Goal: Task Accomplishment & Management: Complete application form

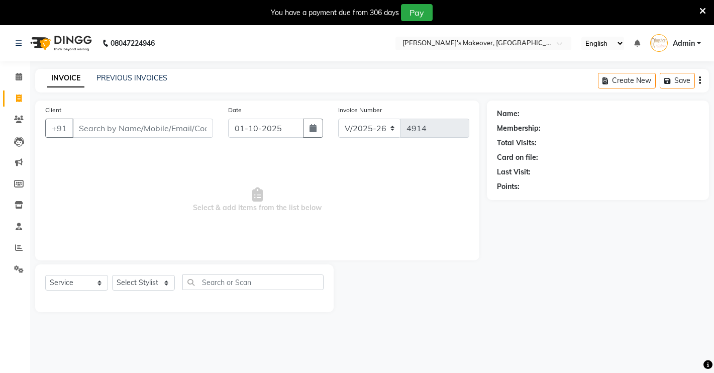
select select "7317"
select select "service"
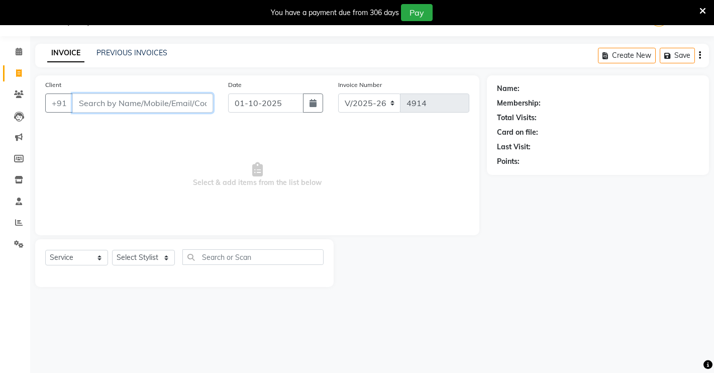
click at [130, 105] on input "Client" at bounding box center [142, 102] width 141 height 19
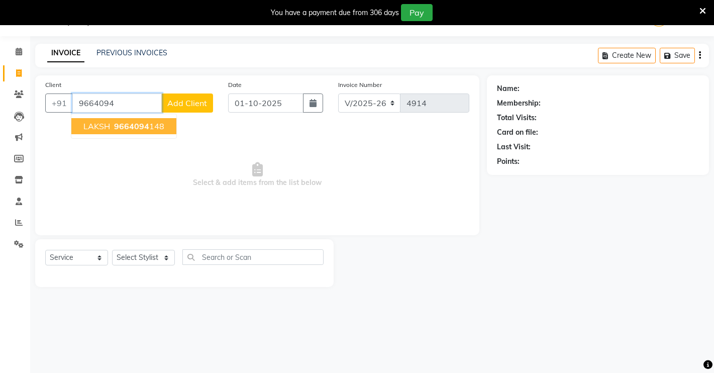
click at [97, 121] on span "LAKSH" at bounding box center [96, 126] width 27 height 10
type input "9664094148"
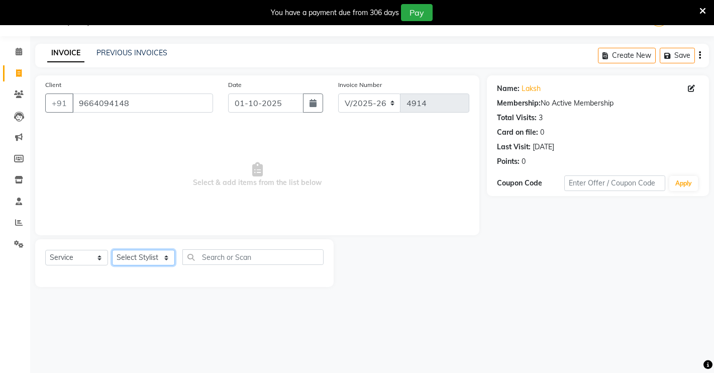
click at [157, 260] on select "Select Stylist [PERSON_NAME] [PERSON_NAME] NAVEEN [MEDICAL_DATA][PERSON_NAME] […" at bounding box center [143, 258] width 63 height 16
select select "64880"
click at [112, 250] on select "Select Stylist [PERSON_NAME] [PERSON_NAME] NAVEEN [MEDICAL_DATA][PERSON_NAME] […" at bounding box center [143, 258] width 63 height 16
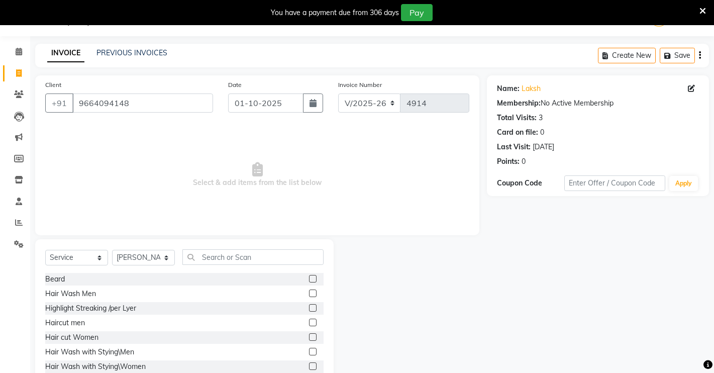
click at [309, 276] on label at bounding box center [313, 279] width 8 height 8
click at [309, 276] on input "checkbox" at bounding box center [312, 279] width 7 height 7
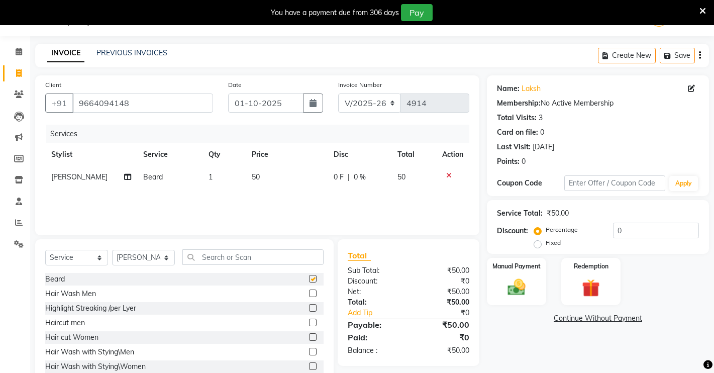
checkbox input "false"
click at [502, 280] on img at bounding box center [516, 287] width 31 height 22
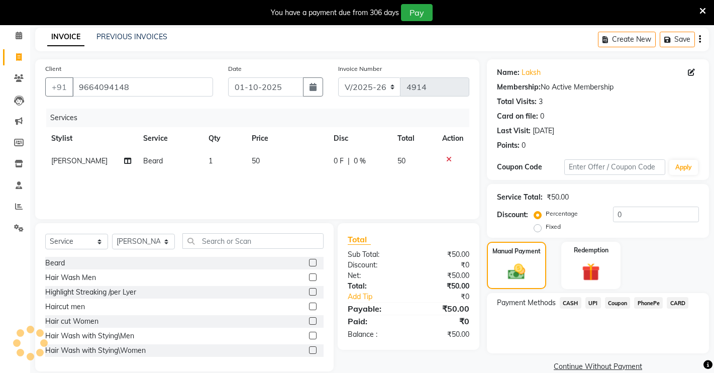
scroll to position [57, 0]
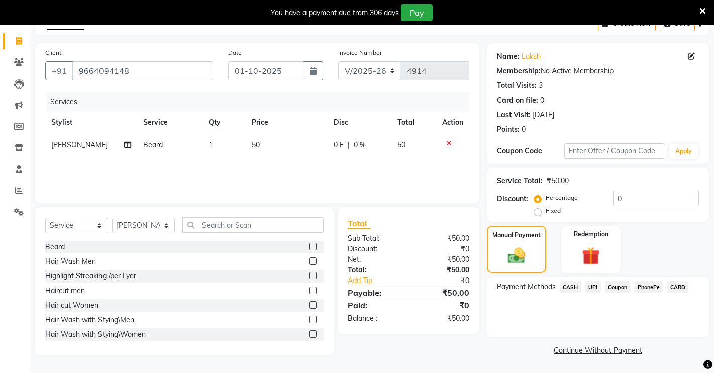
click at [586, 281] on span "UPI" at bounding box center [593, 287] width 16 height 12
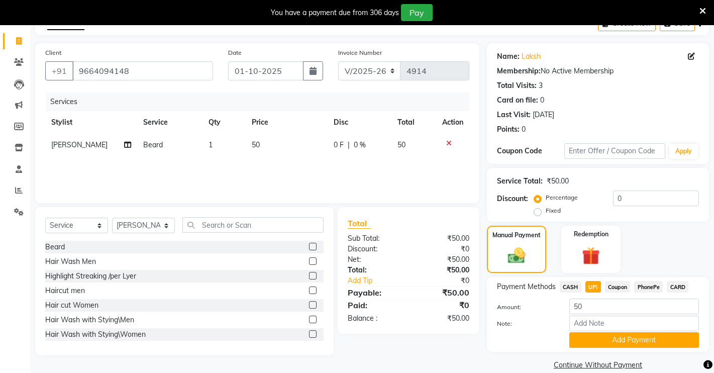
scroll to position [72, 0]
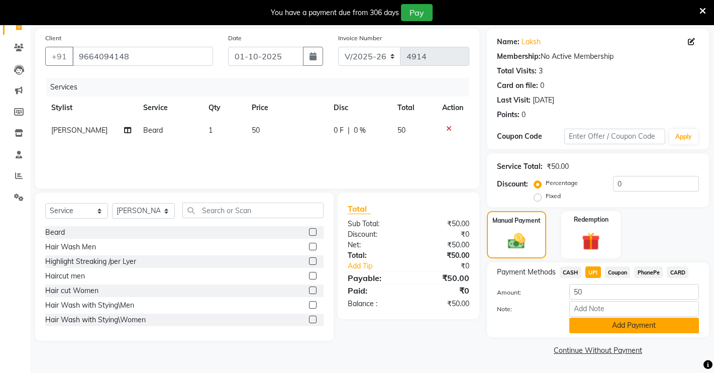
click at [595, 320] on button "Add Payment" at bounding box center [634, 325] width 130 height 16
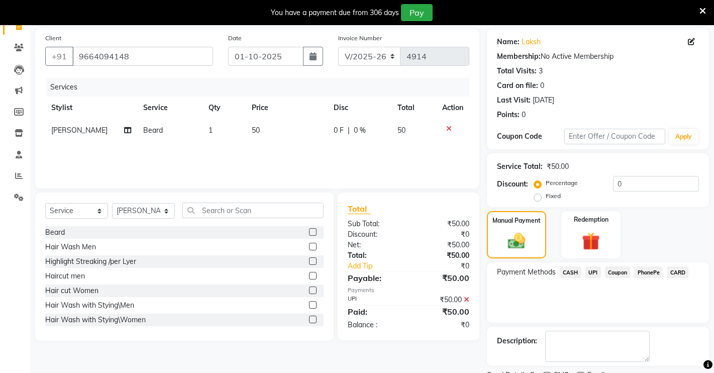
scroll to position [114, 0]
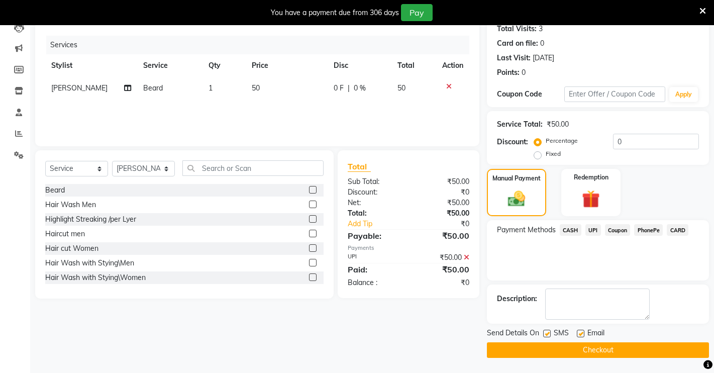
click at [583, 350] on button "Checkout" at bounding box center [598, 350] width 222 height 16
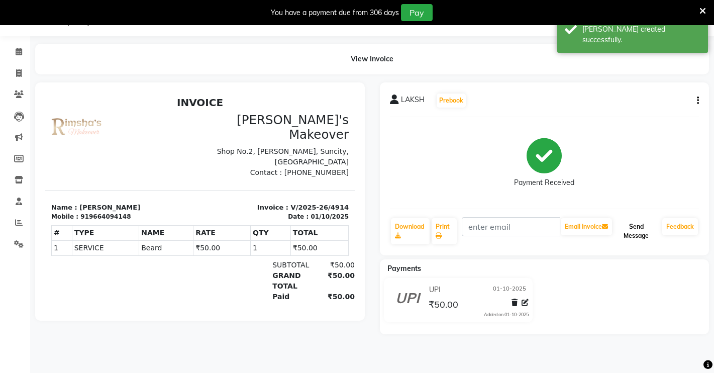
click at [627, 230] on button "Send Message" at bounding box center [636, 231] width 44 height 26
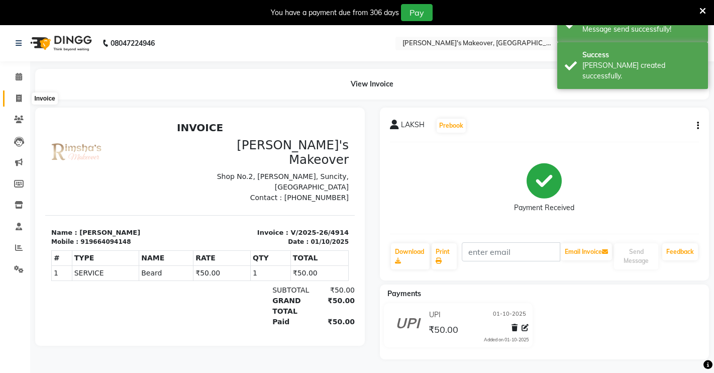
click at [20, 98] on icon at bounding box center [19, 98] width 6 height 8
select select "service"
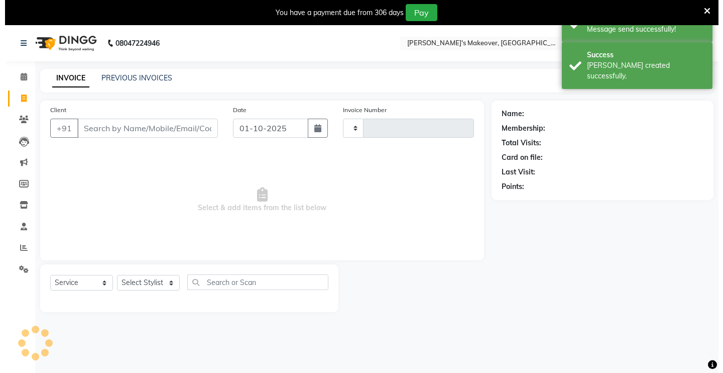
scroll to position [25, 0]
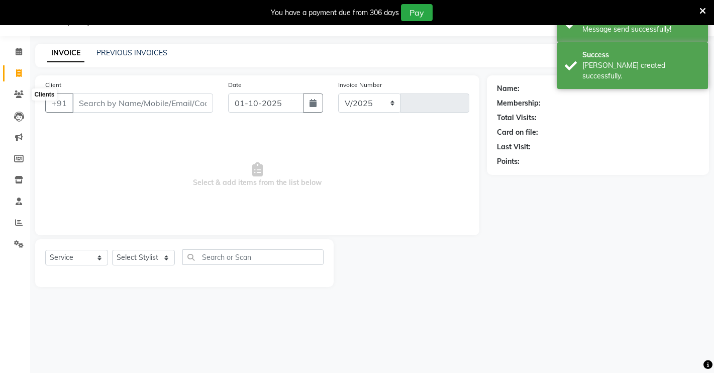
select select "7317"
type input "4915"
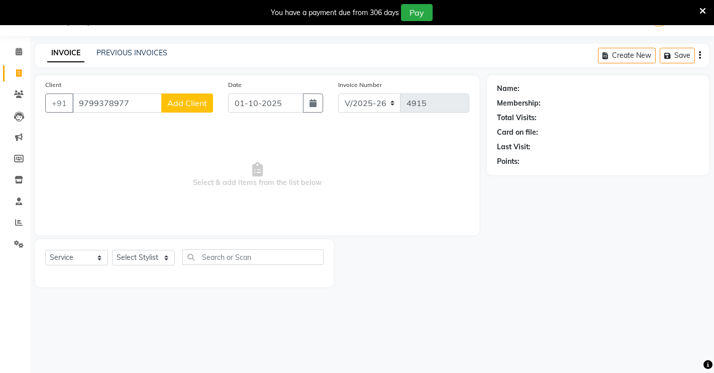
type input "9799378977"
click at [181, 93] on button "Add Client" at bounding box center [187, 102] width 52 height 19
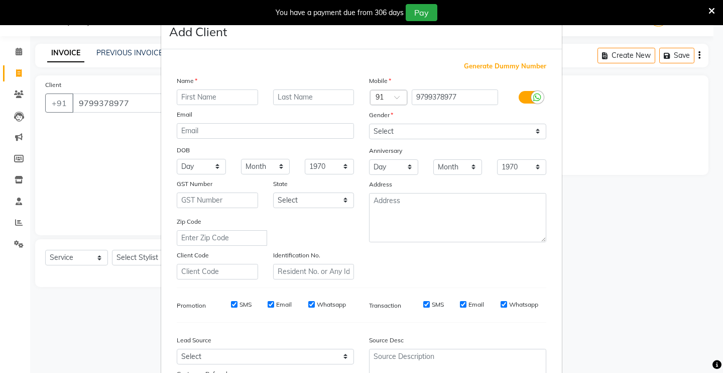
click at [192, 97] on input "text" at bounding box center [217, 97] width 81 height 16
type input "SUVA"
click at [417, 128] on select "Select [DEMOGRAPHIC_DATA] [DEMOGRAPHIC_DATA] Other Prefer Not To Say" at bounding box center [457, 132] width 177 height 16
select select "[DEMOGRAPHIC_DATA]"
click at [369, 124] on select "Select [DEMOGRAPHIC_DATA] [DEMOGRAPHIC_DATA] Other Prefer Not To Say" at bounding box center [457, 132] width 177 height 16
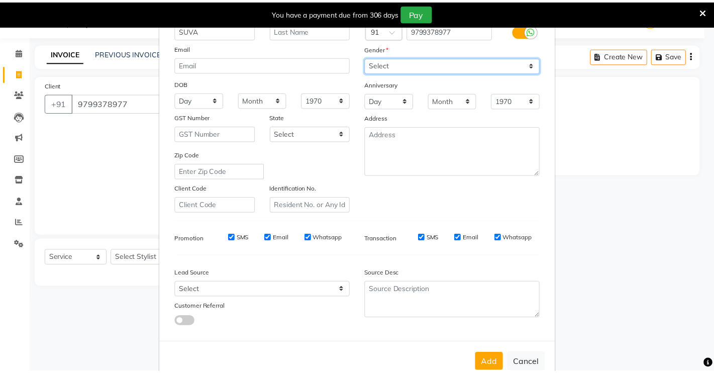
scroll to position [91, 0]
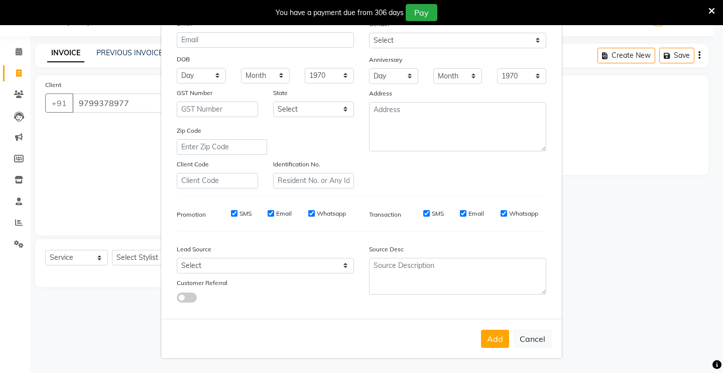
click at [490, 336] on button "Add" at bounding box center [495, 339] width 28 height 18
select select
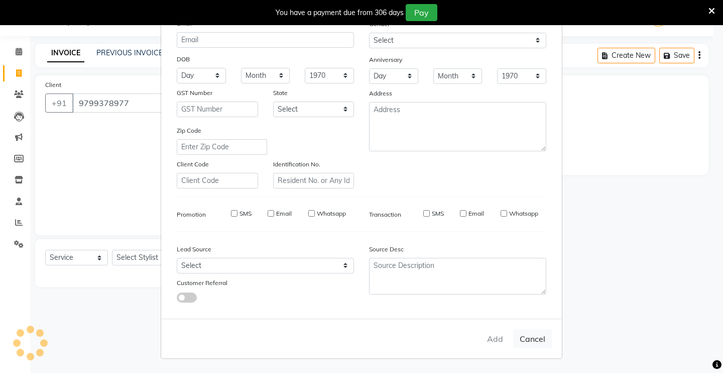
select select
checkbox input "false"
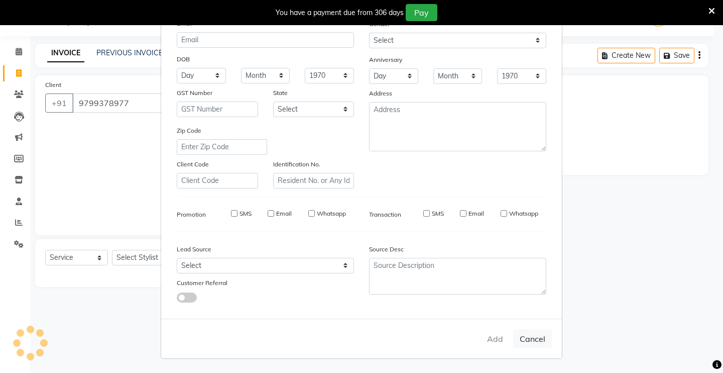
checkbox input "false"
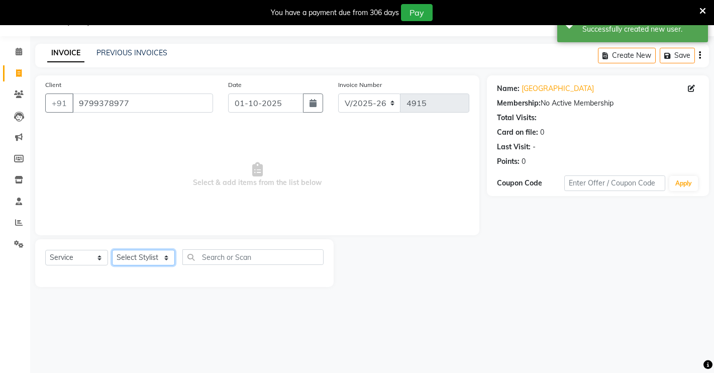
click at [153, 250] on select "Select Stylist [PERSON_NAME] [PERSON_NAME] NAVEEN [MEDICAL_DATA][PERSON_NAME] […" at bounding box center [143, 258] width 63 height 16
select select "84062"
click at [112, 250] on select "Select Stylist [PERSON_NAME] [PERSON_NAME] NAVEEN [MEDICAL_DATA][PERSON_NAME] […" at bounding box center [143, 258] width 63 height 16
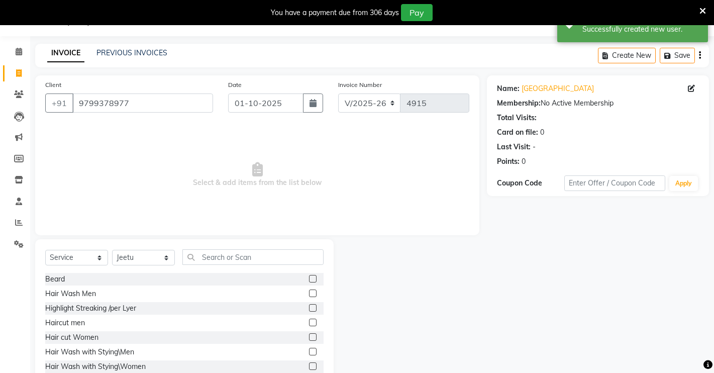
click at [309, 277] on label at bounding box center [313, 279] width 8 height 8
click at [309, 277] on input "checkbox" at bounding box center [312, 279] width 7 height 7
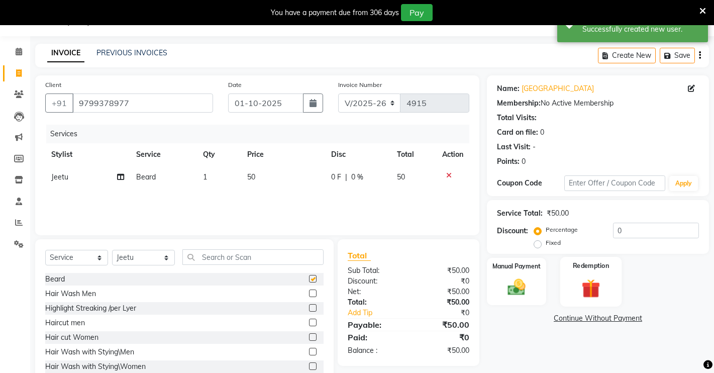
checkbox input "false"
click at [536, 287] on div "Manual Payment" at bounding box center [517, 282] width 62 height 50
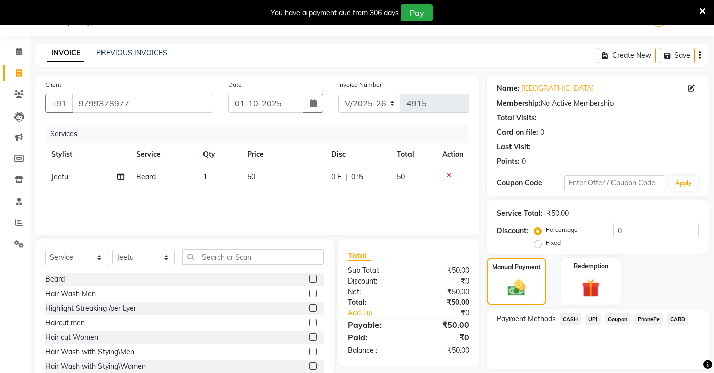
click at [593, 319] on span "UPI" at bounding box center [593, 319] width 16 height 12
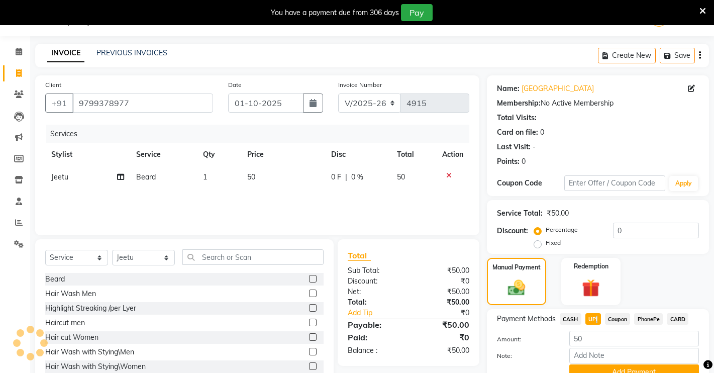
scroll to position [72, 0]
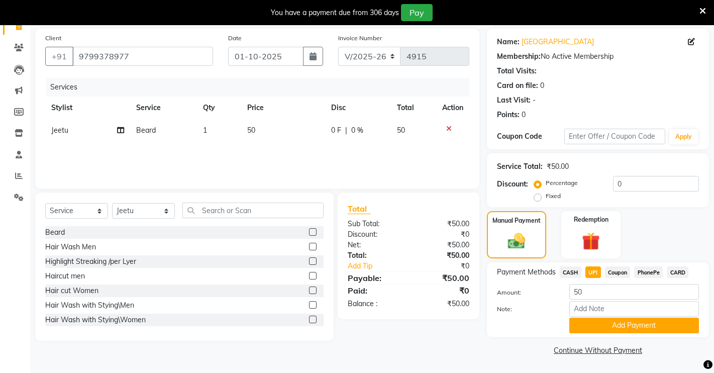
click at [565, 270] on span "CASH" at bounding box center [571, 272] width 22 height 12
click at [598, 324] on button "Add Payment" at bounding box center [634, 325] width 130 height 16
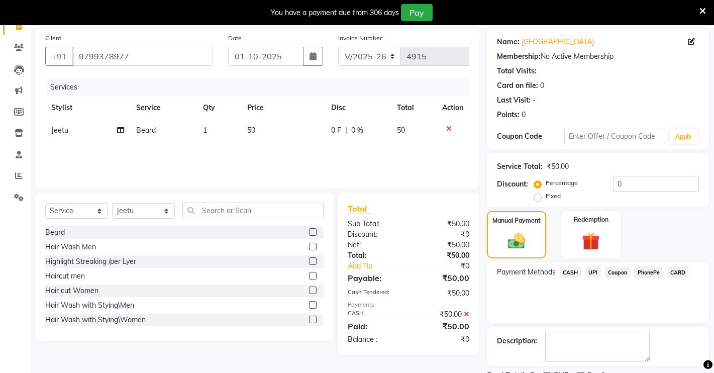
scroll to position [114, 0]
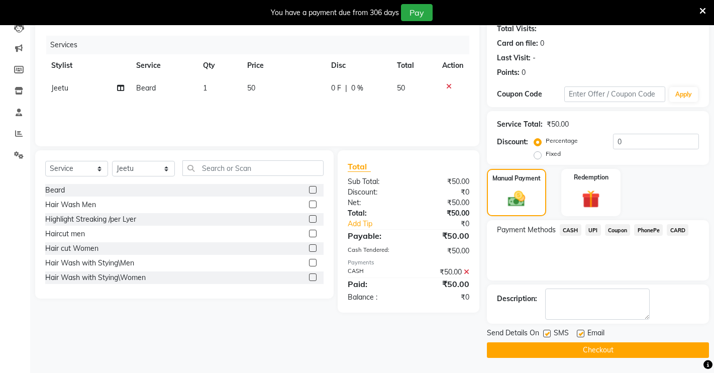
click at [590, 349] on button "Checkout" at bounding box center [598, 350] width 222 height 16
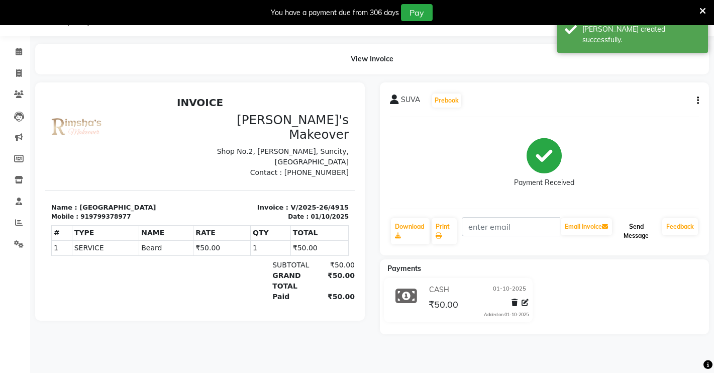
click at [639, 221] on button "Send Message" at bounding box center [636, 231] width 44 height 26
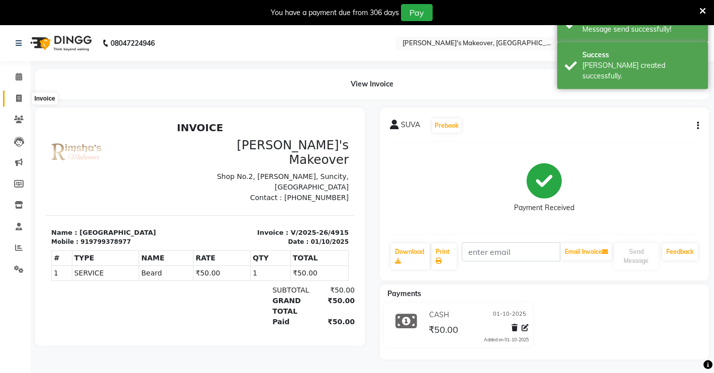
click at [15, 100] on span at bounding box center [19, 99] width 18 height 12
select select "7317"
select select "service"
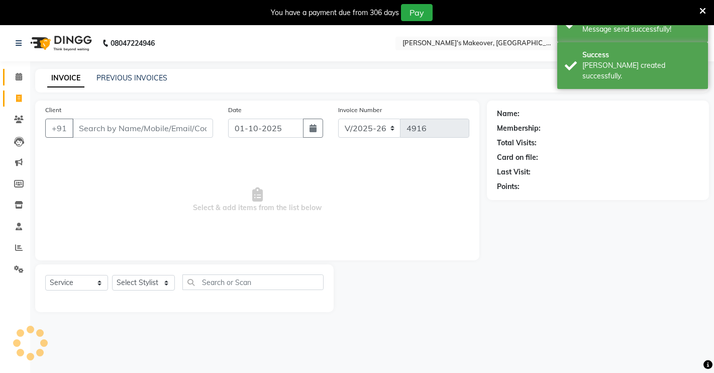
scroll to position [25, 0]
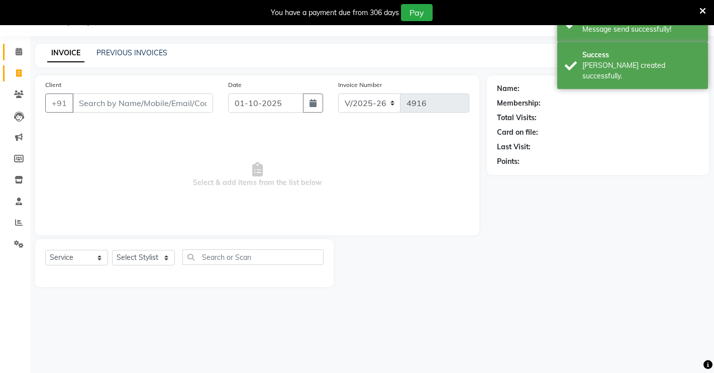
click at [20, 58] on link "Calendar" at bounding box center [15, 52] width 24 height 17
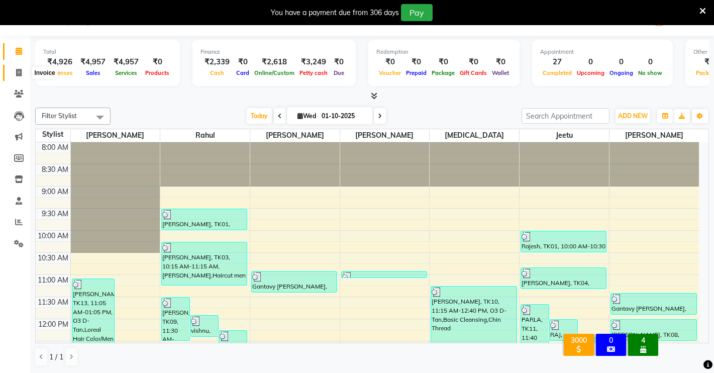
click at [22, 69] on span at bounding box center [19, 73] width 18 height 12
select select "service"
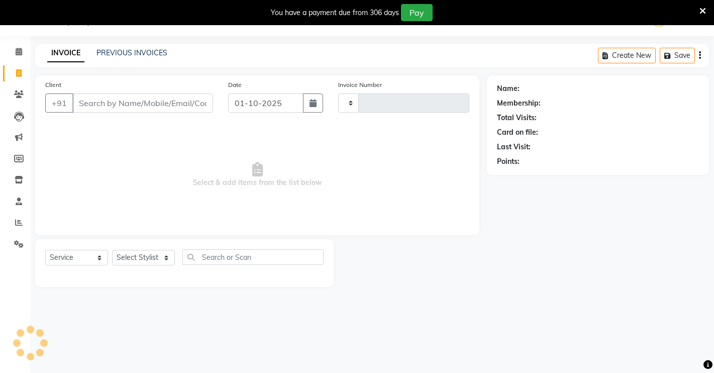
type input "4916"
select select "7317"
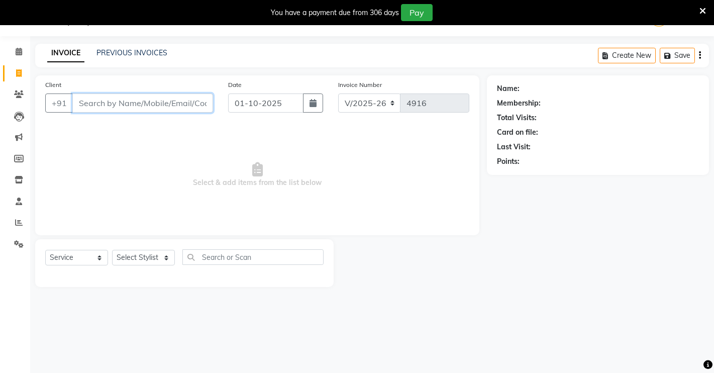
click at [129, 109] on input "Client" at bounding box center [142, 102] width 141 height 19
click at [121, 105] on input "Client" at bounding box center [142, 102] width 141 height 19
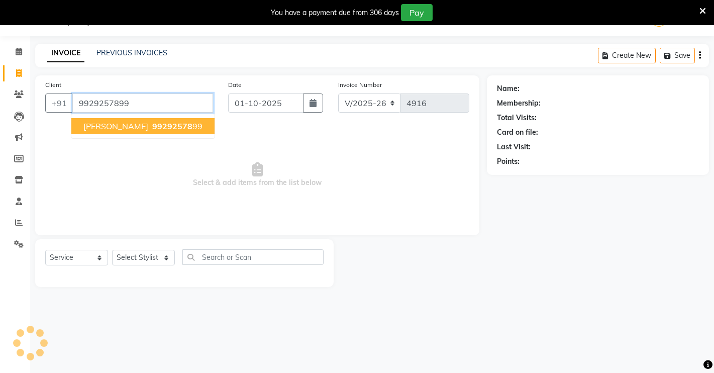
type input "9929257899"
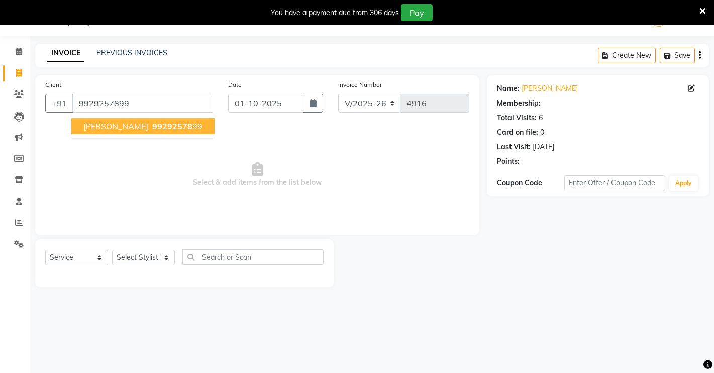
click at [103, 127] on span "[PERSON_NAME]" at bounding box center [115, 126] width 65 height 10
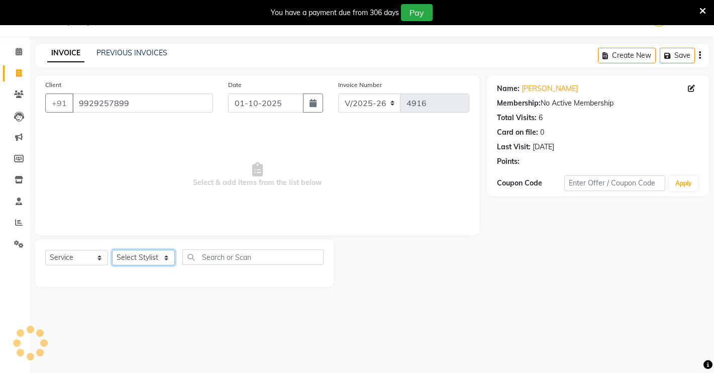
click at [136, 262] on select "Select Stylist [PERSON_NAME] [PERSON_NAME] NAVEEN [MEDICAL_DATA][PERSON_NAME] […" at bounding box center [143, 258] width 63 height 16
select select "65689"
click at [112, 250] on select "Select Stylist [PERSON_NAME] [PERSON_NAME] NAVEEN [MEDICAL_DATA][PERSON_NAME] […" at bounding box center [143, 258] width 63 height 16
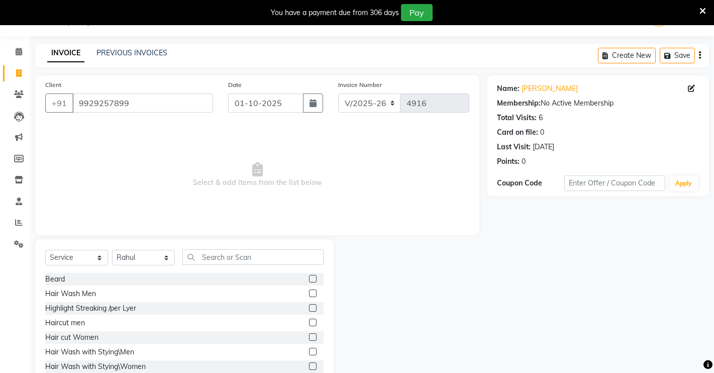
click at [309, 278] on label at bounding box center [313, 279] width 8 height 8
click at [309, 278] on input "checkbox" at bounding box center [312, 279] width 7 height 7
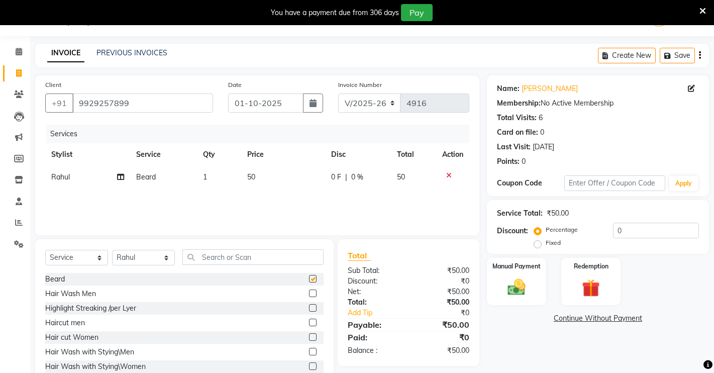
checkbox input "false"
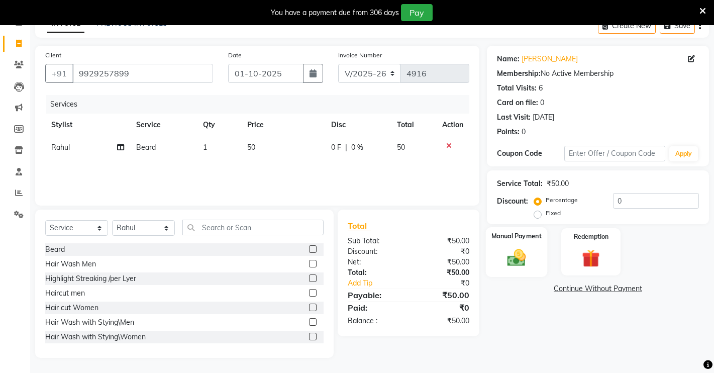
drag, startPoint x: 523, startPoint y: 270, endPoint x: 531, endPoint y: 270, distance: 8.1
click at [523, 270] on div "Manual Payment" at bounding box center [517, 252] width 62 height 50
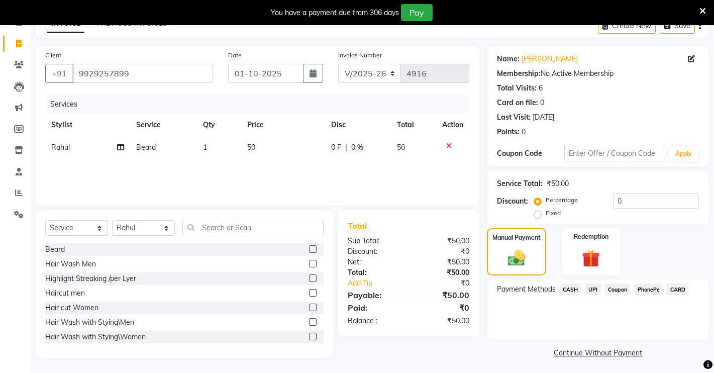
click at [570, 286] on span "CASH" at bounding box center [571, 289] width 22 height 12
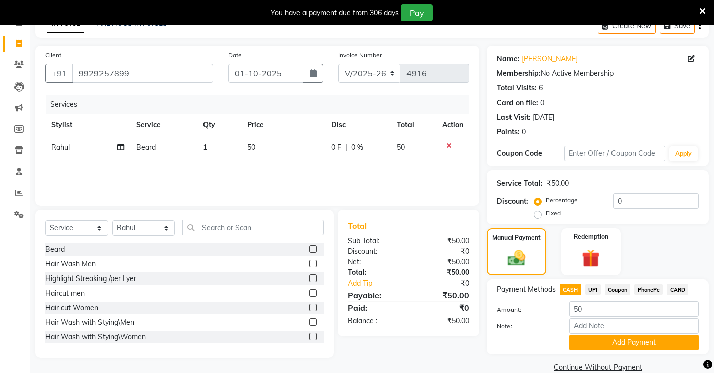
scroll to position [72, 0]
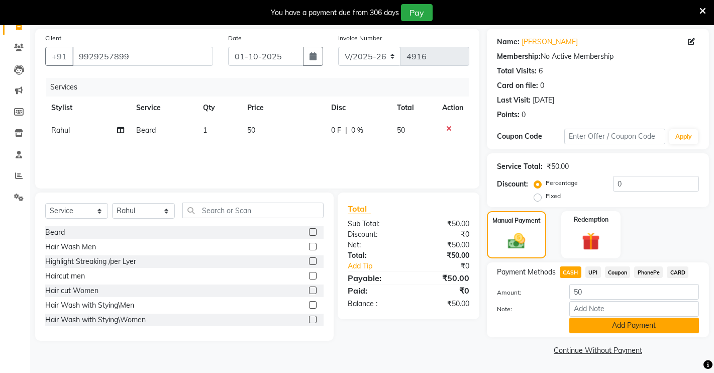
click at [654, 318] on button "Add Payment" at bounding box center [634, 325] width 130 height 16
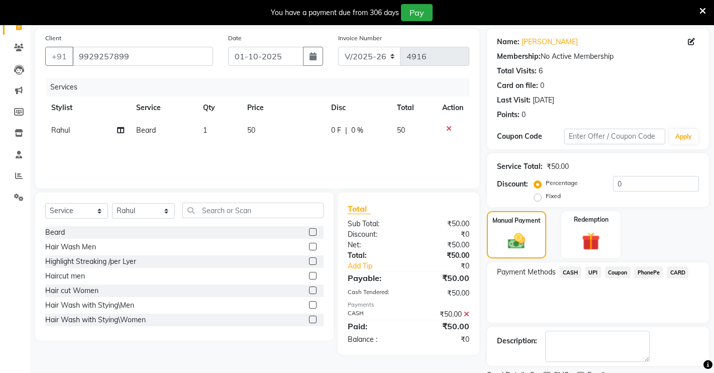
scroll to position [114, 0]
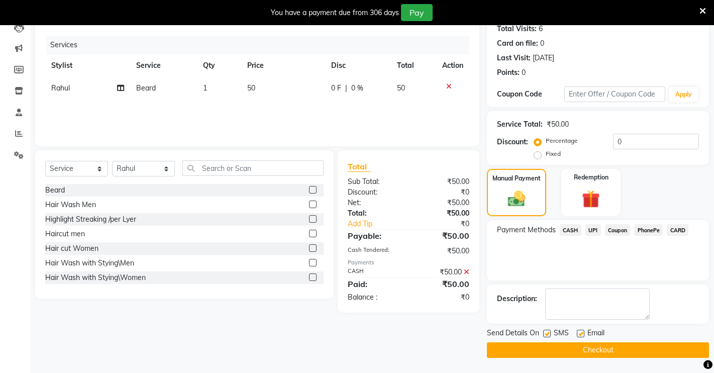
click at [568, 349] on button "Checkout" at bounding box center [598, 350] width 222 height 16
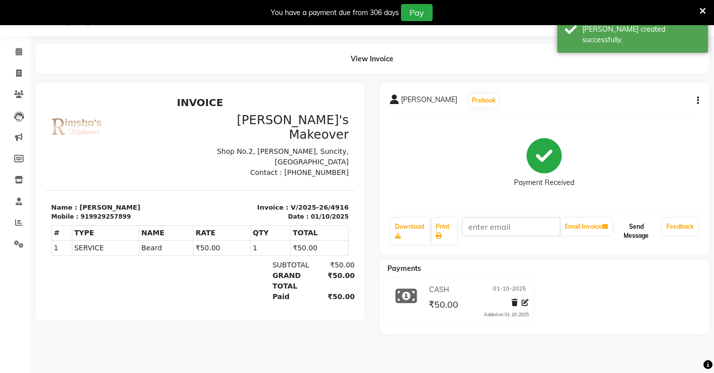
click at [641, 227] on button "Send Message" at bounding box center [636, 231] width 44 height 26
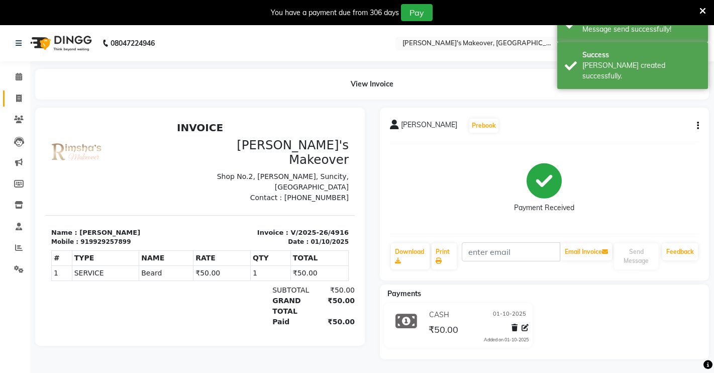
click at [22, 92] on link "Invoice" at bounding box center [15, 98] width 24 height 17
select select "7317"
select select "service"
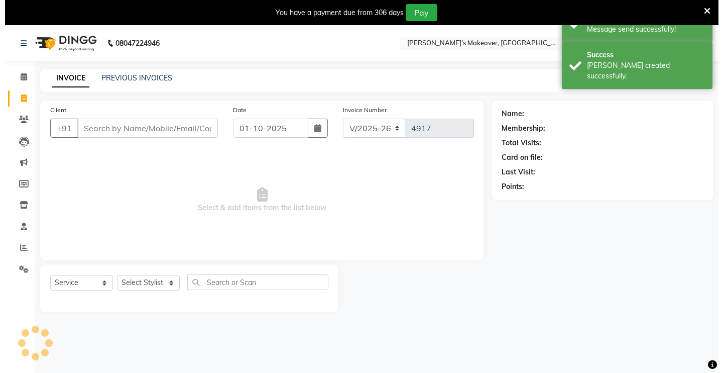
scroll to position [25, 0]
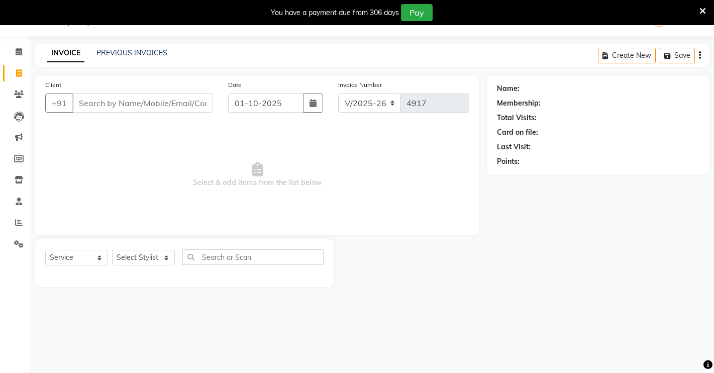
click at [103, 106] on input "Client" at bounding box center [142, 102] width 141 height 19
type input "9636115058"
click at [200, 104] on span "Add Client" at bounding box center [187, 103] width 40 height 10
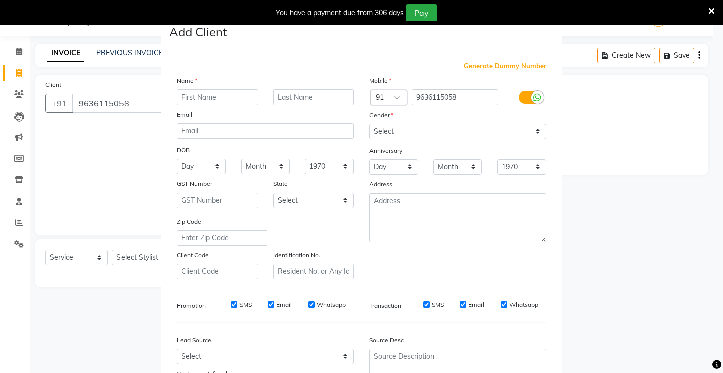
click at [207, 98] on input "text" at bounding box center [217, 97] width 81 height 16
type input "[PERSON_NAME]"
drag, startPoint x: 443, startPoint y: 129, endPoint x: 444, endPoint y: 136, distance: 7.1
click at [444, 129] on select "Select [DEMOGRAPHIC_DATA] [DEMOGRAPHIC_DATA] Other Prefer Not To Say" at bounding box center [457, 132] width 177 height 16
select select "[DEMOGRAPHIC_DATA]"
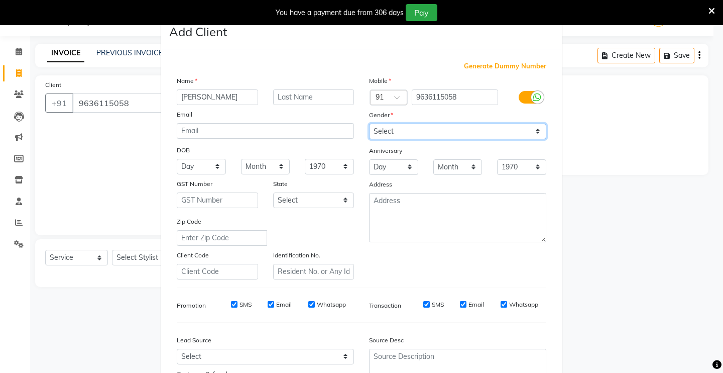
click at [369, 124] on select "Select [DEMOGRAPHIC_DATA] [DEMOGRAPHIC_DATA] Other Prefer Not To Say" at bounding box center [457, 132] width 177 height 16
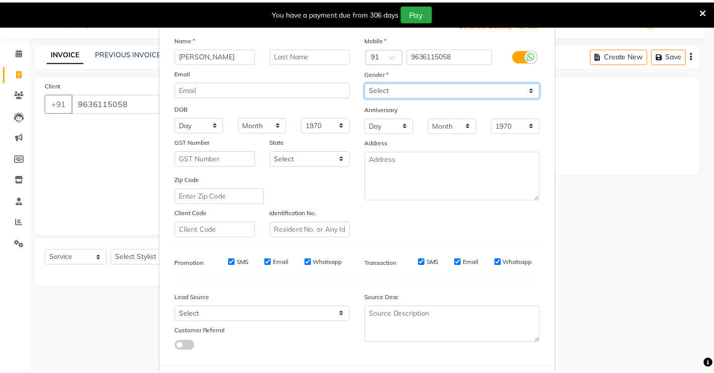
scroll to position [91, 0]
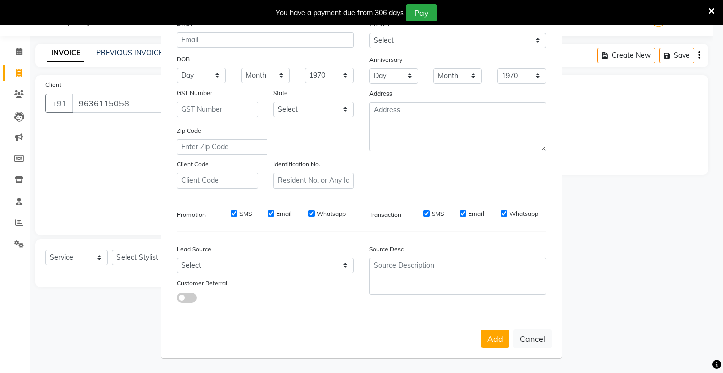
click at [496, 337] on button "Add" at bounding box center [495, 339] width 28 height 18
select select
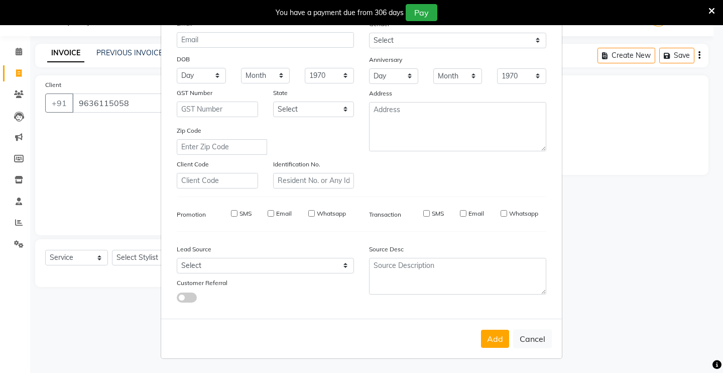
select select
checkbox input "false"
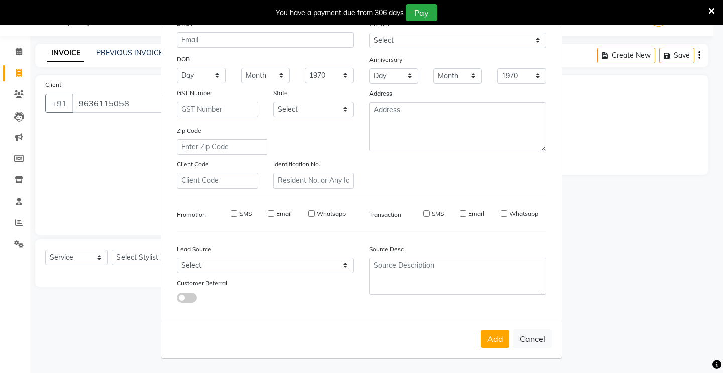
checkbox input "false"
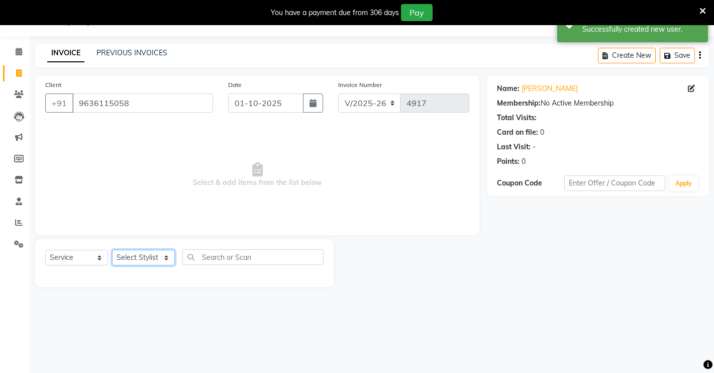
click at [134, 252] on select "Select Stylist [PERSON_NAME] [PERSON_NAME] NAVEEN [MEDICAL_DATA][PERSON_NAME] […" at bounding box center [143, 258] width 63 height 16
select select "77364"
click at [112, 250] on select "Select Stylist [PERSON_NAME] [PERSON_NAME] NAVEEN [MEDICAL_DATA][PERSON_NAME] […" at bounding box center [143, 258] width 63 height 16
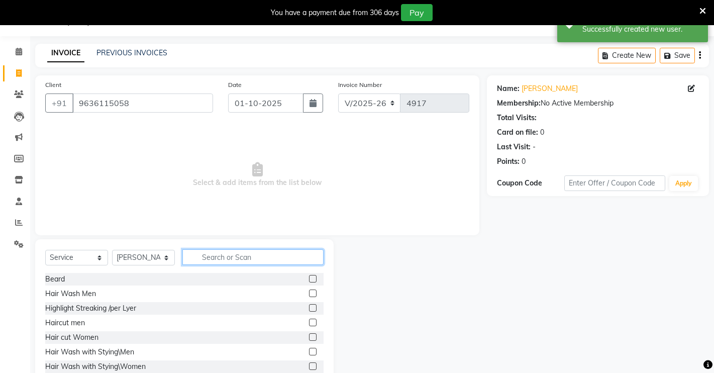
click at [268, 262] on input "text" at bounding box center [252, 257] width 141 height 16
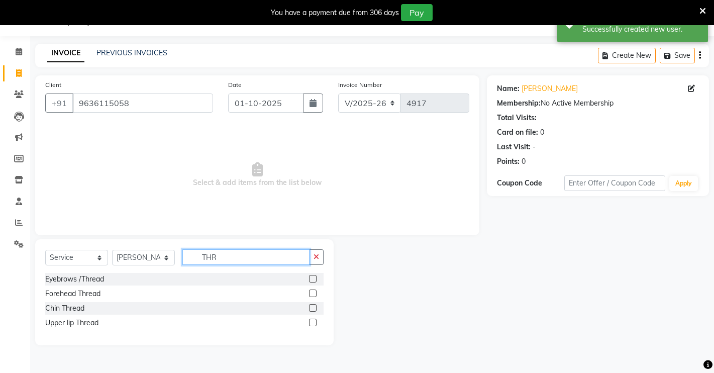
type input "THR"
click at [313, 279] on label at bounding box center [313, 279] width 8 height 8
click at [313, 279] on input "checkbox" at bounding box center [312, 279] width 7 height 7
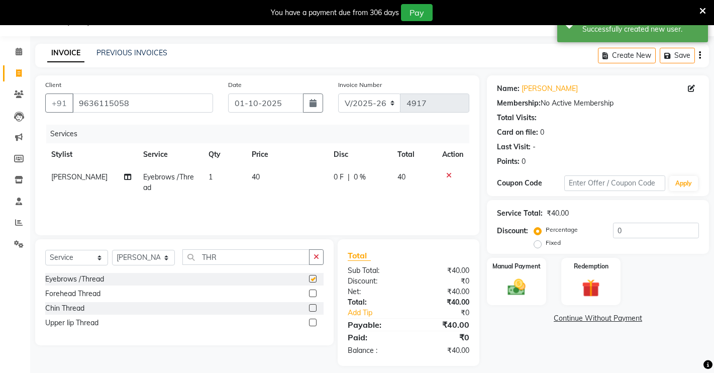
checkbox input "false"
click at [311, 293] on label at bounding box center [313, 293] width 8 height 8
click at [311, 293] on input "checkbox" at bounding box center [312, 293] width 7 height 7
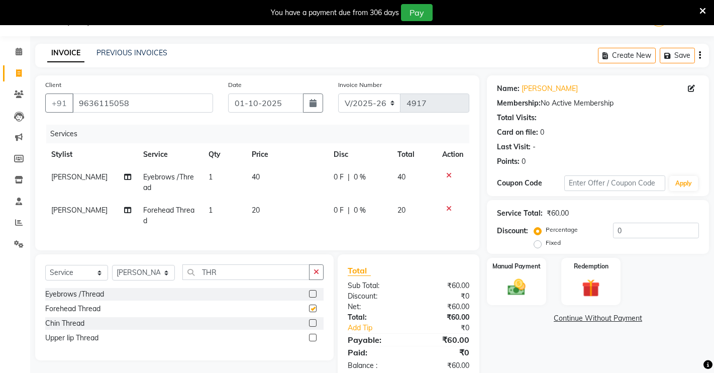
checkbox input "false"
click at [311, 337] on label at bounding box center [313, 338] width 8 height 8
click at [311, 337] on input "checkbox" at bounding box center [312, 338] width 7 height 7
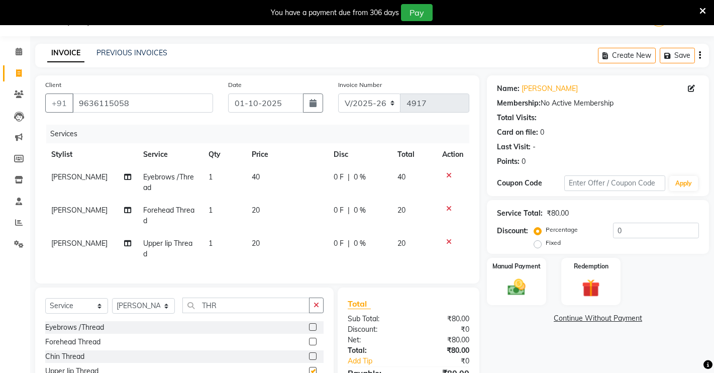
checkbox input "false"
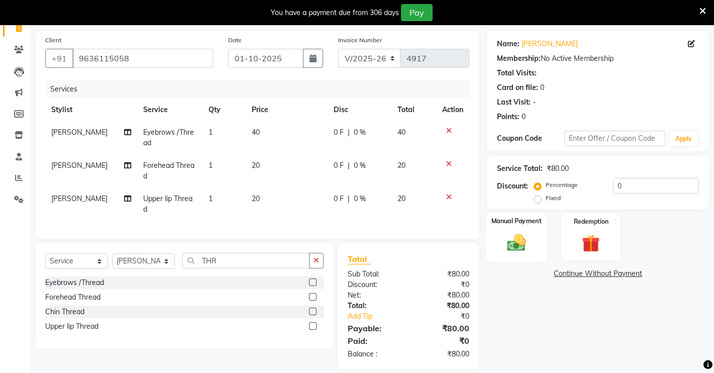
click at [519, 231] on div "Manual Payment" at bounding box center [517, 237] width 62 height 50
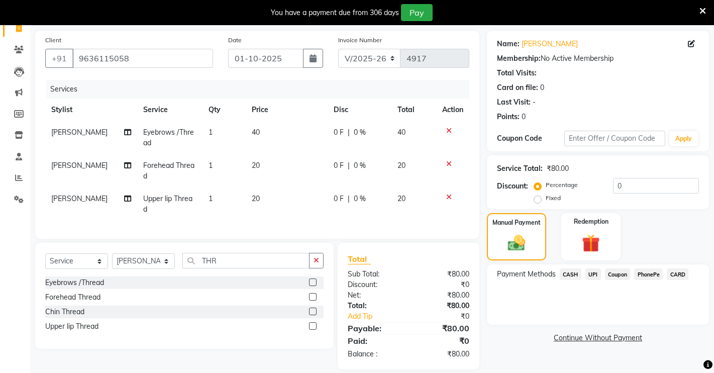
click at [588, 273] on span "UPI" at bounding box center [593, 274] width 16 height 12
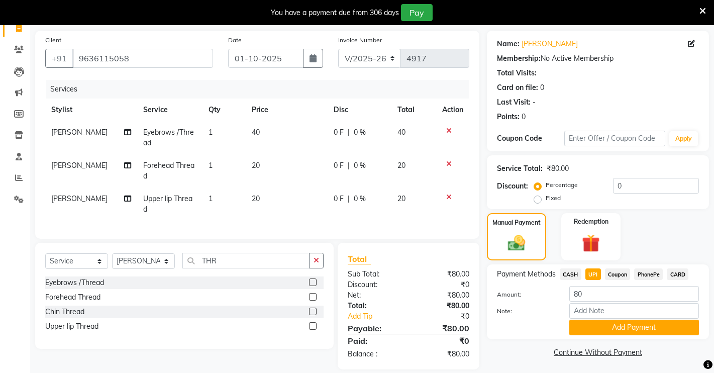
scroll to position [72, 0]
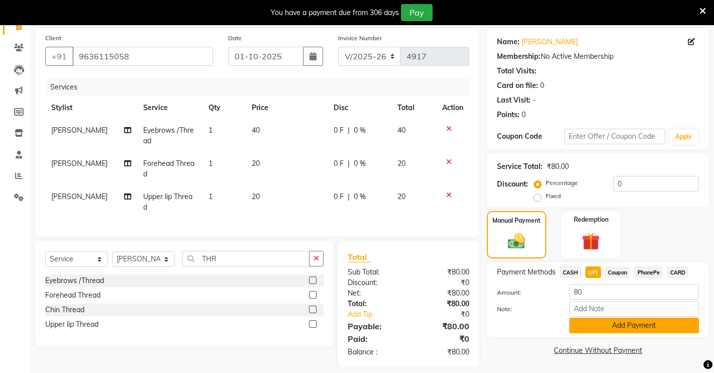
click at [627, 322] on button "Add Payment" at bounding box center [634, 325] width 130 height 16
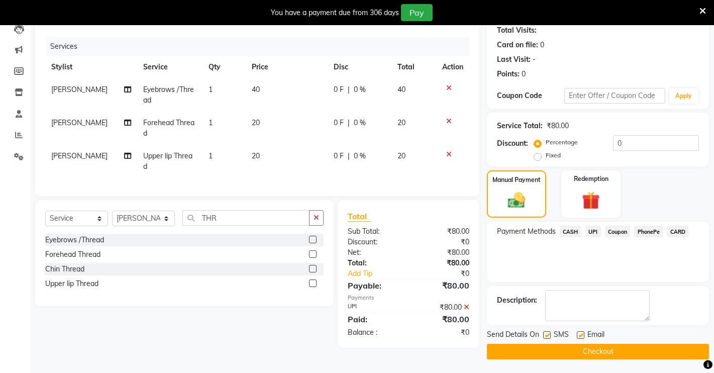
scroll to position [114, 0]
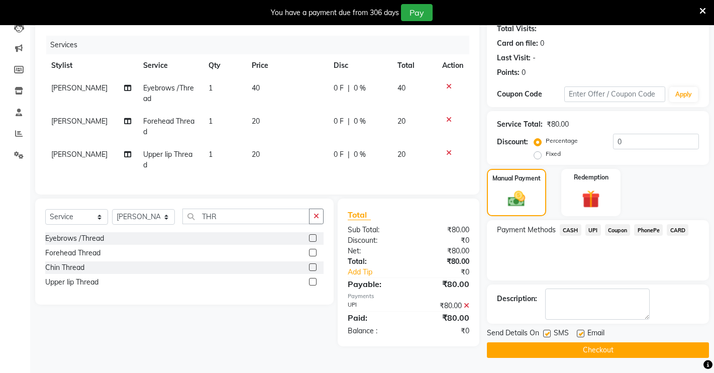
click at [616, 342] on button "Checkout" at bounding box center [598, 350] width 222 height 16
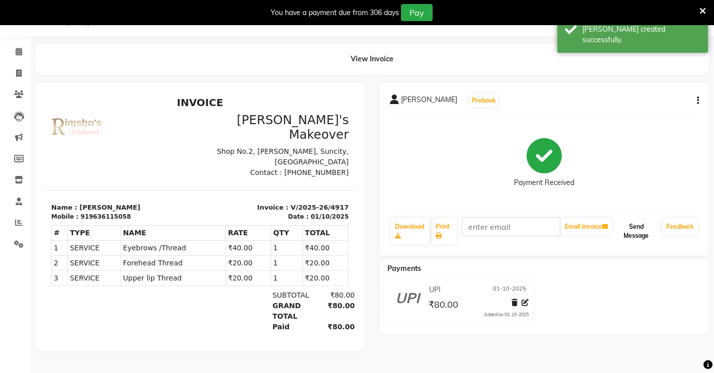
click at [646, 223] on button "Send Message" at bounding box center [636, 231] width 44 height 26
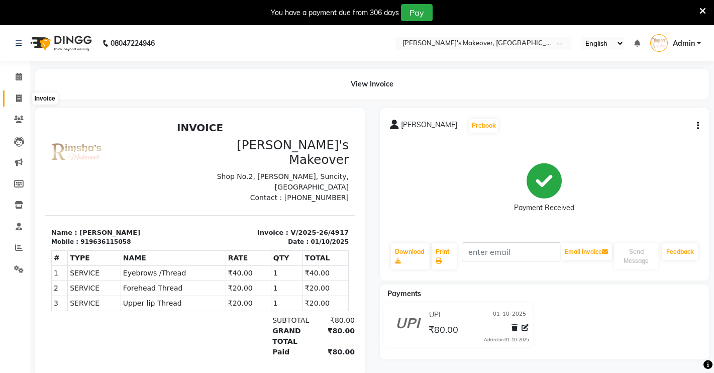
click at [18, 97] on icon at bounding box center [19, 98] width 6 height 8
select select "service"
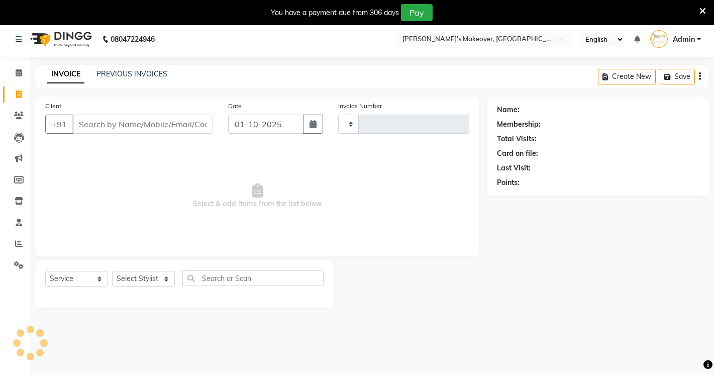
scroll to position [25, 0]
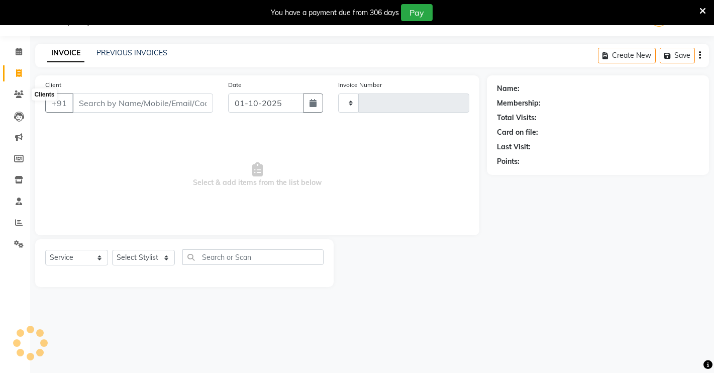
type input "4918"
select select "7317"
click at [142, 104] on input "Client" at bounding box center [142, 102] width 141 height 19
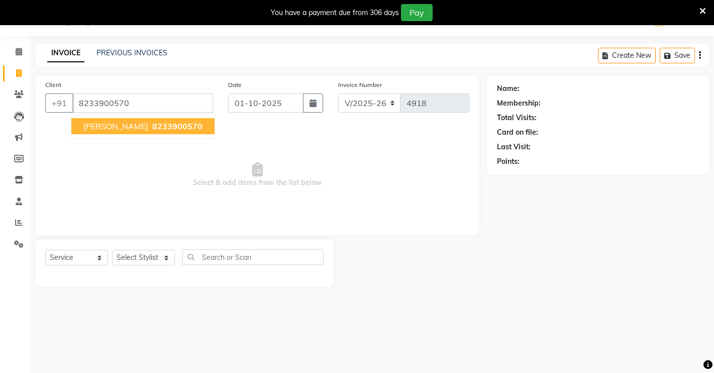
type input "8233900570"
drag, startPoint x: 123, startPoint y: 123, endPoint x: 129, endPoint y: 125, distance: 6.4
click at [152, 122] on span "8233900570" at bounding box center [177, 126] width 50 height 10
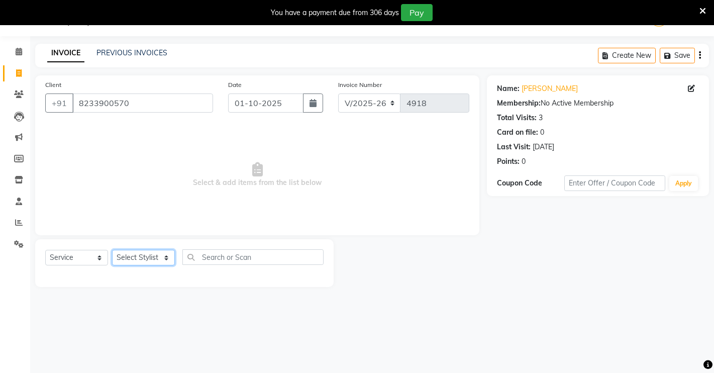
click at [151, 252] on select "Select Stylist [PERSON_NAME] [PERSON_NAME] NAVEEN [MEDICAL_DATA][PERSON_NAME] […" at bounding box center [143, 258] width 63 height 16
select select "75199"
click at [112, 250] on select "Select Stylist [PERSON_NAME] [PERSON_NAME] NAVEEN [MEDICAL_DATA][PERSON_NAME] […" at bounding box center [143, 258] width 63 height 16
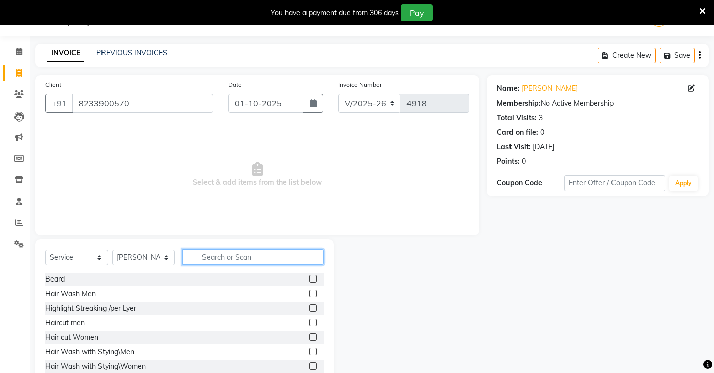
click at [284, 258] on input "text" at bounding box center [252, 257] width 141 height 16
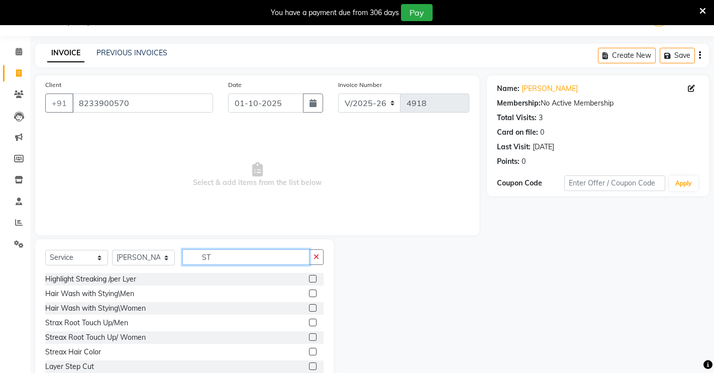
type input "ST"
click at [309, 306] on label at bounding box center [313, 308] width 8 height 8
click at [309, 306] on input "checkbox" at bounding box center [312, 308] width 7 height 7
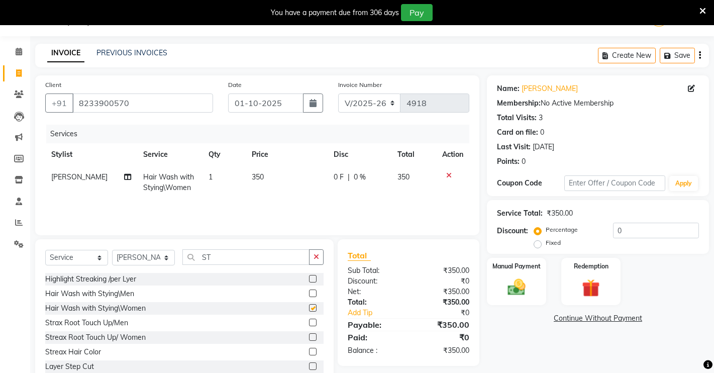
checkbox input "false"
click at [521, 282] on img at bounding box center [516, 287] width 31 height 22
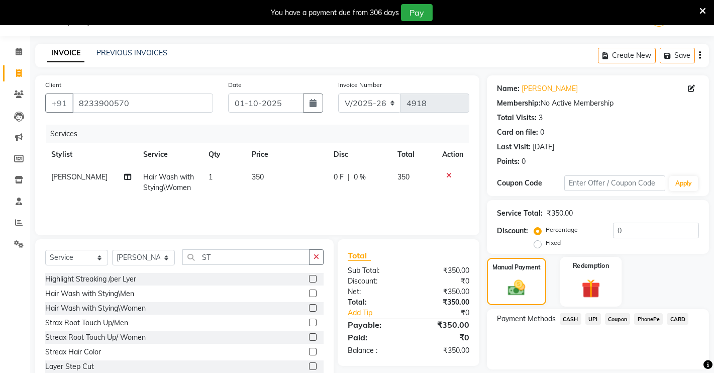
scroll to position [57, 0]
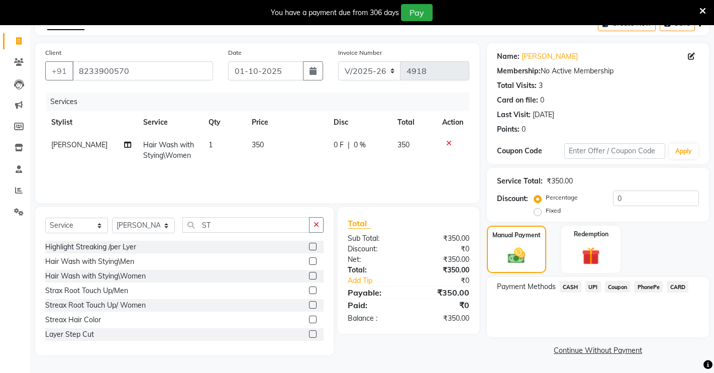
click at [591, 281] on span "UPI" at bounding box center [593, 287] width 16 height 12
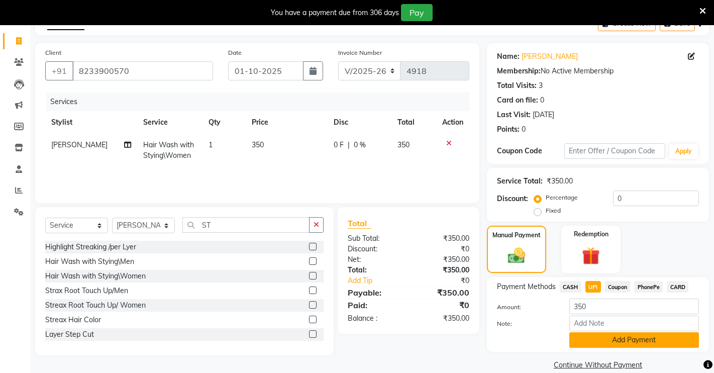
scroll to position [72, 0]
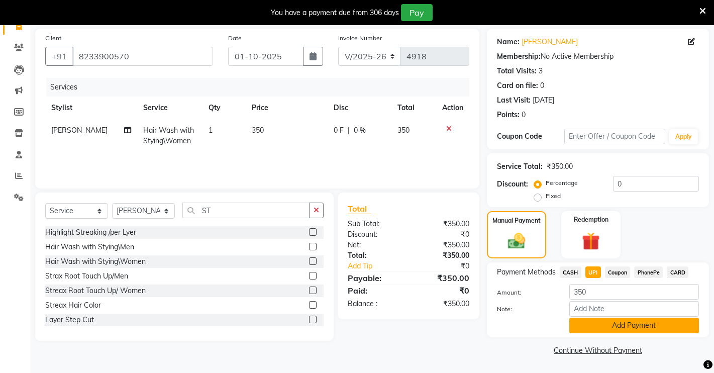
click at [624, 321] on button "Add Payment" at bounding box center [634, 325] width 130 height 16
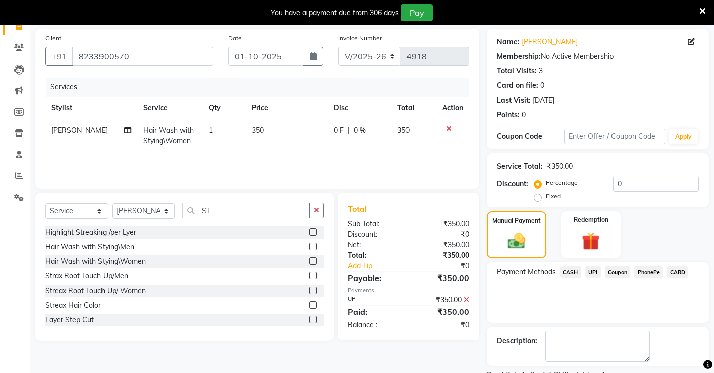
scroll to position [114, 0]
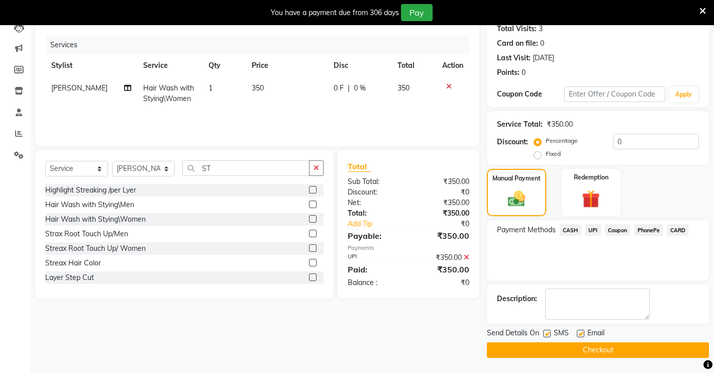
click at [640, 346] on button "Checkout" at bounding box center [598, 350] width 222 height 16
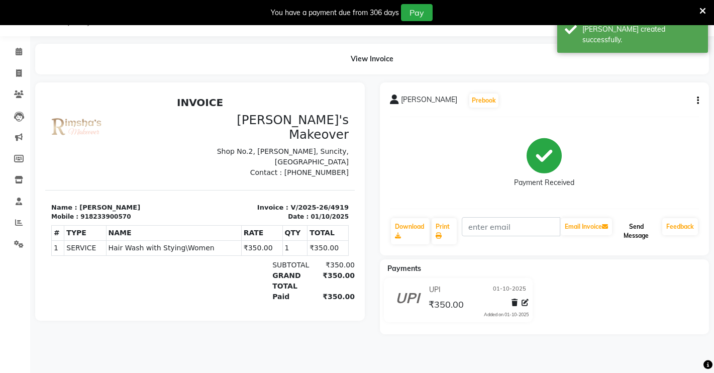
click at [634, 232] on button "Send Message" at bounding box center [636, 231] width 44 height 26
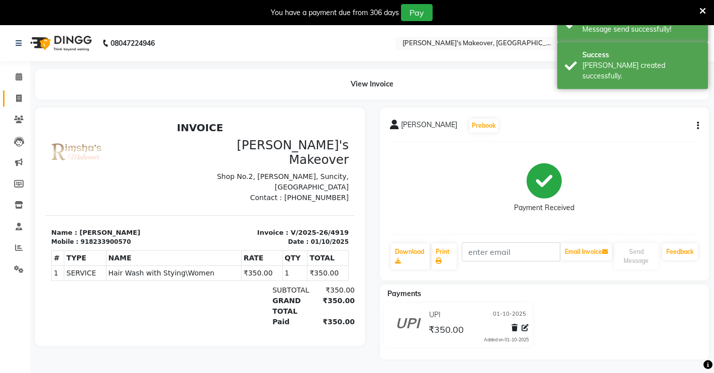
click at [18, 90] on link "Invoice" at bounding box center [15, 98] width 24 height 17
select select "service"
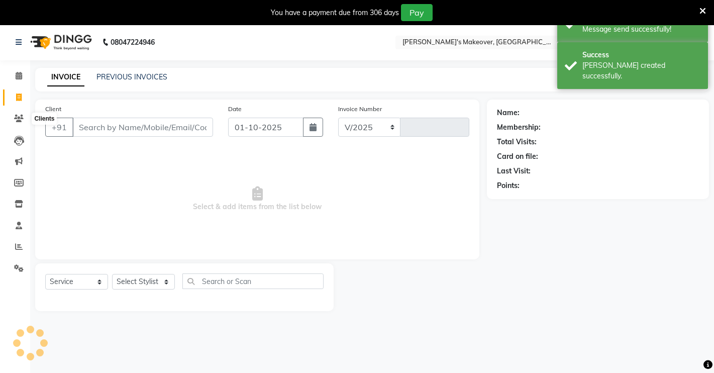
select select "7317"
type input "4920"
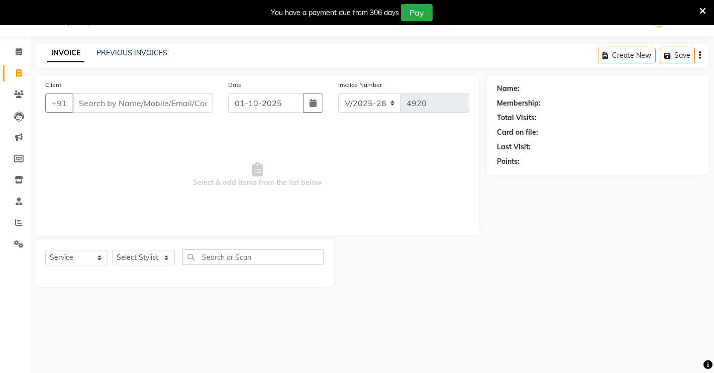
click at [88, 100] on input "Client" at bounding box center [142, 102] width 141 height 19
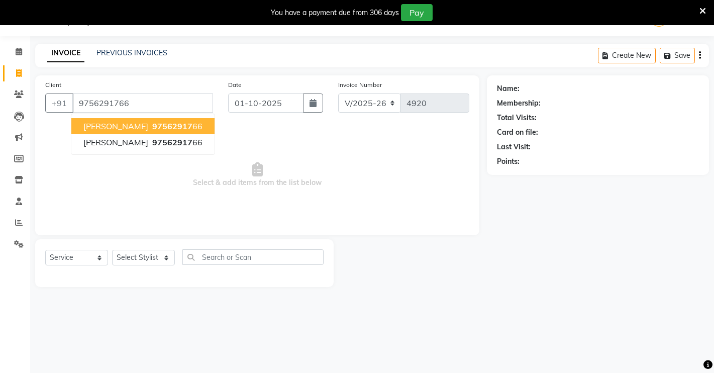
type input "9756291766"
drag, startPoint x: 140, startPoint y: 127, endPoint x: 154, endPoint y: 149, distance: 26.5
click at [152, 127] on span "97562917" at bounding box center [172, 126] width 40 height 10
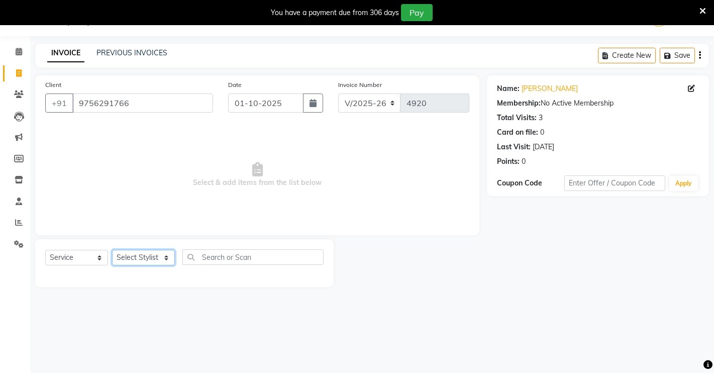
drag, startPoint x: 163, startPoint y: 264, endPoint x: 163, endPoint y: 253, distance: 10.5
click at [163, 261] on select "Select Stylist [PERSON_NAME] [PERSON_NAME] NAVEEN [MEDICAL_DATA][PERSON_NAME] […" at bounding box center [143, 258] width 63 height 16
select select "88618"
click at [112, 250] on select "Select Stylist [PERSON_NAME] [PERSON_NAME] NAVEEN [MEDICAL_DATA][PERSON_NAME] […" at bounding box center [143, 258] width 63 height 16
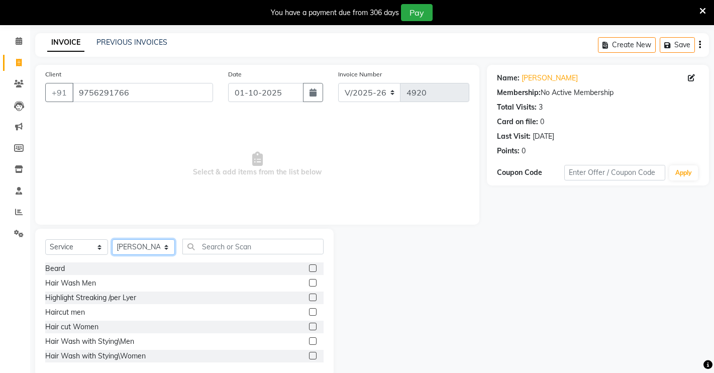
scroll to position [55, 0]
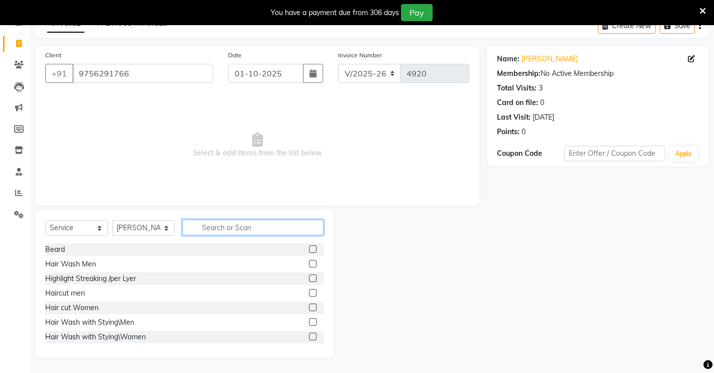
click at [211, 228] on input "text" at bounding box center [252, 228] width 141 height 16
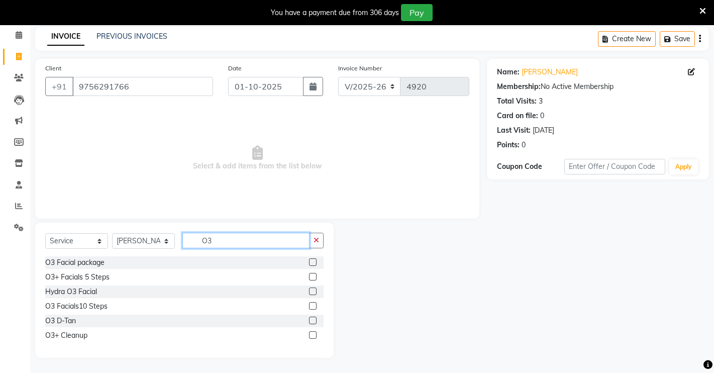
type input "O3"
click at [313, 320] on label at bounding box center [313, 320] width 8 height 8
click at [313, 320] on input "checkbox" at bounding box center [312, 320] width 7 height 7
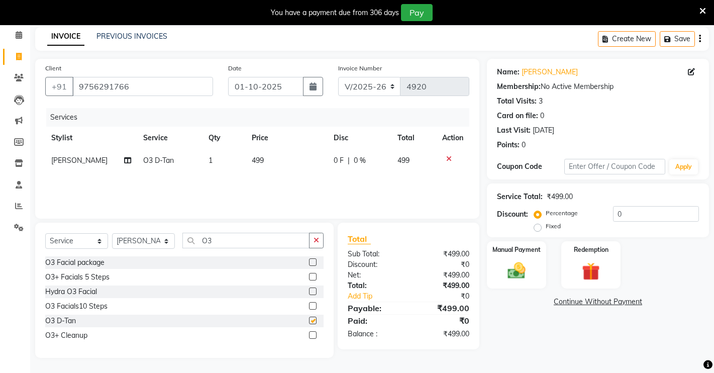
checkbox input "false"
click at [525, 264] on img at bounding box center [516, 271] width 31 height 22
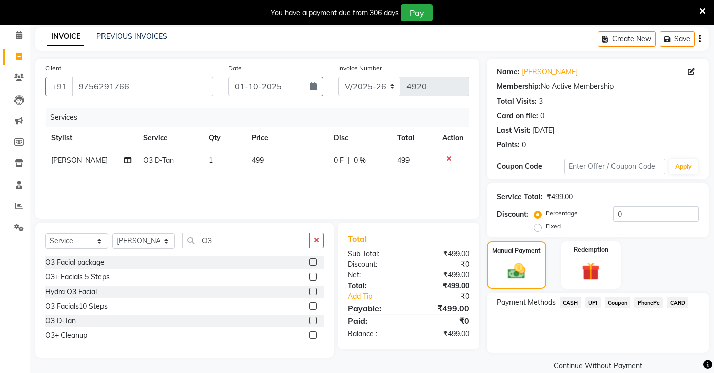
click at [571, 301] on span "CASH" at bounding box center [571, 302] width 22 height 12
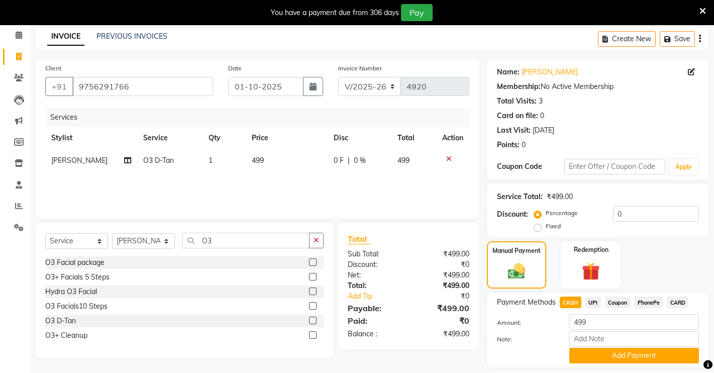
scroll to position [72, 0]
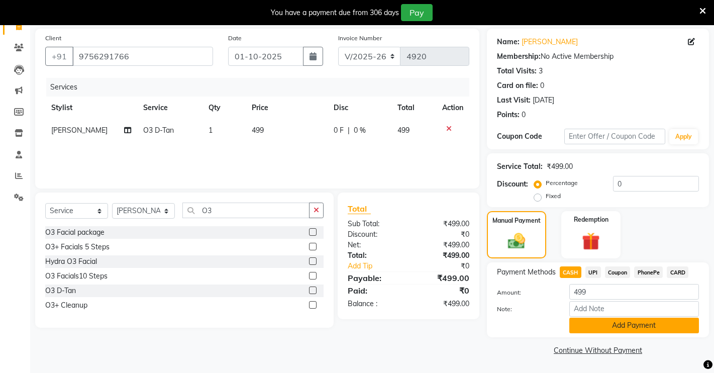
click at [649, 320] on button "Add Payment" at bounding box center [634, 325] width 130 height 16
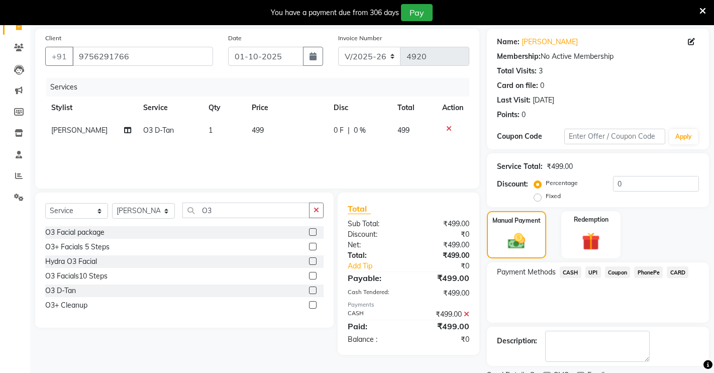
scroll to position [114, 0]
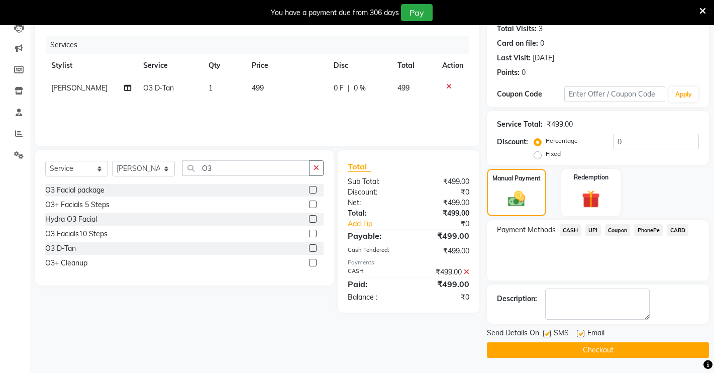
click at [635, 343] on button "Checkout" at bounding box center [598, 350] width 222 height 16
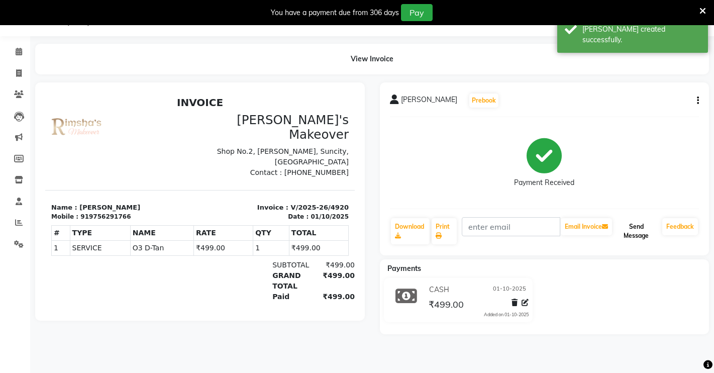
click at [626, 220] on button "Send Message" at bounding box center [636, 231] width 44 height 26
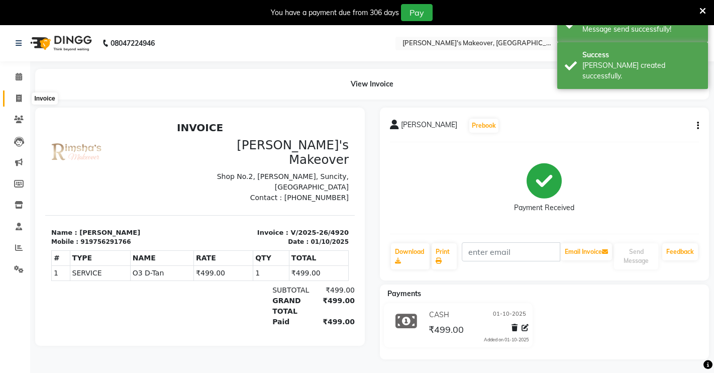
click at [14, 97] on span at bounding box center [19, 99] width 18 height 12
select select "service"
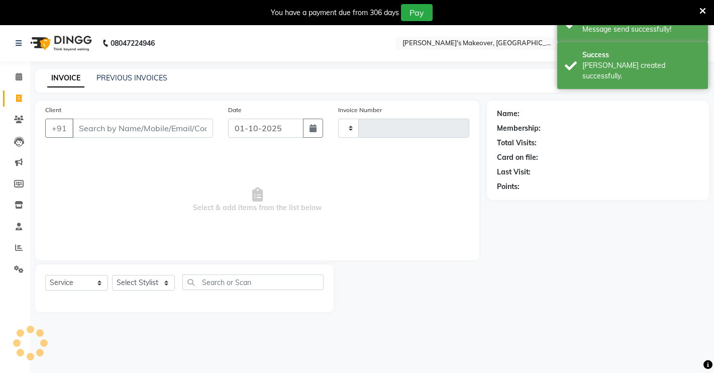
type input "4921"
select select "7317"
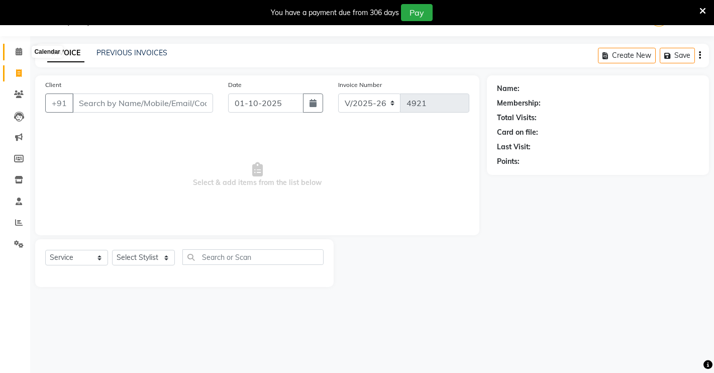
click at [17, 46] on span at bounding box center [19, 52] width 18 height 12
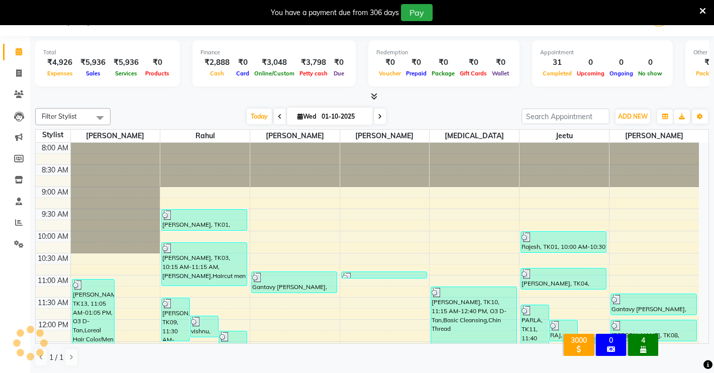
scroll to position [310, 0]
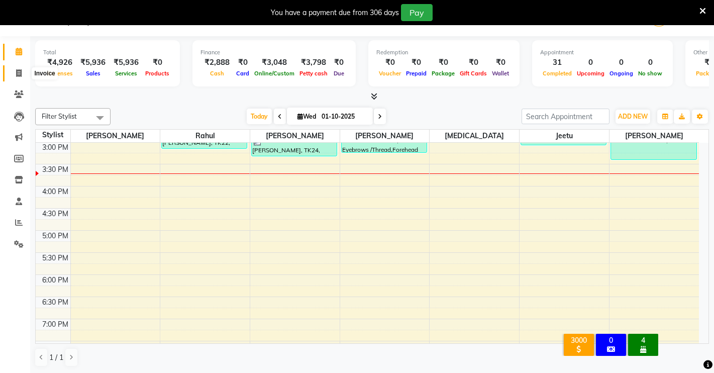
click at [14, 78] on span at bounding box center [19, 74] width 18 height 12
select select "service"
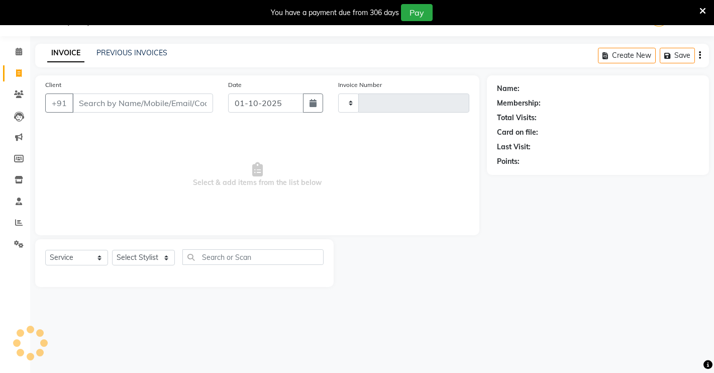
type input "4921"
select select "7317"
click at [83, 98] on input "Client" at bounding box center [142, 102] width 141 height 19
click at [139, 259] on select "Select Stylist [PERSON_NAME] [PERSON_NAME] NAVEEN [MEDICAL_DATA][PERSON_NAME] […" at bounding box center [143, 258] width 63 height 16
select select "77364"
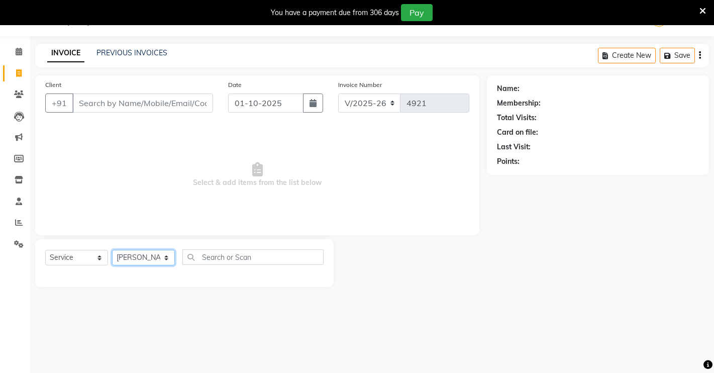
click at [112, 250] on select "Select Stylist [PERSON_NAME] [PERSON_NAME] NAVEEN [MEDICAL_DATA][PERSON_NAME] […" at bounding box center [143, 258] width 63 height 16
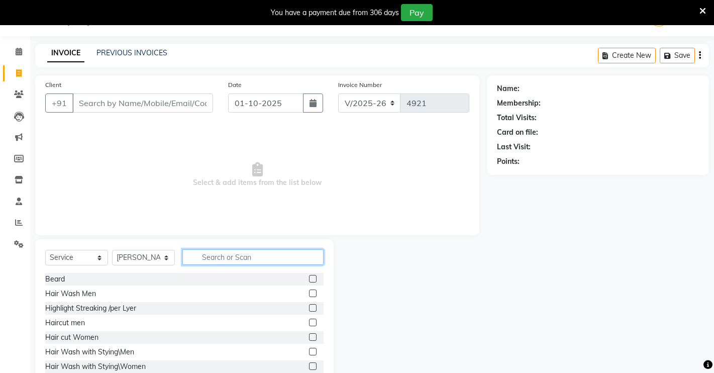
drag, startPoint x: 211, startPoint y: 254, endPoint x: 225, endPoint y: 287, distance: 36.3
click at [218, 269] on div "Select Service Product Membership Package Voucher Prepaid Gift Card Select Styl…" at bounding box center [184, 261] width 278 height 24
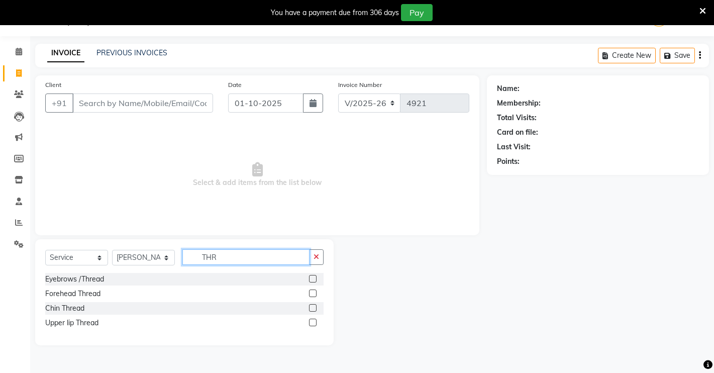
type input "THR"
click at [313, 276] on label at bounding box center [313, 279] width 8 height 8
click at [313, 276] on input "checkbox" at bounding box center [312, 279] width 7 height 7
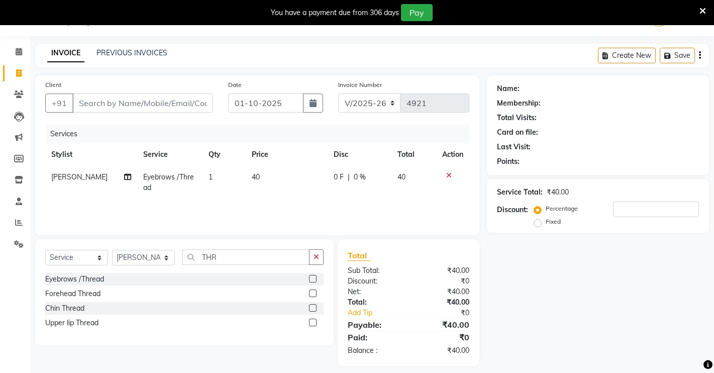
click at [312, 277] on label at bounding box center [313, 279] width 8 height 8
click at [312, 277] on input "checkbox" at bounding box center [312, 279] width 7 height 7
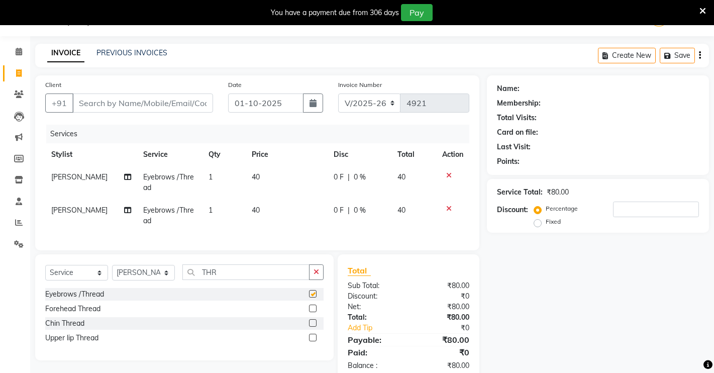
checkbox input "false"
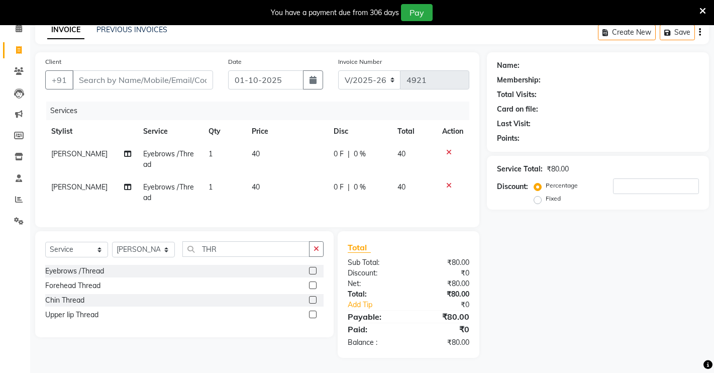
click at [313, 315] on label at bounding box center [313, 314] width 8 height 8
click at [313, 315] on input "checkbox" at bounding box center [312, 314] width 7 height 7
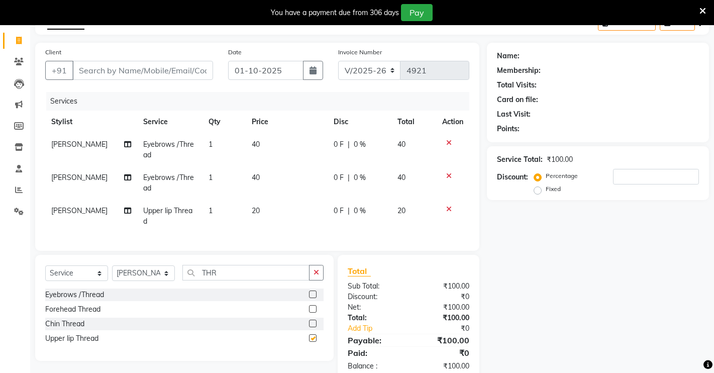
checkbox input "false"
click at [310, 306] on label at bounding box center [313, 309] width 8 height 8
click at [310, 306] on input "checkbox" at bounding box center [312, 309] width 7 height 7
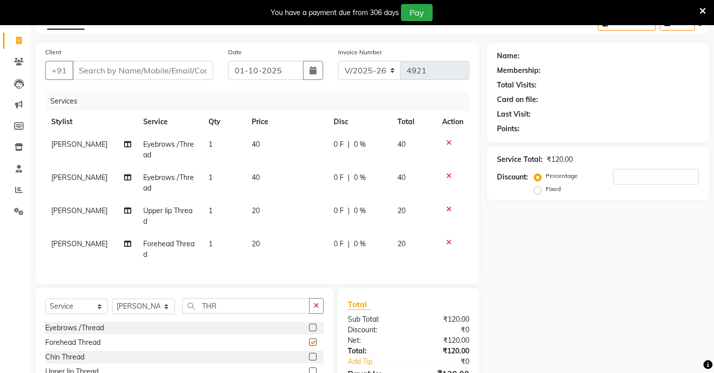
checkbox input "false"
click at [447, 208] on icon at bounding box center [449, 208] width 6 height 7
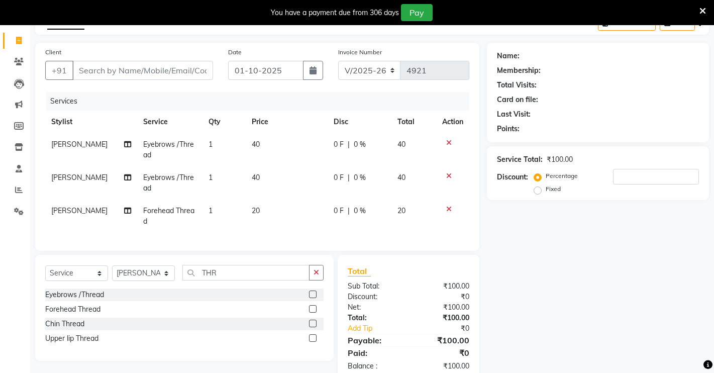
drag, startPoint x: 314, startPoint y: 276, endPoint x: 307, endPoint y: 273, distance: 7.9
click at [313, 274] on button "button" at bounding box center [316, 273] width 15 height 16
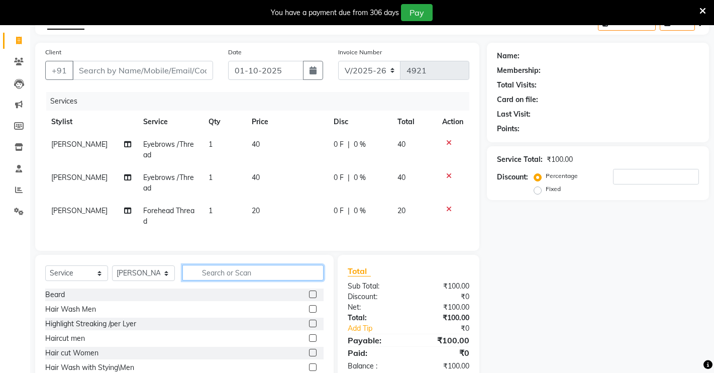
click at [233, 270] on input "text" at bounding box center [252, 273] width 141 height 16
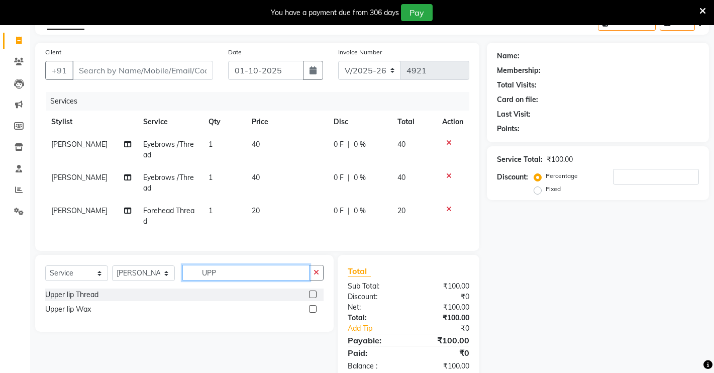
type input "UPP"
click at [311, 307] on label at bounding box center [313, 309] width 8 height 8
click at [311, 307] on input "checkbox" at bounding box center [312, 309] width 7 height 7
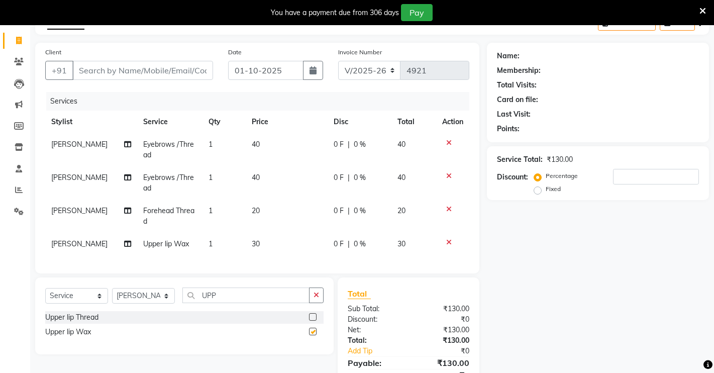
checkbox input "false"
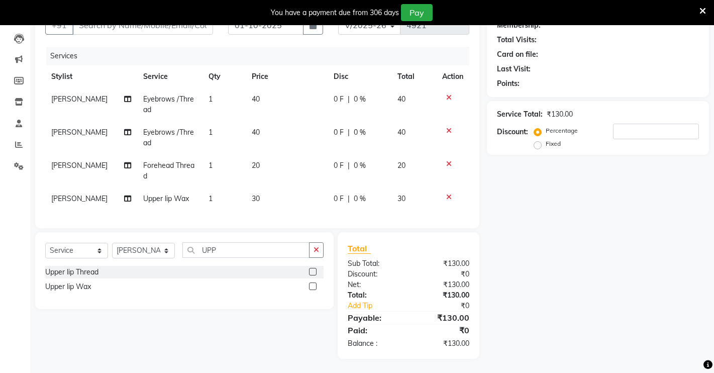
scroll to position [0, 0]
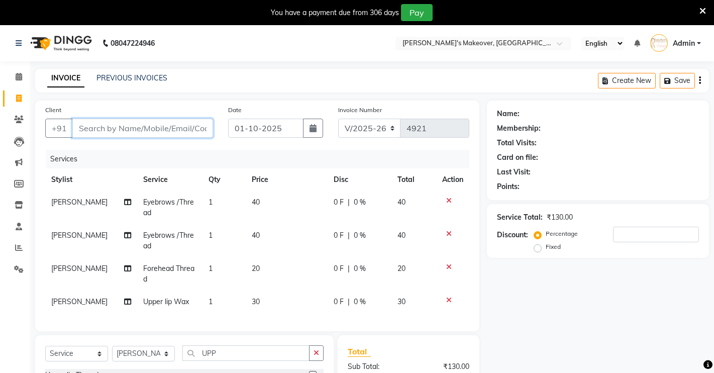
click at [116, 132] on input "Client" at bounding box center [142, 128] width 141 height 19
type input "7"
type input "0"
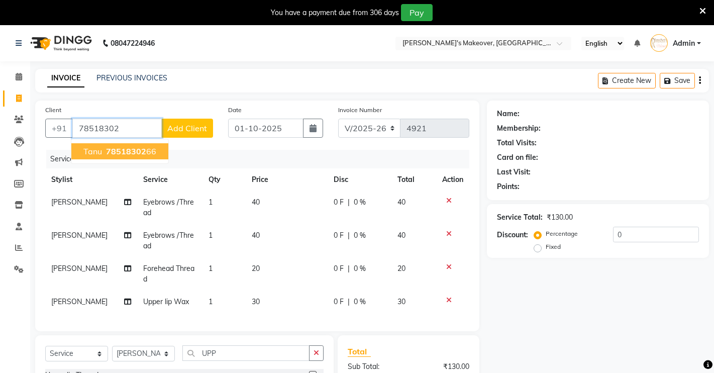
click at [153, 148] on button "tanu 78518302 66" at bounding box center [119, 151] width 97 height 16
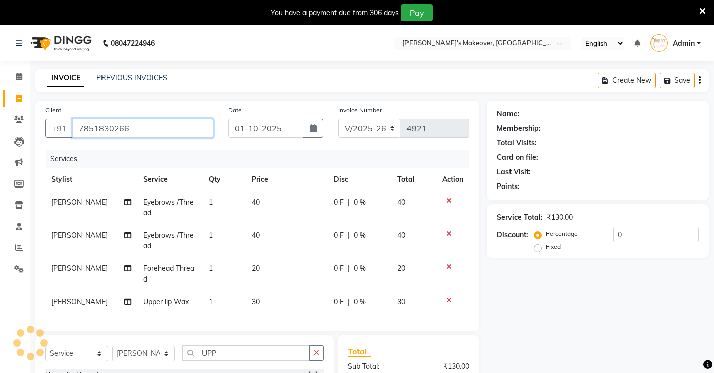
type input "7851830266"
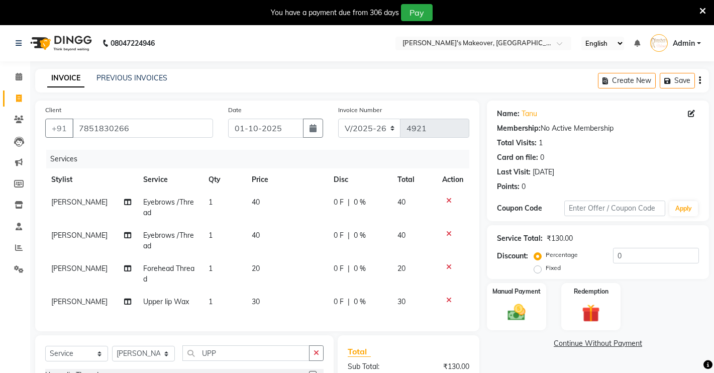
scroll to position [103, 0]
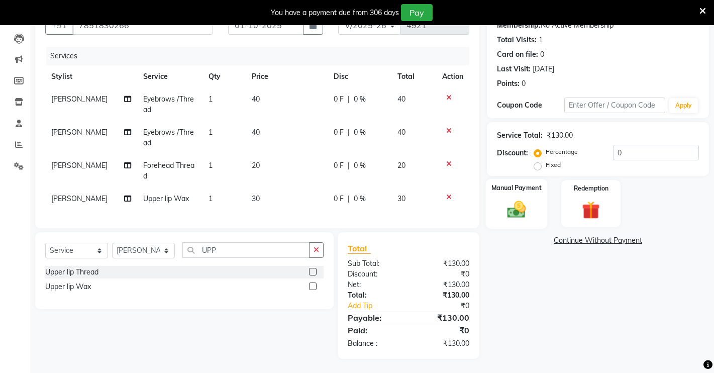
click at [504, 217] on img at bounding box center [516, 209] width 31 height 22
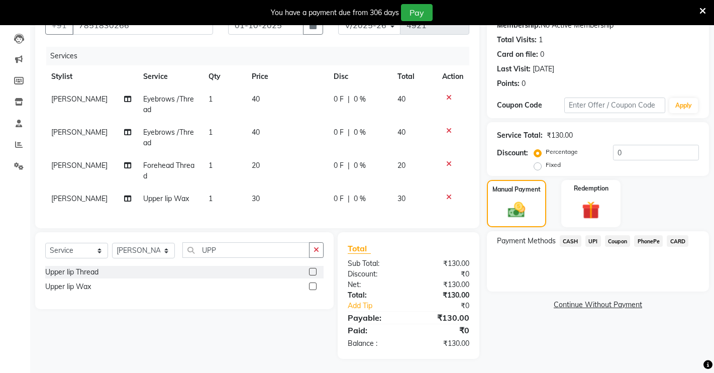
click at [571, 236] on span "CASH" at bounding box center [571, 241] width 22 height 12
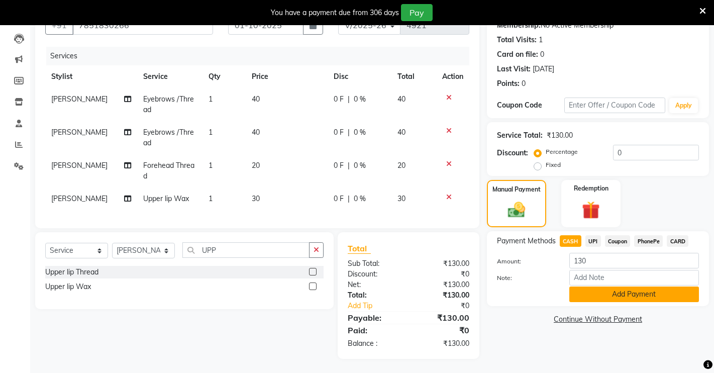
click at [642, 295] on button "Add Payment" at bounding box center [634, 294] width 130 height 16
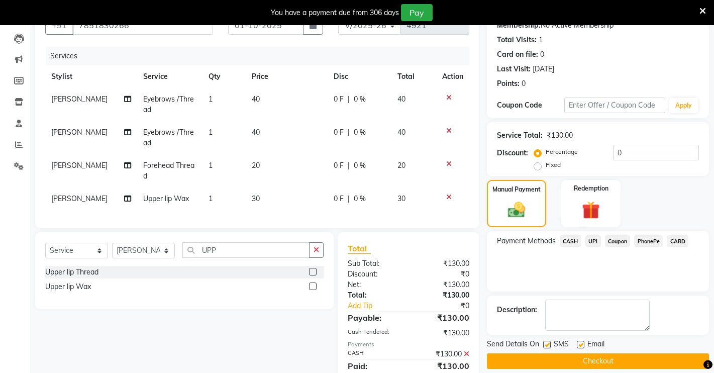
scroll to position [139, 0]
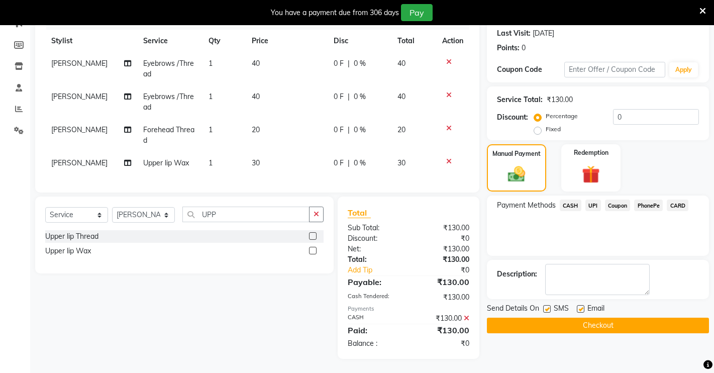
click at [626, 328] on button "Checkout" at bounding box center [598, 325] width 222 height 16
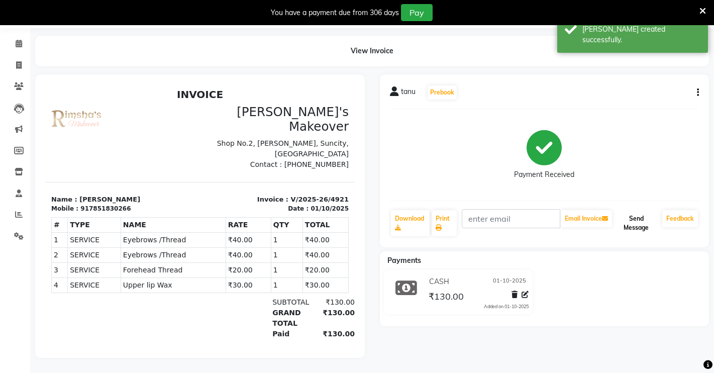
click at [633, 217] on button "Send Message" at bounding box center [636, 223] width 44 height 26
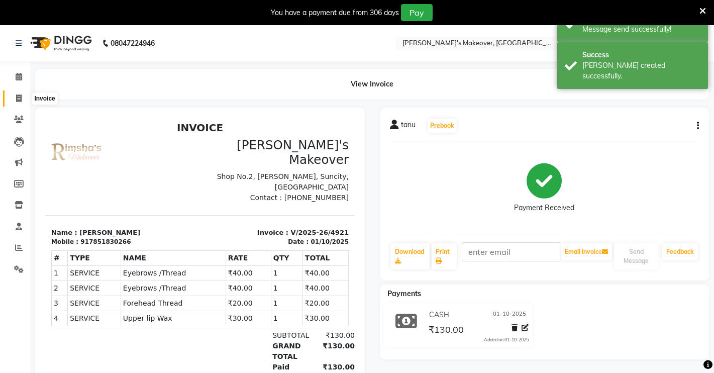
click at [18, 98] on icon at bounding box center [19, 98] width 6 height 8
select select "7317"
select select "service"
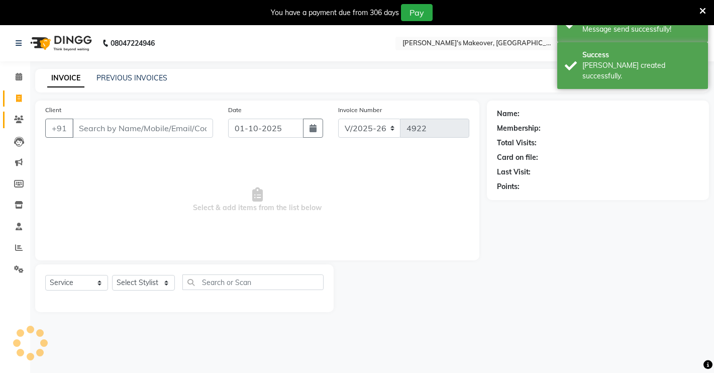
scroll to position [25, 0]
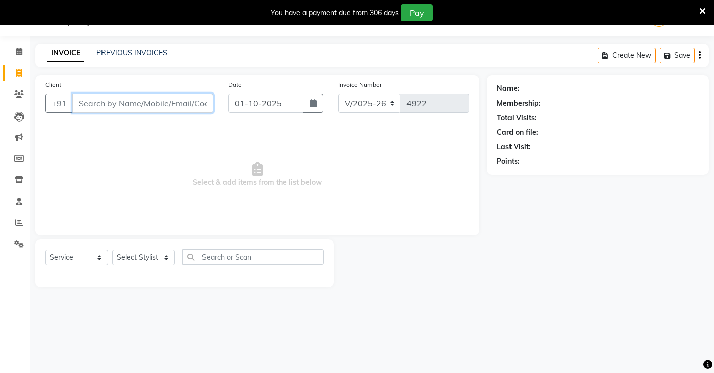
click at [185, 98] on input "Client" at bounding box center [142, 102] width 141 height 19
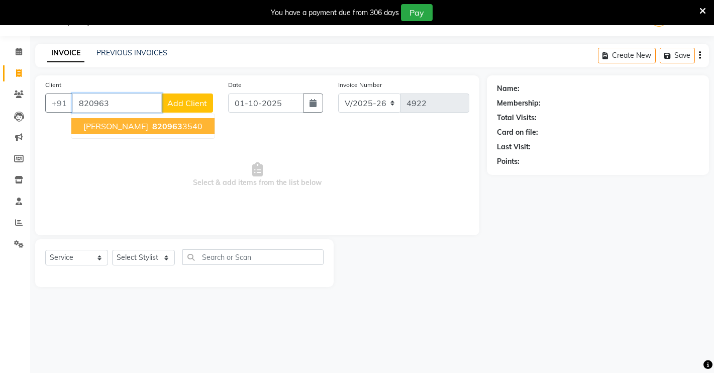
click at [152, 124] on span "820963" at bounding box center [167, 126] width 30 height 10
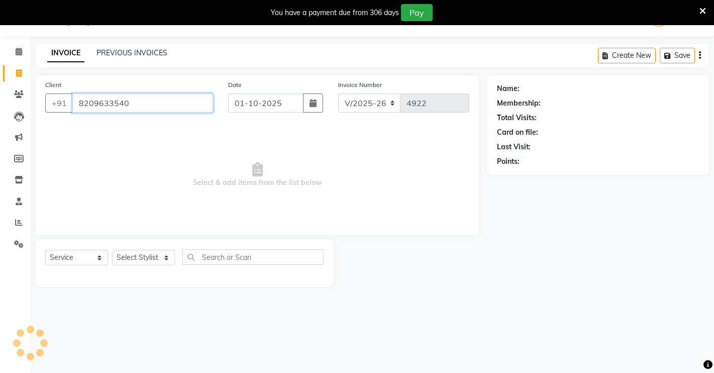
type input "8209633540"
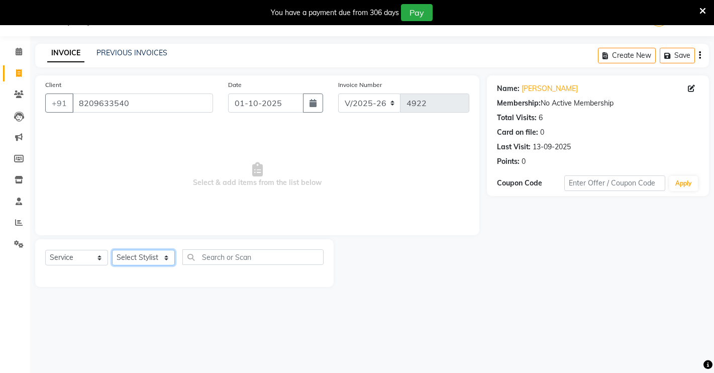
click at [142, 262] on select "Select Stylist [PERSON_NAME] [PERSON_NAME] NAVEEN [MEDICAL_DATA][PERSON_NAME] […" at bounding box center [143, 258] width 63 height 16
select select "77366"
click at [112, 250] on select "Select Stylist [PERSON_NAME] [PERSON_NAME] NAVEEN [MEDICAL_DATA][PERSON_NAME] […" at bounding box center [143, 258] width 63 height 16
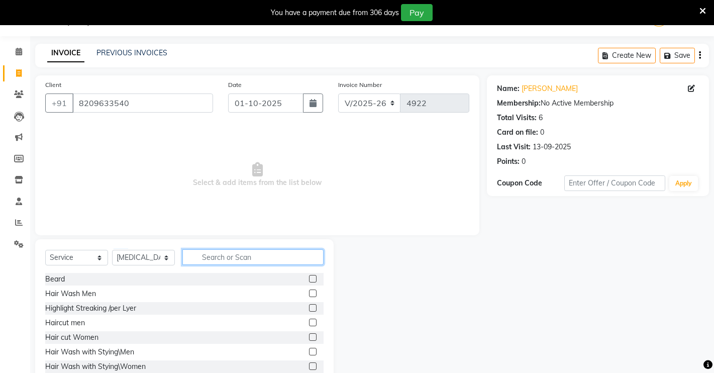
click at [209, 255] on input "text" at bounding box center [252, 257] width 141 height 16
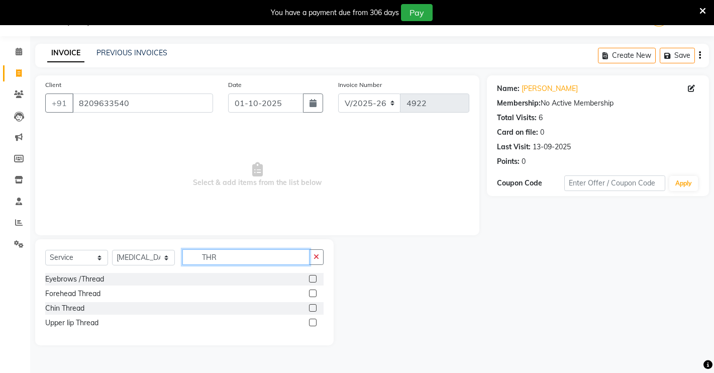
type input "THR"
click at [310, 278] on label at bounding box center [313, 279] width 8 height 8
click at [310, 278] on input "checkbox" at bounding box center [312, 279] width 7 height 7
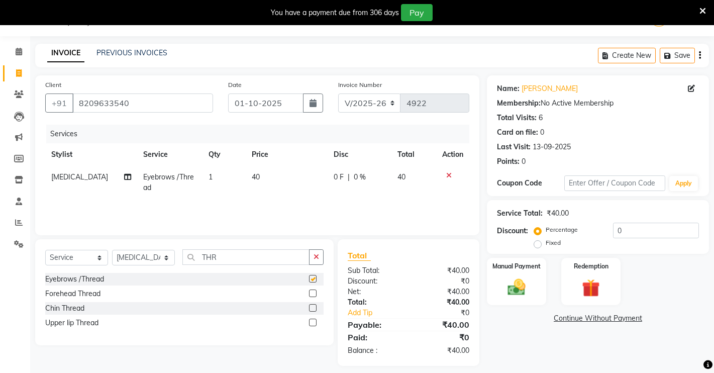
checkbox input "false"
click at [314, 257] on icon "button" at bounding box center [316, 256] width 6 height 7
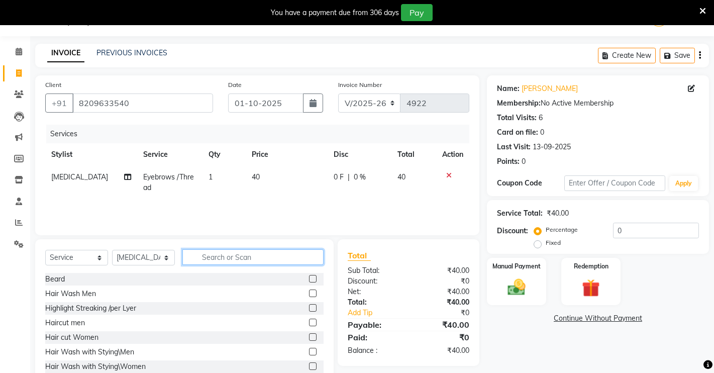
drag, startPoint x: 285, startPoint y: 257, endPoint x: 291, endPoint y: 257, distance: 5.5
click at [287, 257] on input "text" at bounding box center [252, 257] width 141 height 16
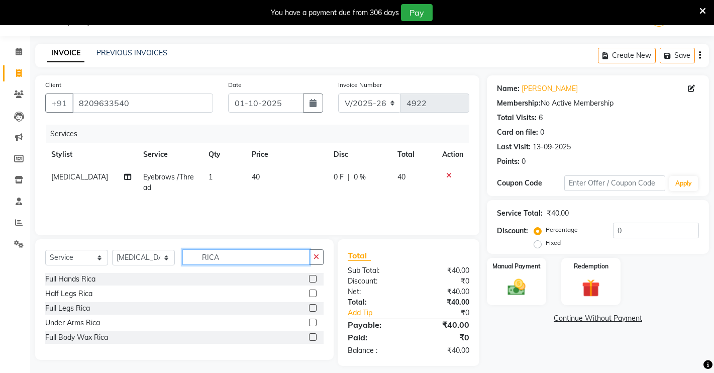
type input "RICA"
click at [311, 274] on div at bounding box center [316, 279] width 15 height 13
click at [311, 275] on label at bounding box center [313, 279] width 8 height 8
click at [311, 276] on input "checkbox" at bounding box center [312, 279] width 7 height 7
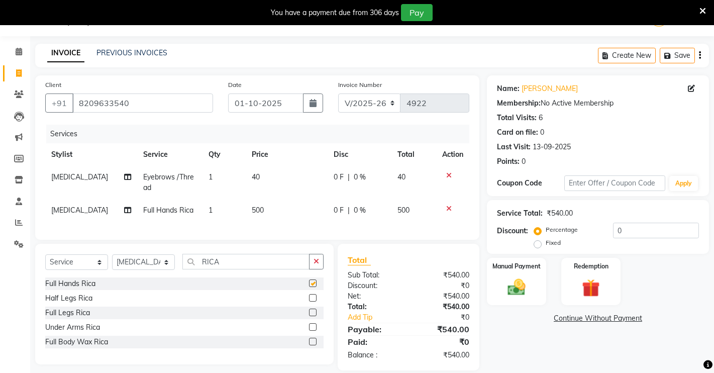
checkbox input "false"
click at [312, 316] on label at bounding box center [313, 312] width 8 height 8
click at [312, 316] on input "checkbox" at bounding box center [312, 312] width 7 height 7
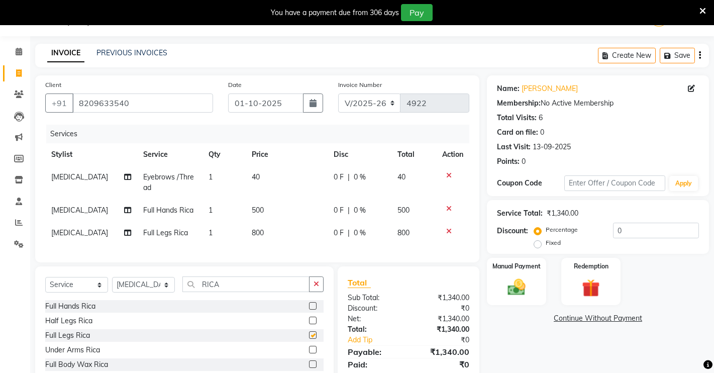
checkbox input "false"
click at [311, 353] on label at bounding box center [313, 350] width 8 height 8
click at [311, 353] on input "checkbox" at bounding box center [312, 350] width 7 height 7
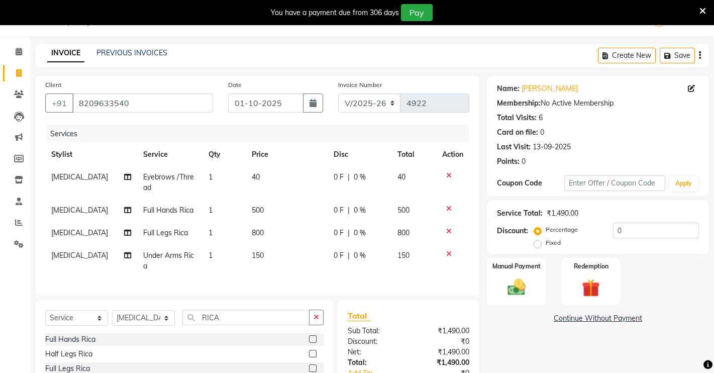
checkbox input "false"
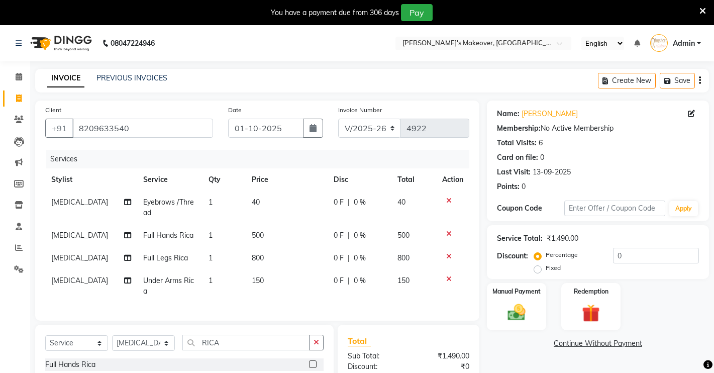
scroll to position [92, 0]
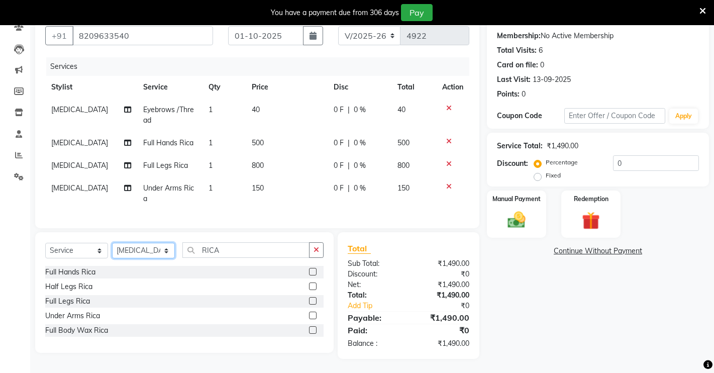
click at [155, 256] on select "Select Stylist [PERSON_NAME] [PERSON_NAME] NAVEEN [MEDICAL_DATA][PERSON_NAME] […" at bounding box center [143, 251] width 63 height 16
select select "65689"
click at [112, 243] on select "Select Stylist [PERSON_NAME] [PERSON_NAME] NAVEEN [MEDICAL_DATA][PERSON_NAME] […" at bounding box center [143, 251] width 63 height 16
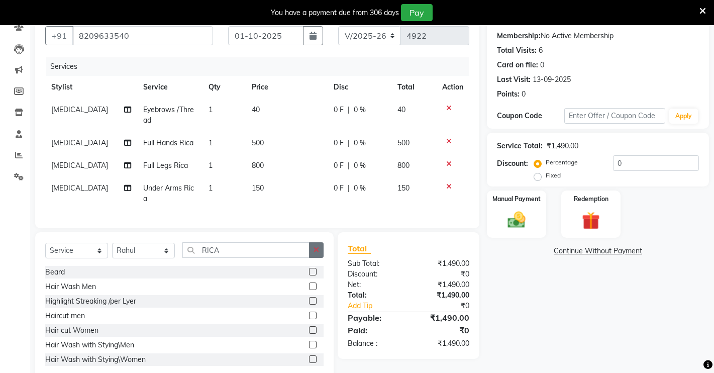
click at [315, 252] on button "button" at bounding box center [316, 250] width 15 height 16
click at [309, 268] on label at bounding box center [313, 272] width 8 height 8
click at [309, 269] on input "checkbox" at bounding box center [312, 272] width 7 height 7
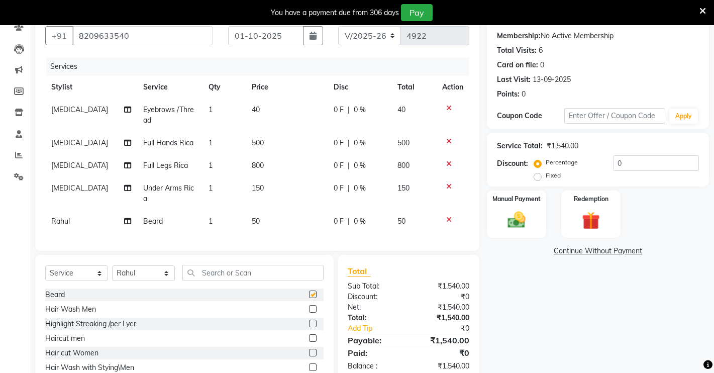
checkbox input "false"
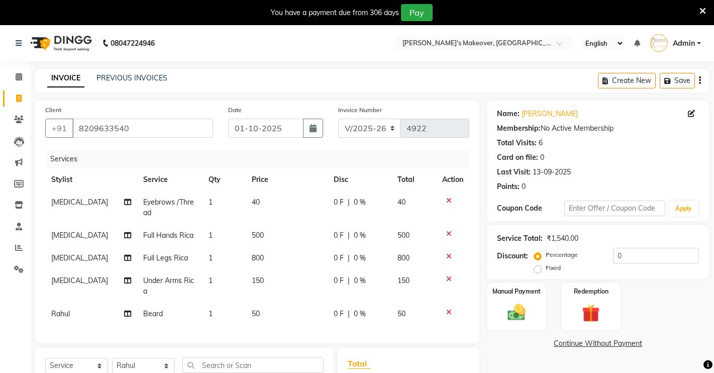
scroll to position [137, 0]
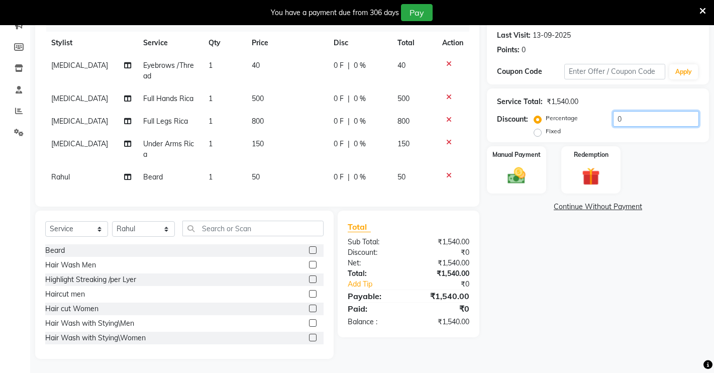
click at [643, 120] on input "0" at bounding box center [656, 119] width 86 height 16
type input "1"
type input "5"
click at [660, 120] on input "number" at bounding box center [656, 119] width 86 height 16
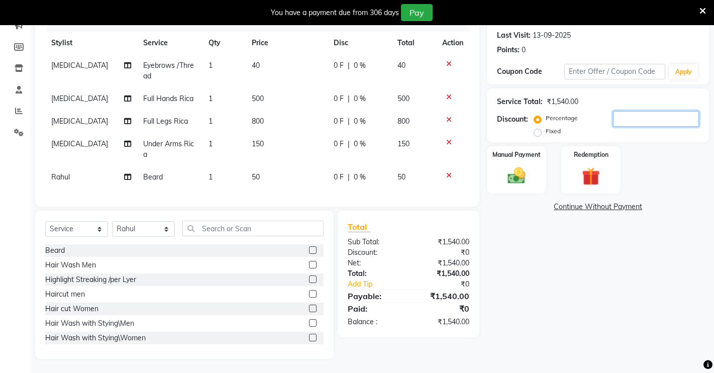
type input "5"
type input "6"
type input "5"
click at [527, 161] on div "Manual Payment" at bounding box center [517, 170] width 62 height 50
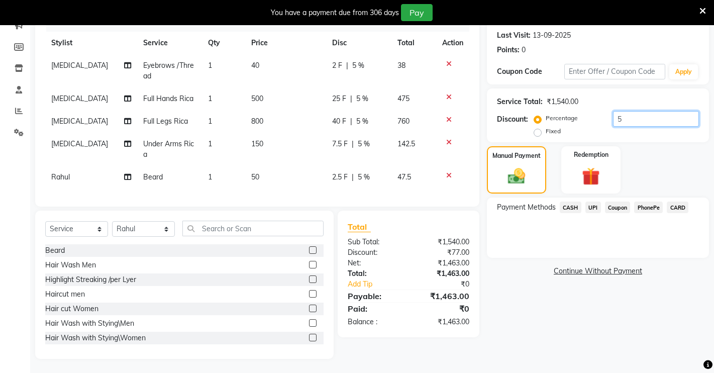
click at [621, 115] on input "5" at bounding box center [656, 119] width 86 height 16
click at [546, 133] on label "Fixed" at bounding box center [553, 131] width 15 height 9
click at [537, 133] on input "Fixed" at bounding box center [539, 131] width 7 height 7
radio input "true"
click at [618, 115] on input "number" at bounding box center [656, 119] width 86 height 16
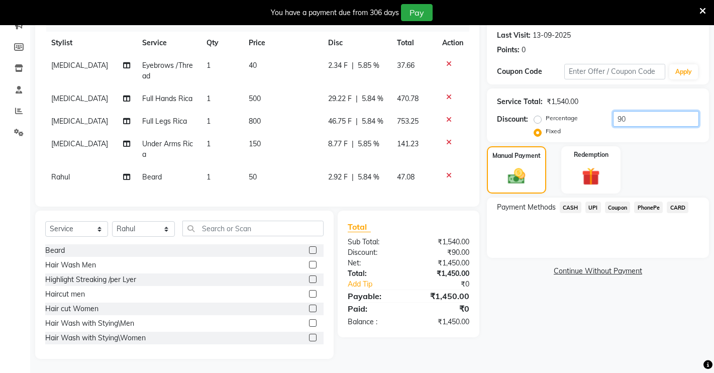
type input "90"
click at [574, 208] on span "CASH" at bounding box center [571, 207] width 22 height 12
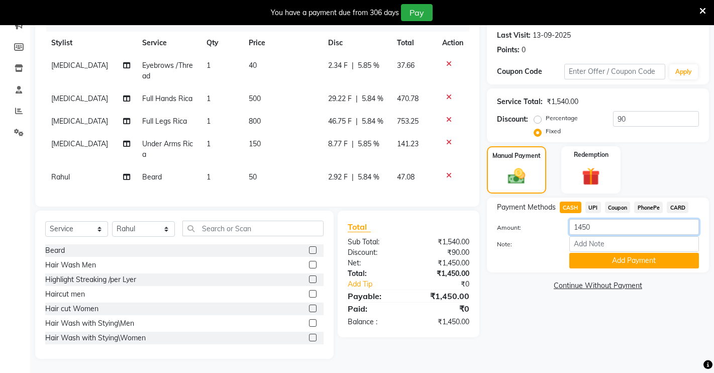
click at [610, 227] on input "1450" at bounding box center [634, 227] width 130 height 16
type input "1"
type input "1200"
click at [655, 262] on button "Add Payment" at bounding box center [634, 261] width 130 height 16
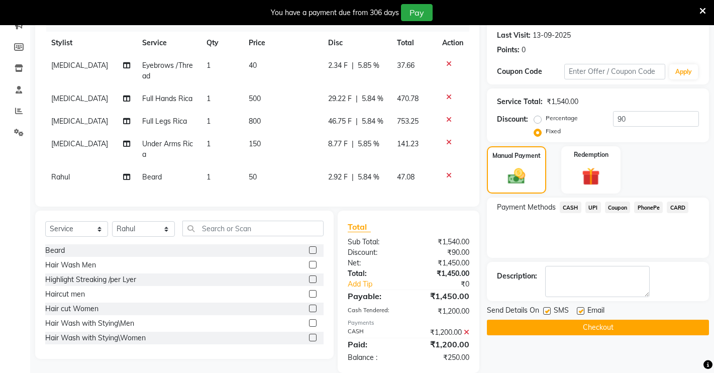
click at [592, 205] on span "UPI" at bounding box center [593, 207] width 16 height 12
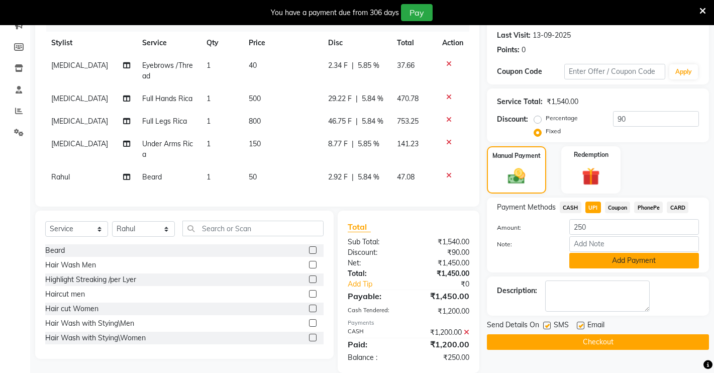
click at [622, 258] on button "Add Payment" at bounding box center [634, 261] width 130 height 16
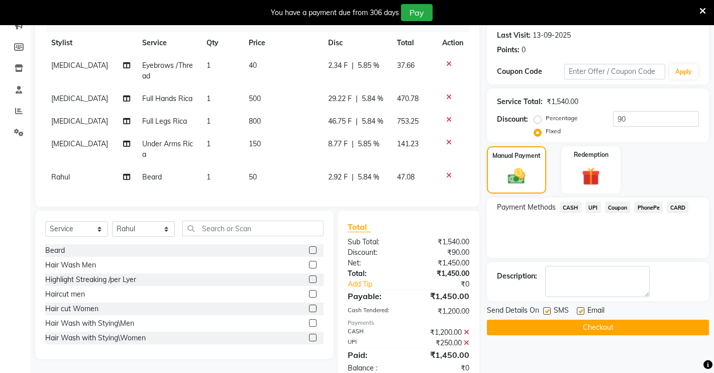
click at [622, 323] on button "Checkout" at bounding box center [598, 327] width 222 height 16
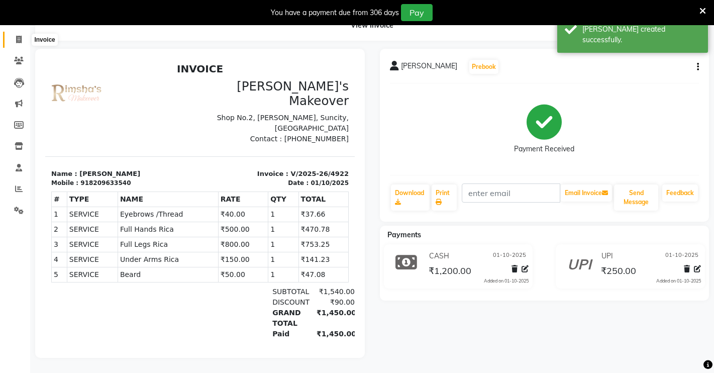
click at [14, 34] on span at bounding box center [19, 40] width 18 height 12
select select "7317"
select select "service"
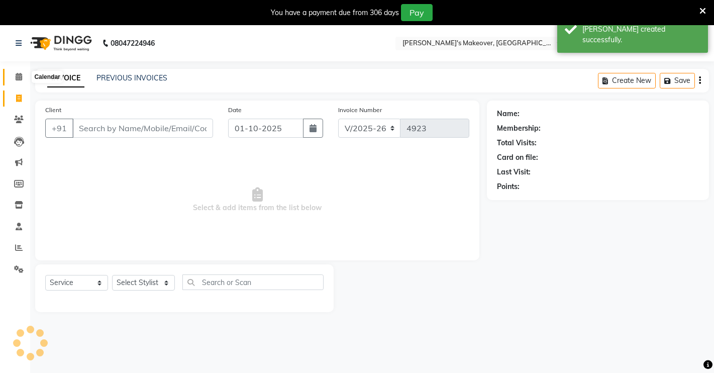
click at [12, 81] on span at bounding box center [19, 77] width 18 height 12
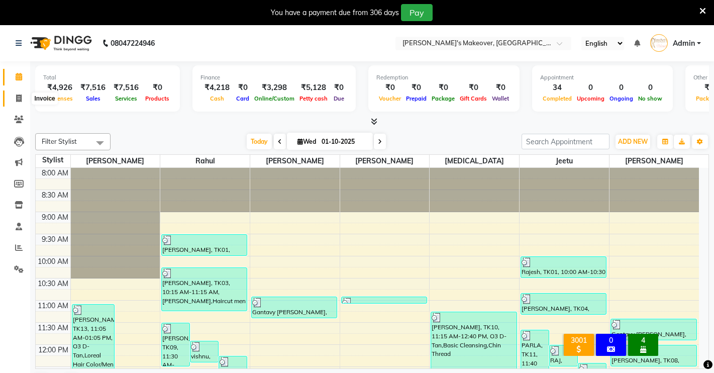
click at [22, 101] on icon at bounding box center [19, 98] width 6 height 8
select select "service"
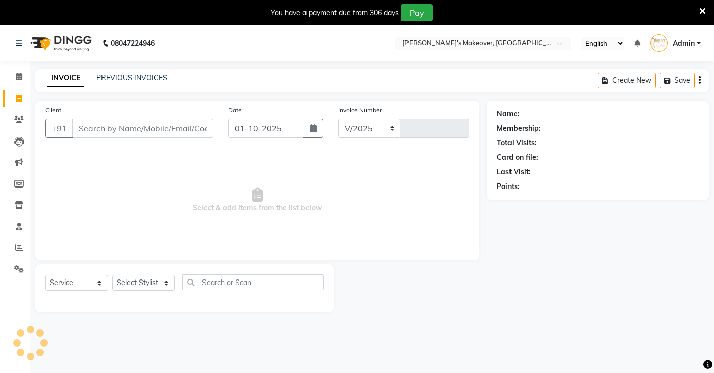
select select "7317"
type input "4923"
click at [121, 120] on input "Client" at bounding box center [142, 128] width 141 height 19
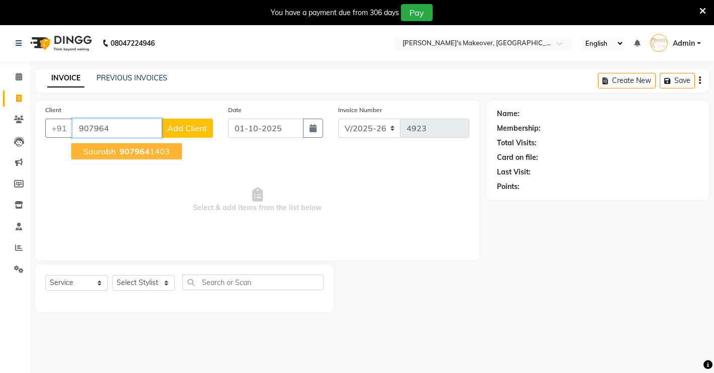
click at [133, 146] on span "907964" at bounding box center [135, 151] width 30 height 10
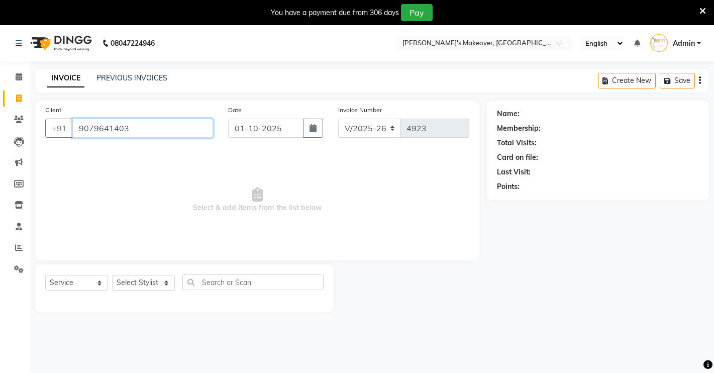
type input "9079641403"
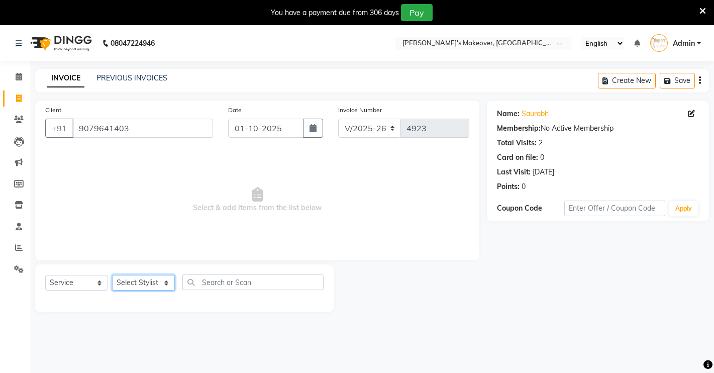
click at [153, 284] on select "Select Stylist [PERSON_NAME] [PERSON_NAME] NAVEEN [MEDICAL_DATA][PERSON_NAME] […" at bounding box center [143, 283] width 63 height 16
select select "65689"
click at [112, 275] on select "Select Stylist [PERSON_NAME] [PERSON_NAME] NAVEEN [MEDICAL_DATA][PERSON_NAME] […" at bounding box center [143, 283] width 63 height 16
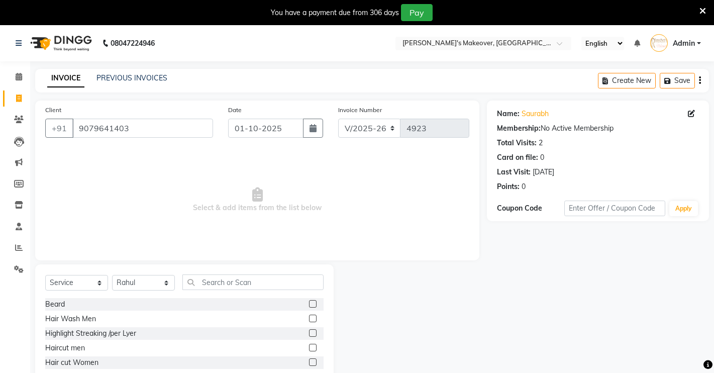
click at [309, 348] on label at bounding box center [313, 348] width 8 height 8
click at [309, 348] on input "checkbox" at bounding box center [312, 348] width 7 height 7
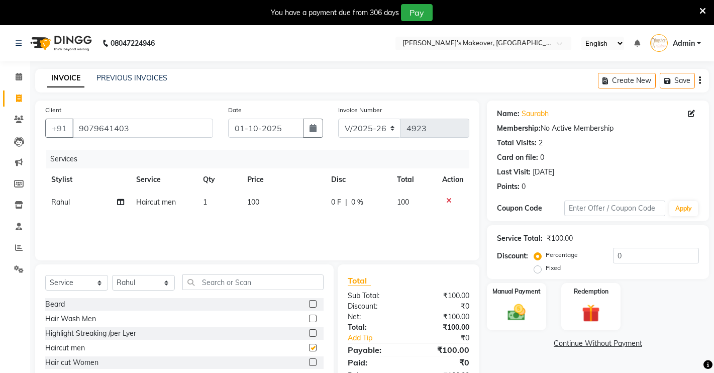
checkbox input "false"
click at [527, 301] on div "Manual Payment" at bounding box center [517, 307] width 62 height 50
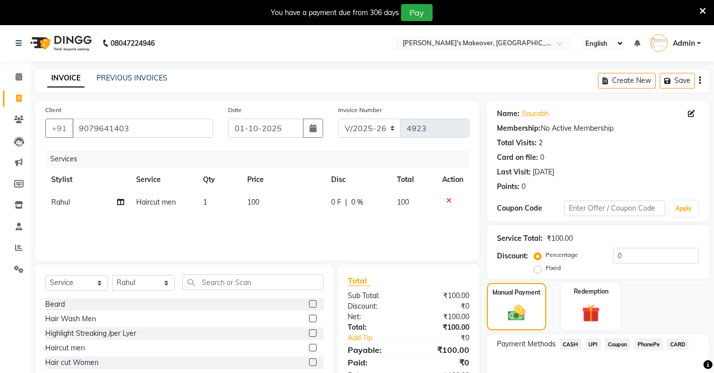
scroll to position [57, 0]
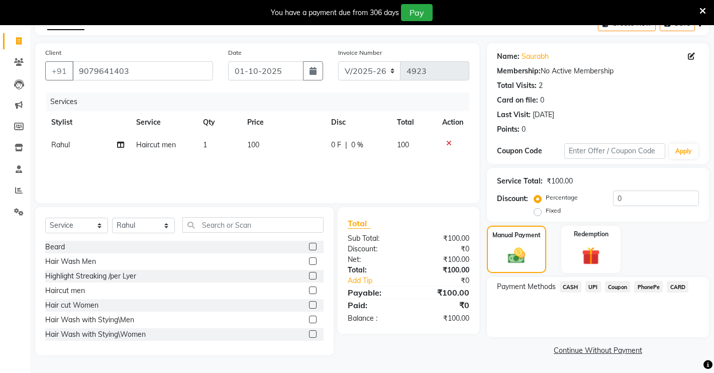
click at [575, 288] on span "CASH" at bounding box center [571, 287] width 22 height 12
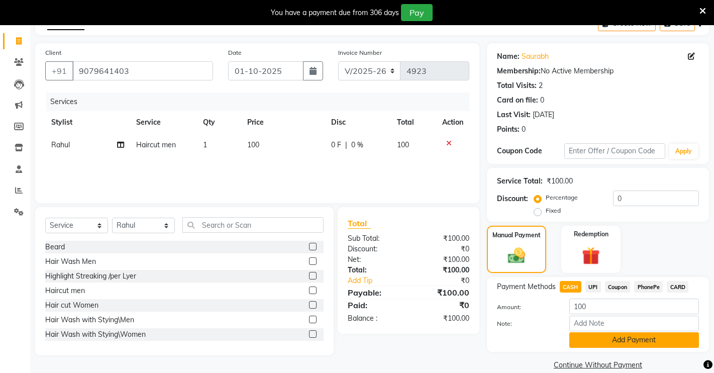
click at [586, 339] on button "Add Payment" at bounding box center [634, 340] width 130 height 16
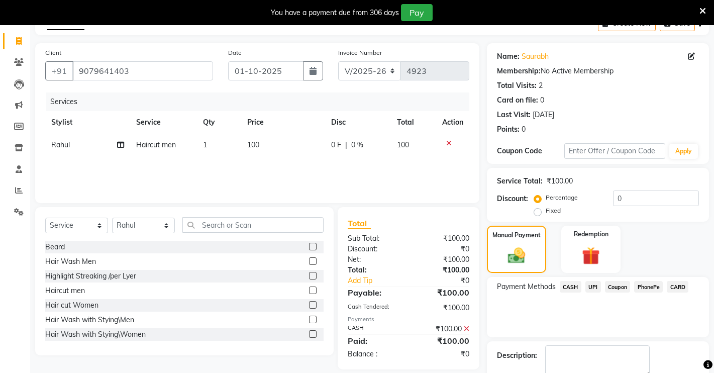
scroll to position [114, 0]
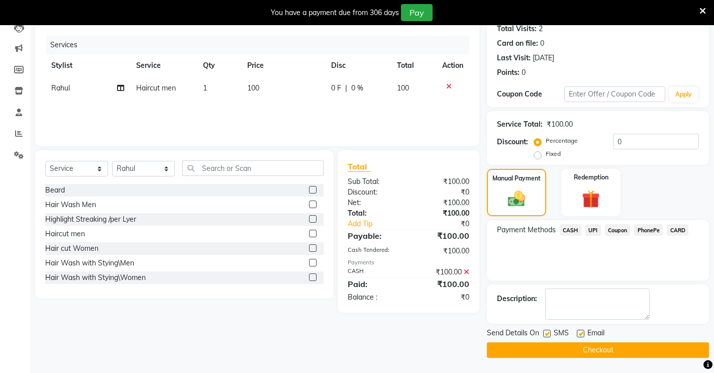
click at [573, 350] on button "Checkout" at bounding box center [598, 350] width 222 height 16
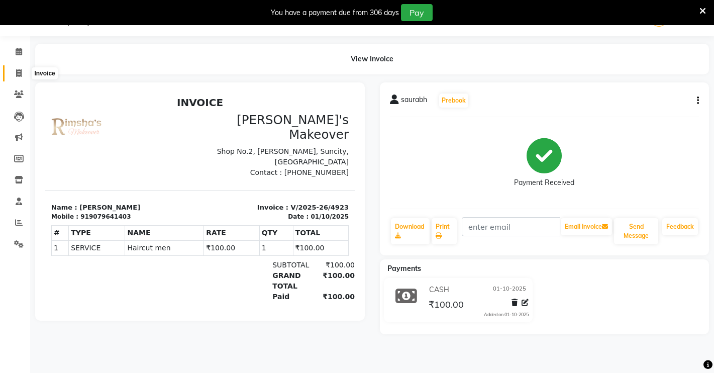
click at [18, 74] on icon at bounding box center [19, 73] width 6 height 8
select select "service"
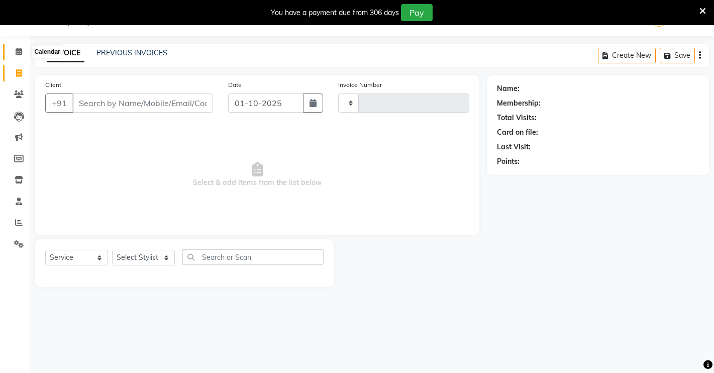
click at [16, 53] on icon at bounding box center [19, 52] width 7 height 8
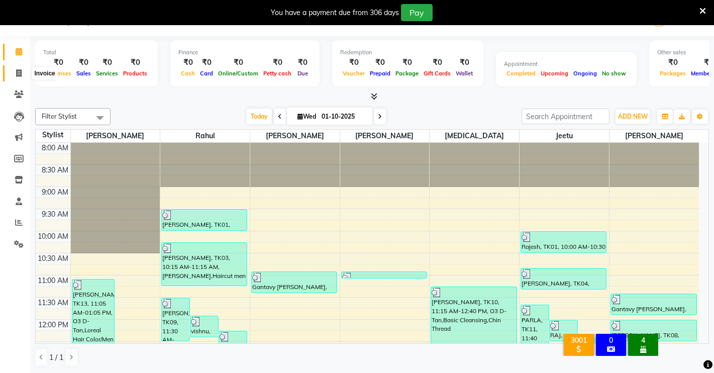
click at [16, 68] on span at bounding box center [19, 74] width 18 height 12
select select "7317"
select select "service"
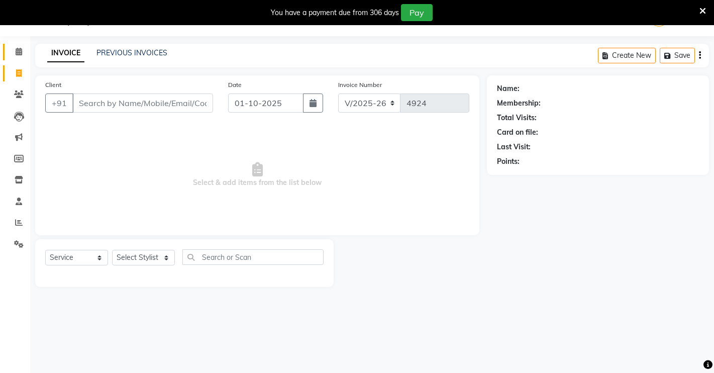
click at [20, 44] on link "Calendar" at bounding box center [15, 52] width 24 height 17
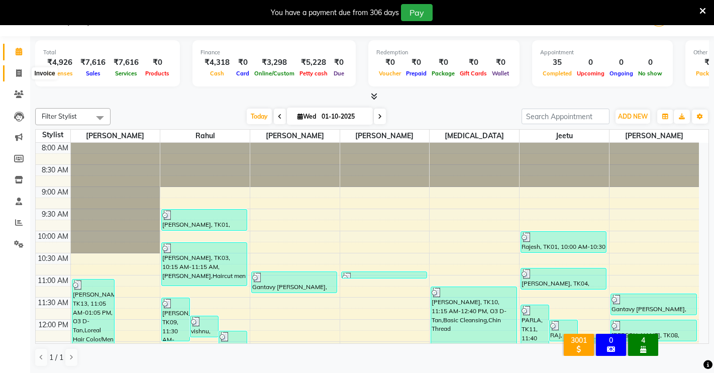
click at [20, 73] on icon at bounding box center [19, 73] width 6 height 8
select select "service"
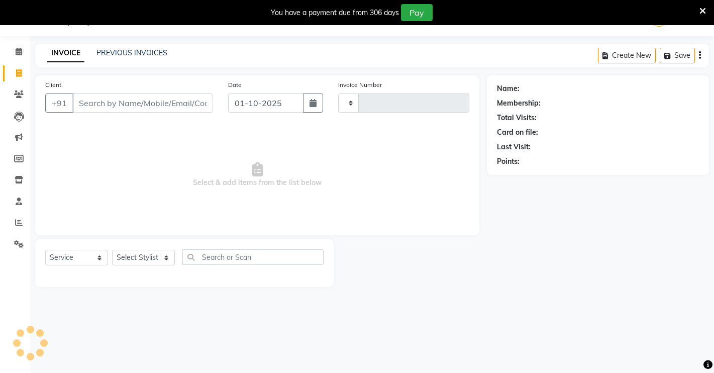
type input "4924"
select select "7317"
click at [94, 102] on input "Client" at bounding box center [142, 102] width 141 height 19
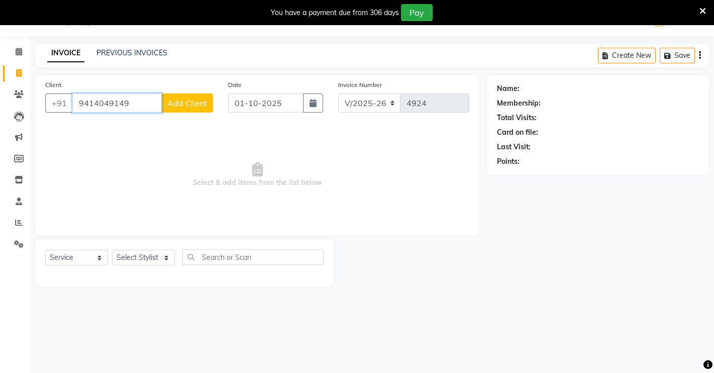
type input "9414049149"
click at [188, 108] on button "Add Client" at bounding box center [187, 102] width 52 height 19
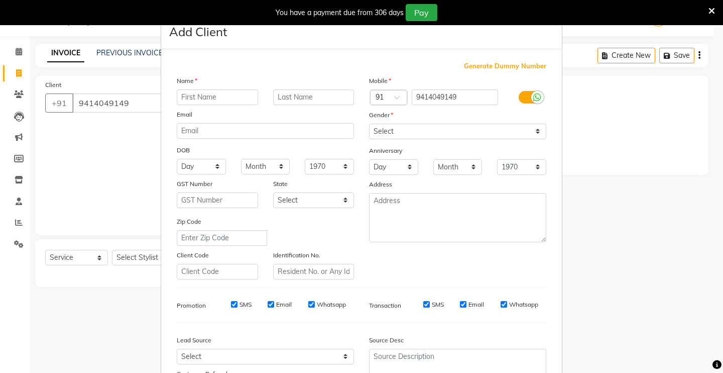
click at [191, 98] on input "text" at bounding box center [217, 97] width 81 height 16
type input "PAWAN"
click at [481, 124] on select "Select [DEMOGRAPHIC_DATA] [DEMOGRAPHIC_DATA] Other Prefer Not To Say" at bounding box center [457, 132] width 177 height 16
select select "[DEMOGRAPHIC_DATA]"
click at [369, 124] on select "Select [DEMOGRAPHIC_DATA] [DEMOGRAPHIC_DATA] Other Prefer Not To Say" at bounding box center [457, 132] width 177 height 16
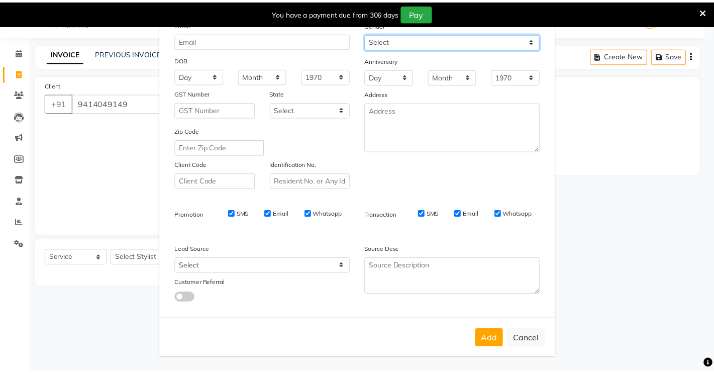
scroll to position [91, 0]
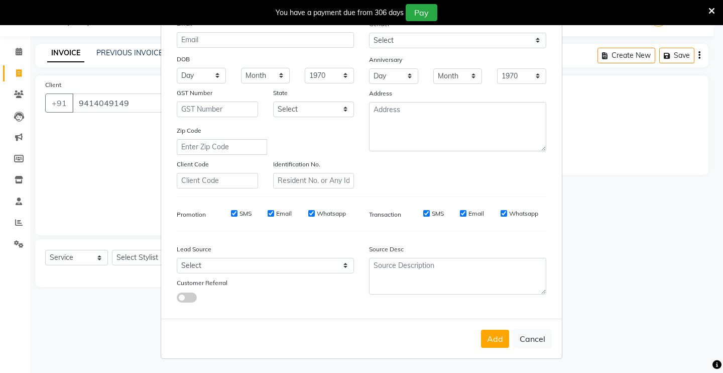
click at [498, 344] on button "Add" at bounding box center [495, 339] width 28 height 18
select select
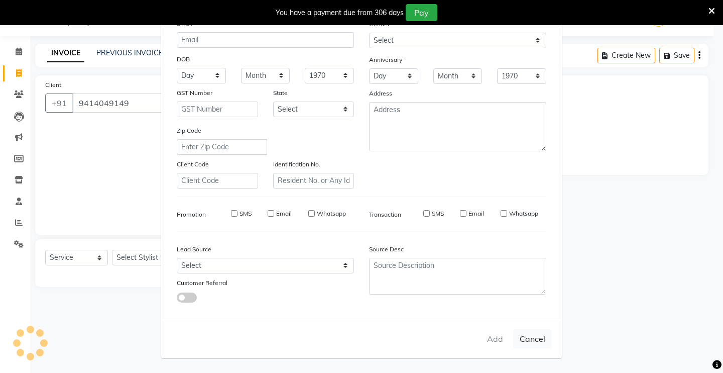
select select
checkbox input "false"
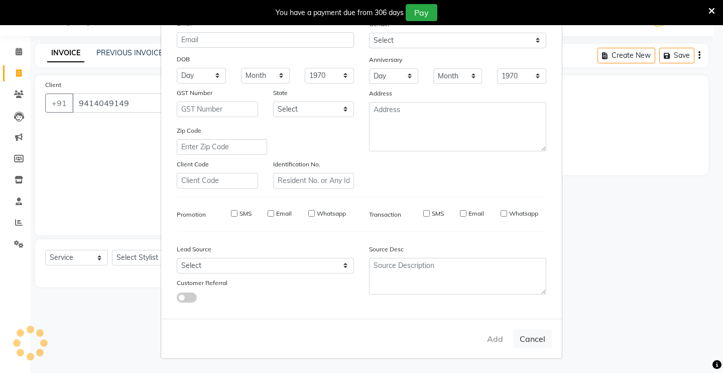
checkbox input "false"
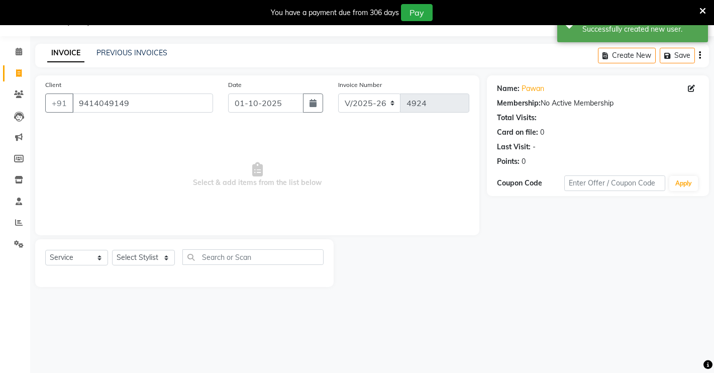
click at [154, 248] on div "Select Service Product Membership Package Voucher Prepaid Gift Card Select Styl…" at bounding box center [184, 263] width 298 height 48
click at [153, 249] on div "Select Service Product Membership Package Voucher Prepaid Gift Card Select Styl…" at bounding box center [184, 261] width 278 height 24
click at [129, 254] on select "Select Stylist [PERSON_NAME] [PERSON_NAME] NAVEEN [MEDICAL_DATA][PERSON_NAME] […" at bounding box center [143, 258] width 63 height 16
select select "65689"
click at [112, 250] on select "Select Stylist [PERSON_NAME] [PERSON_NAME] NAVEEN [MEDICAL_DATA][PERSON_NAME] […" at bounding box center [143, 258] width 63 height 16
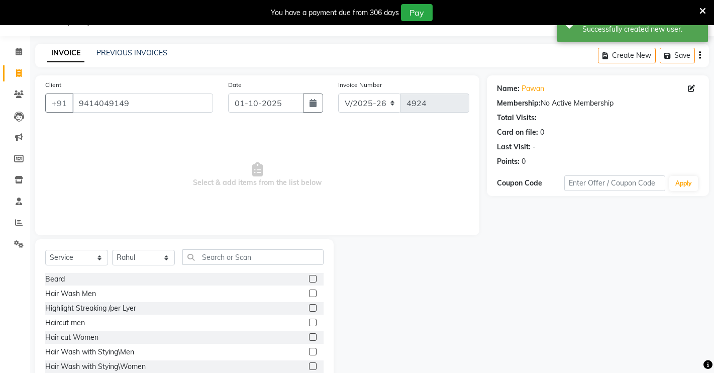
click at [309, 320] on label at bounding box center [313, 322] width 8 height 8
click at [309, 320] on input "checkbox" at bounding box center [312, 322] width 7 height 7
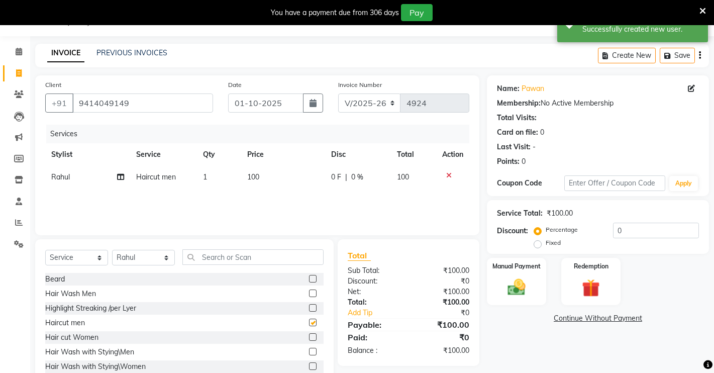
checkbox input "false"
click at [519, 292] on img at bounding box center [516, 287] width 31 height 22
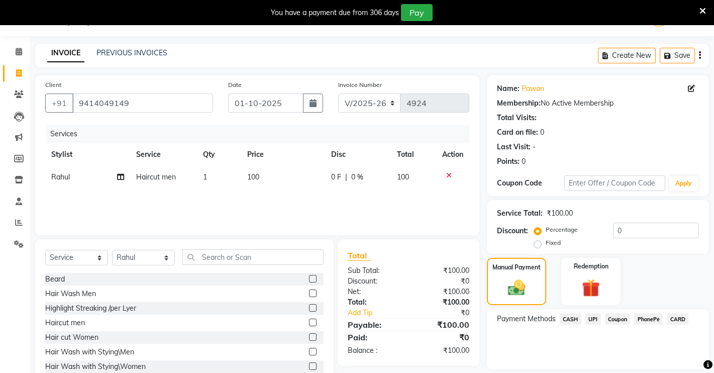
scroll to position [57, 0]
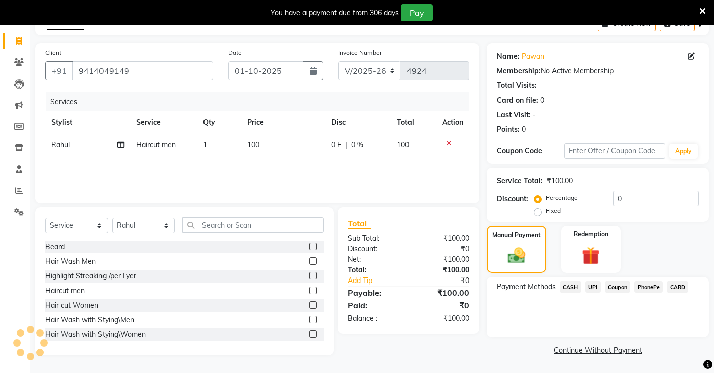
click at [594, 285] on span "UPI" at bounding box center [593, 287] width 16 height 12
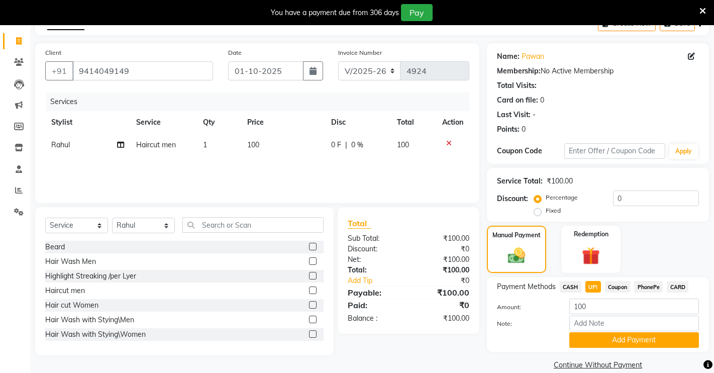
click at [602, 339] on button "Add Payment" at bounding box center [634, 340] width 130 height 16
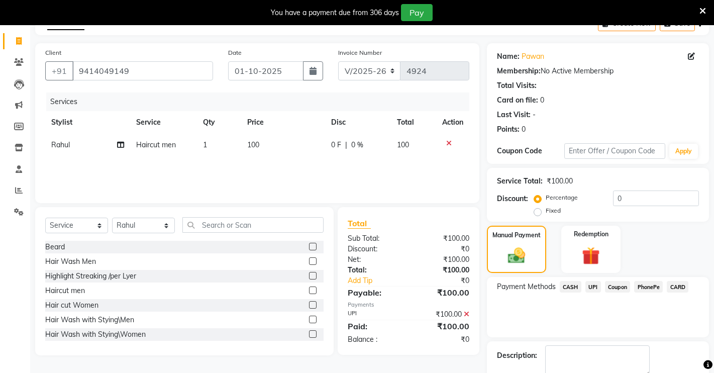
scroll to position [114, 0]
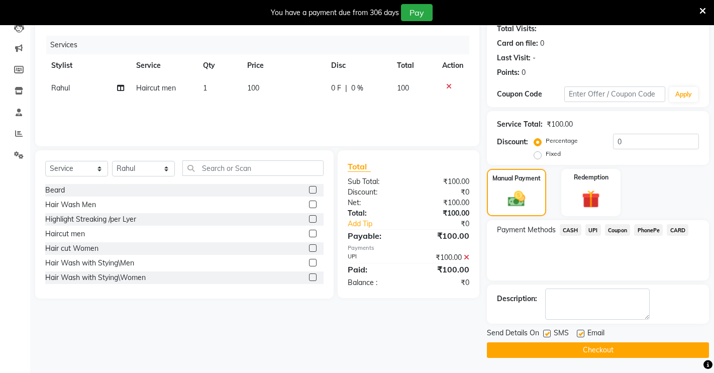
click at [612, 344] on button "Checkout" at bounding box center [598, 350] width 222 height 16
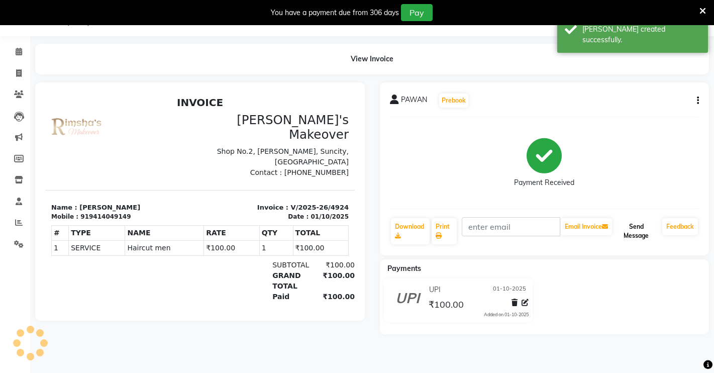
click at [655, 233] on button "Send Message" at bounding box center [636, 231] width 44 height 26
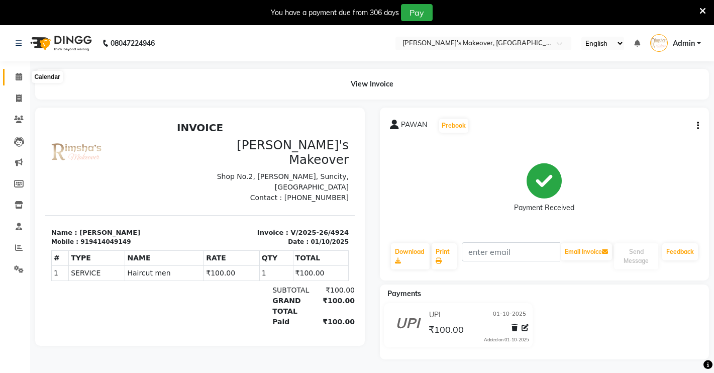
click at [23, 72] on span at bounding box center [19, 77] width 18 height 12
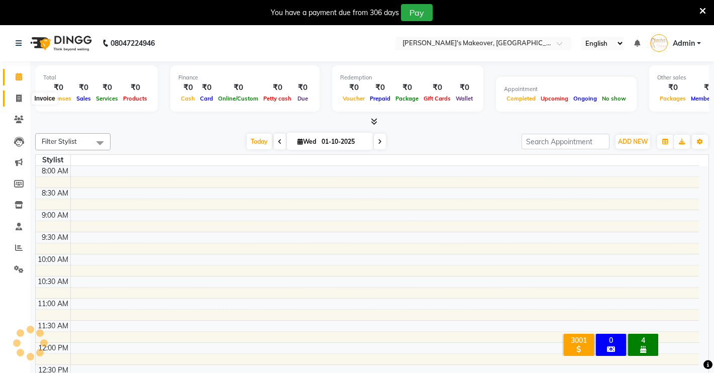
click at [18, 96] on icon at bounding box center [19, 98] width 6 height 8
select select "service"
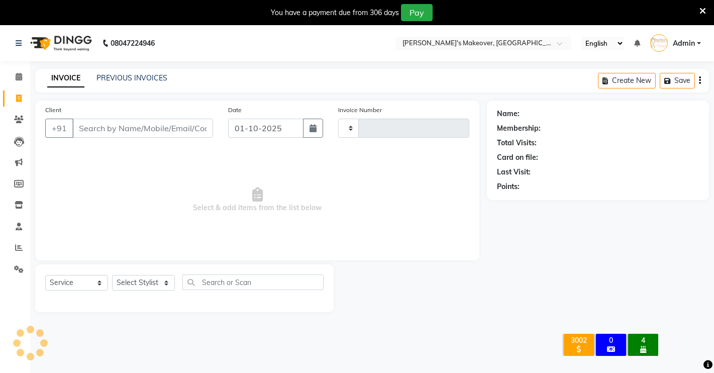
type input "4925"
select select "7317"
click at [143, 280] on select "Select Stylist" at bounding box center [143, 283] width 63 height 16
click at [142, 280] on select "Select Stylist" at bounding box center [143, 283] width 63 height 16
select select "77364"
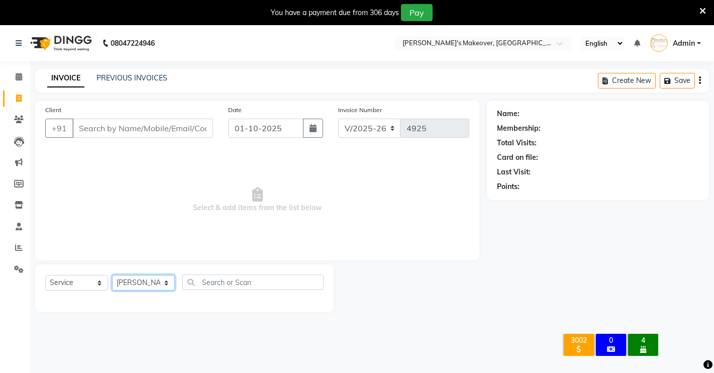
click at [112, 275] on select "Select Stylist [PERSON_NAME] [PERSON_NAME] NAVEEN [MEDICAL_DATA][PERSON_NAME] […" at bounding box center [143, 283] width 63 height 16
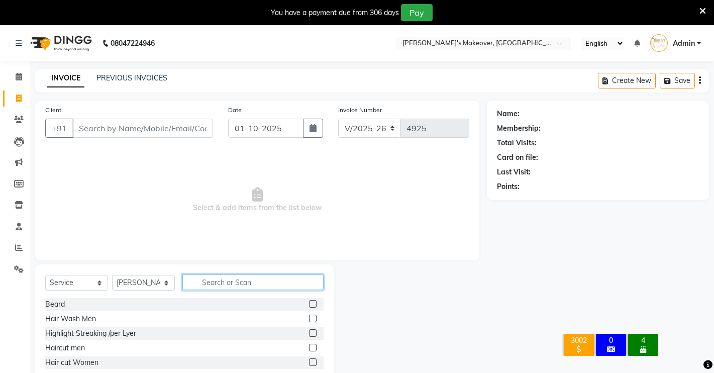
click at [206, 286] on input "text" at bounding box center [252, 282] width 141 height 16
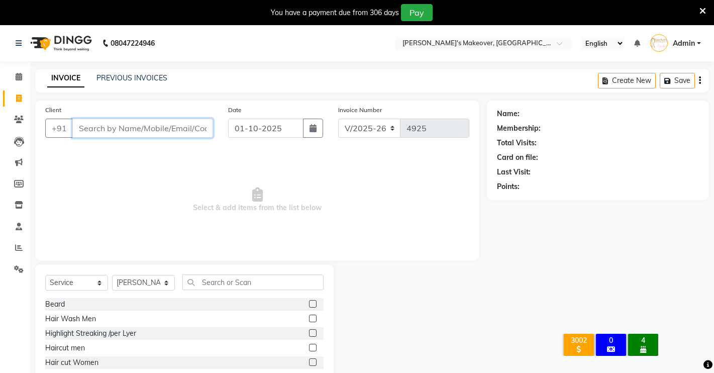
click at [118, 132] on input "Client" at bounding box center [142, 128] width 141 height 19
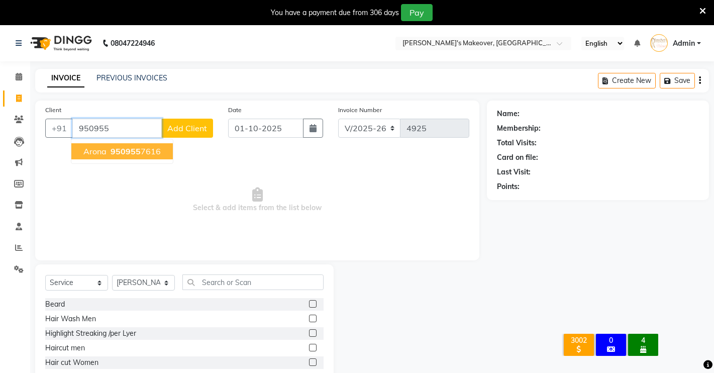
click at [89, 150] on span "arona" at bounding box center [94, 151] width 23 height 10
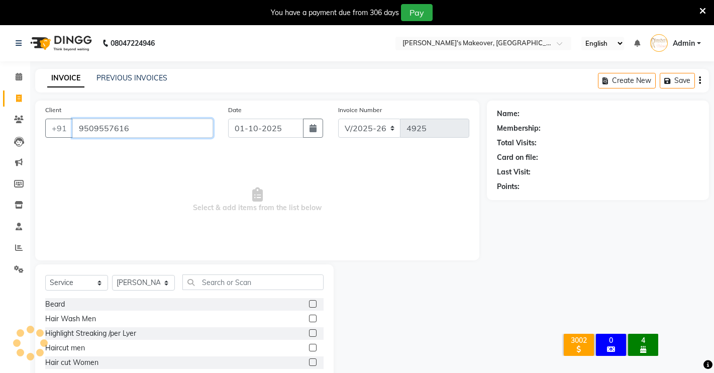
type input "9509557616"
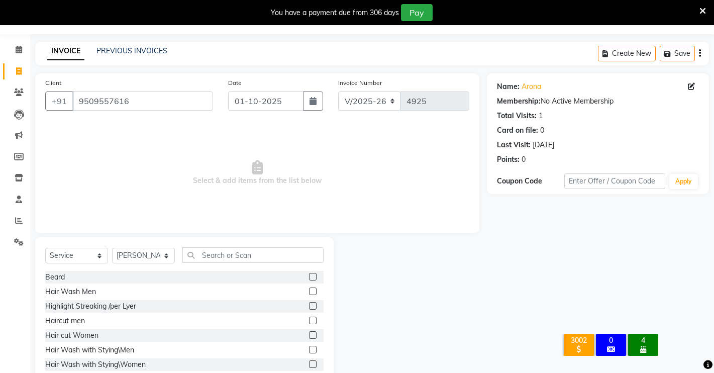
scroll to position [55, 0]
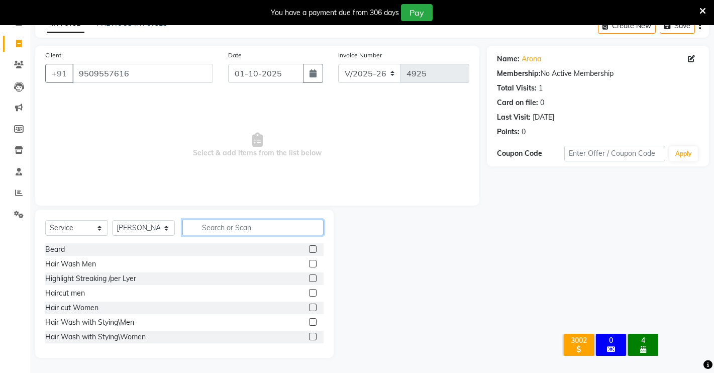
click at [216, 228] on input "text" at bounding box center [252, 228] width 141 height 16
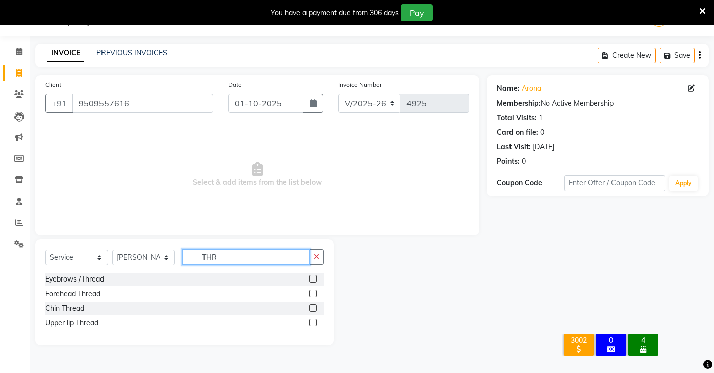
scroll to position [25, 0]
type input "THR"
click at [310, 276] on label at bounding box center [313, 279] width 8 height 8
click at [310, 276] on input "checkbox" at bounding box center [312, 279] width 7 height 7
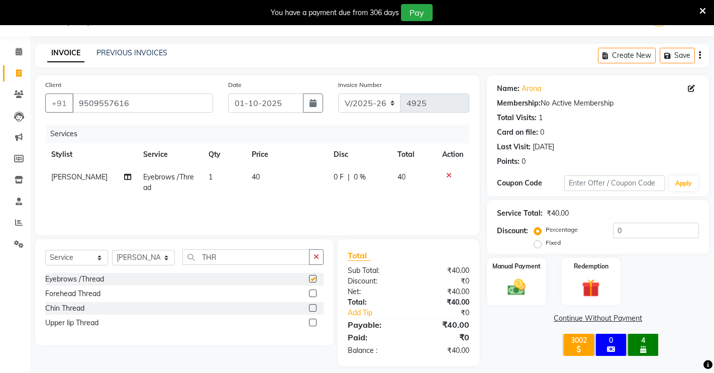
checkbox input "false"
click at [313, 322] on label at bounding box center [313, 322] width 8 height 8
click at [313, 322] on input "checkbox" at bounding box center [312, 322] width 7 height 7
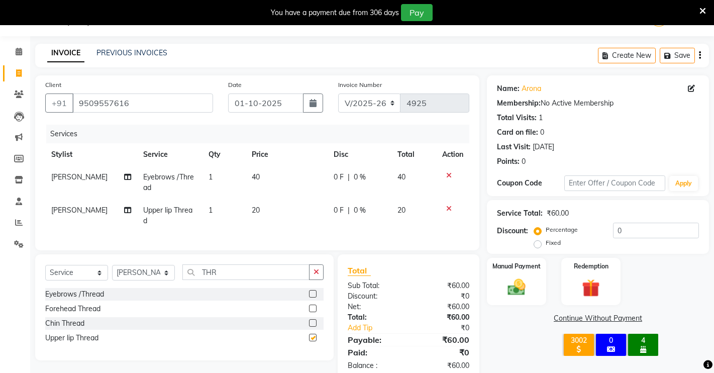
checkbox input "false"
drag, startPoint x: 507, startPoint y: 264, endPoint x: 499, endPoint y: 276, distance: 14.5
click at [499, 276] on div "Manual Payment" at bounding box center [517, 282] width 62 height 50
click at [565, 325] on div "× 3002 All Customers 0 All customer 4 Birthday OK No Cancel" at bounding box center [611, 347] width 126 height 44
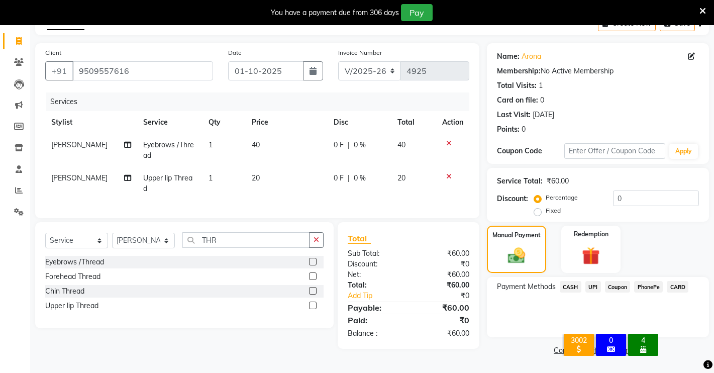
click at [576, 283] on span "CASH" at bounding box center [571, 287] width 22 height 12
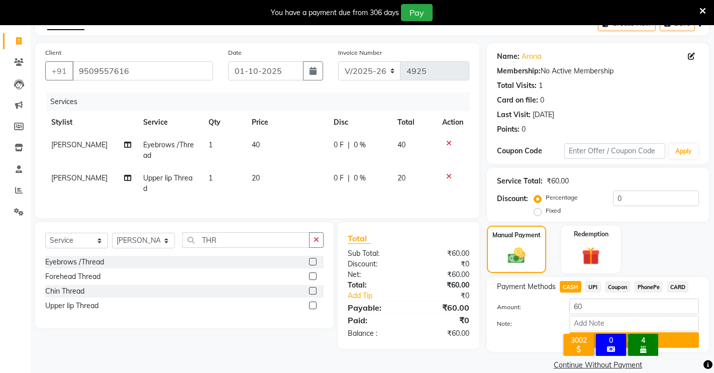
scroll to position [72, 0]
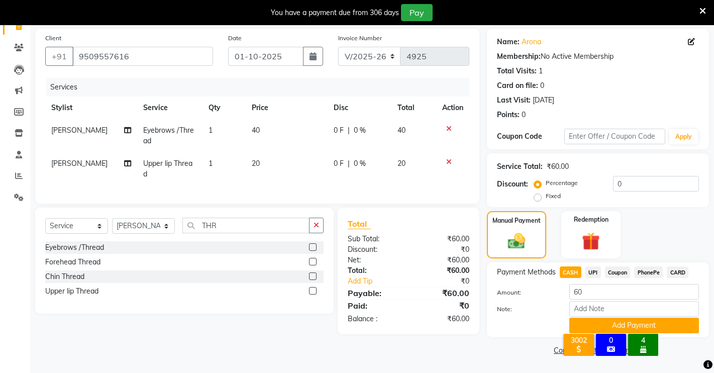
click at [671, 331] on div "× 3002 All Customers 0 All customer 4 Birthday OK No Cancel" at bounding box center [611, 347] width 126 height 44
click at [672, 326] on div "× 3002 All Customers 0 All customer 4 Birthday OK No Cancel" at bounding box center [611, 347] width 126 height 44
click at [672, 325] on div "× 3002 All Customers 0 All customer 4 Birthday OK No Cancel" at bounding box center [611, 347] width 126 height 44
click at [677, 325] on button "Add Payment" at bounding box center [634, 325] width 130 height 16
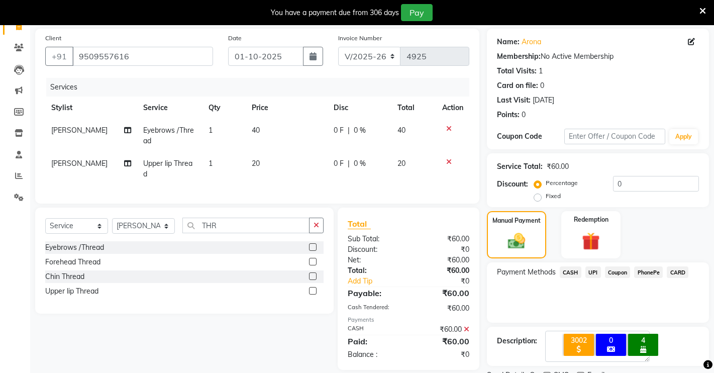
scroll to position [114, 0]
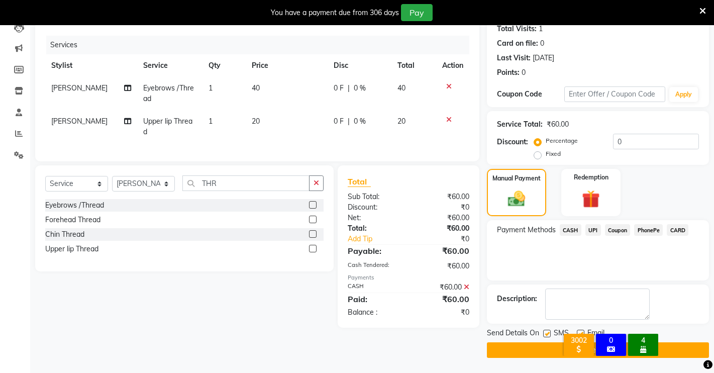
click at [510, 351] on button "Checkout" at bounding box center [598, 350] width 222 height 16
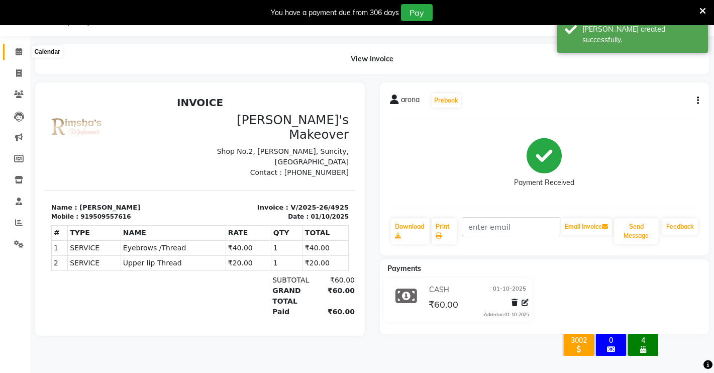
click at [15, 55] on span at bounding box center [19, 52] width 18 height 12
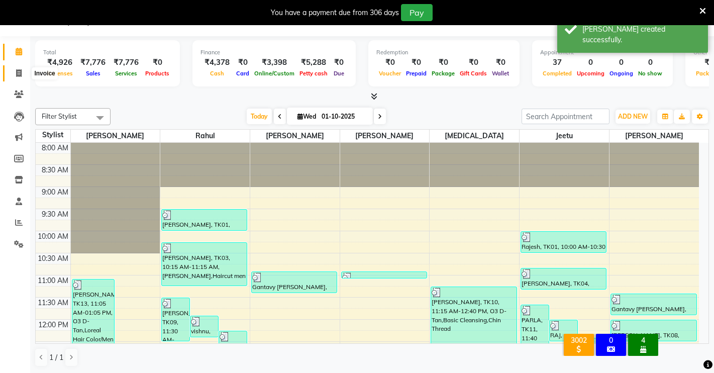
click at [21, 76] on icon at bounding box center [19, 73] width 6 height 8
select select "7317"
select select "service"
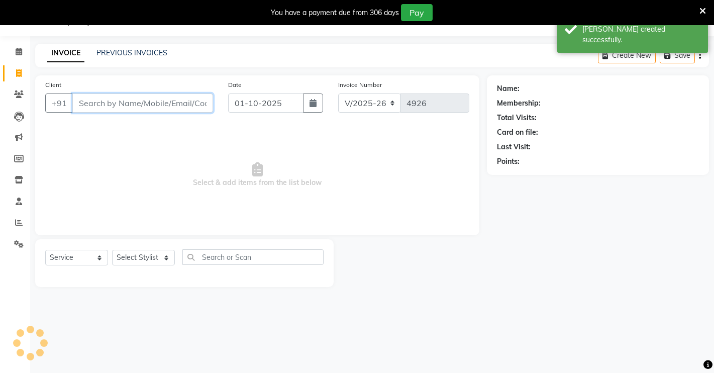
click at [109, 106] on input "Client" at bounding box center [142, 102] width 141 height 19
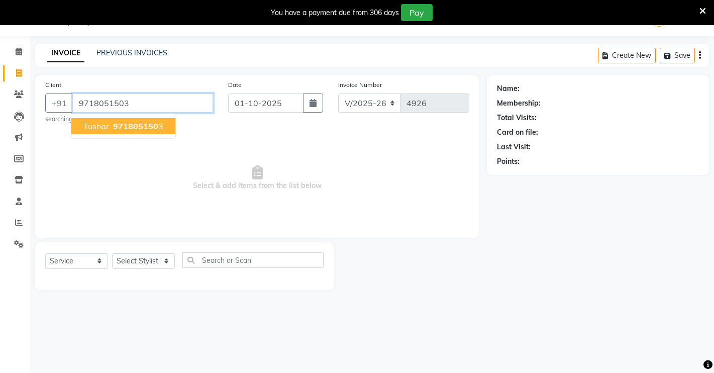
type input "9718051503"
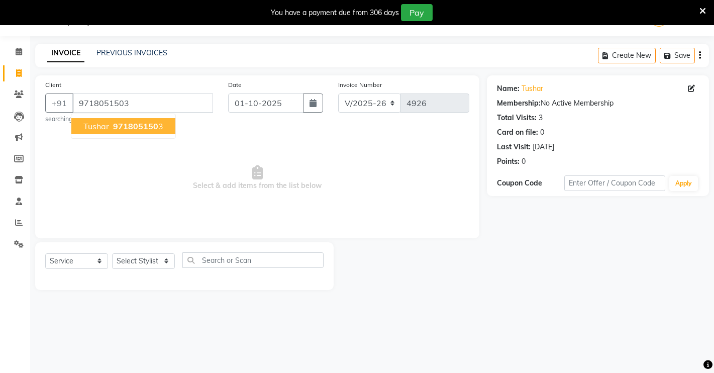
click at [93, 123] on span "Tushar" at bounding box center [96, 126] width 26 height 10
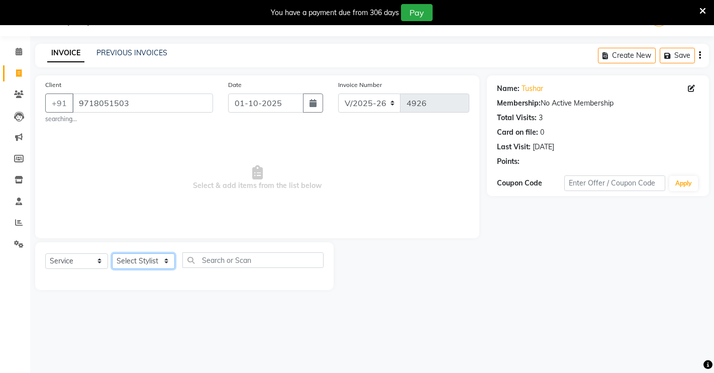
click at [143, 262] on select "Select Stylist [PERSON_NAME] [PERSON_NAME] NAVEEN [MEDICAL_DATA][PERSON_NAME] […" at bounding box center [143, 261] width 63 height 16
select select "88618"
click at [112, 253] on select "Select Stylist [PERSON_NAME] [PERSON_NAME] NAVEEN [MEDICAL_DATA][PERSON_NAME] […" at bounding box center [143, 261] width 63 height 16
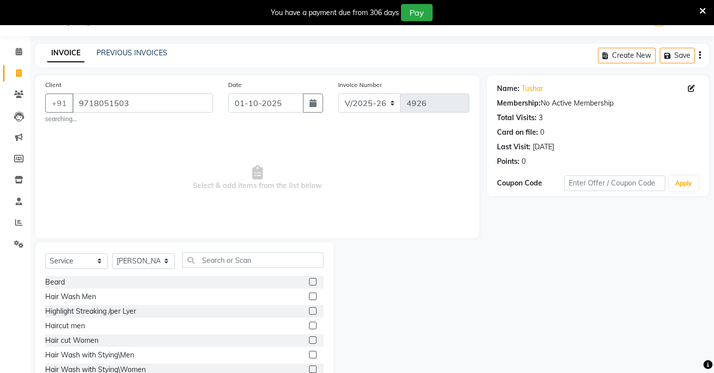
click at [309, 280] on label at bounding box center [313, 282] width 8 height 8
click at [309, 280] on input "checkbox" at bounding box center [312, 282] width 7 height 7
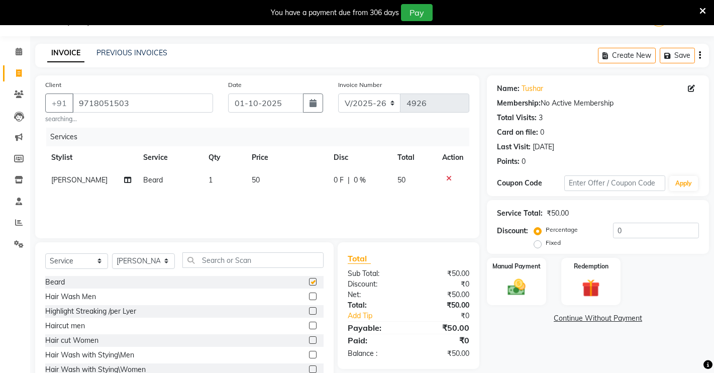
checkbox input "false"
click at [309, 325] on label at bounding box center [313, 325] width 8 height 8
click at [309, 325] on input "checkbox" at bounding box center [312, 326] width 7 height 7
checkbox input "false"
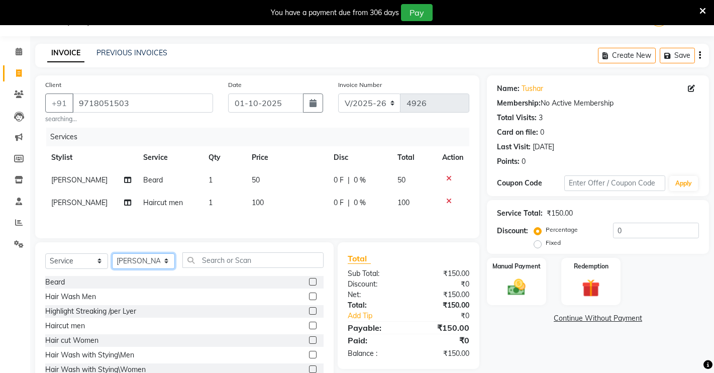
click at [158, 259] on select "Select Stylist [PERSON_NAME] [PERSON_NAME] NAVEEN [MEDICAL_DATA][PERSON_NAME] […" at bounding box center [143, 261] width 63 height 16
select select "84062"
click at [112, 256] on select "Select Stylist [PERSON_NAME] [PERSON_NAME] NAVEEN [MEDICAL_DATA][PERSON_NAME] […" at bounding box center [143, 261] width 63 height 16
click at [309, 282] on label at bounding box center [313, 282] width 8 height 8
click at [309, 282] on input "checkbox" at bounding box center [312, 282] width 7 height 7
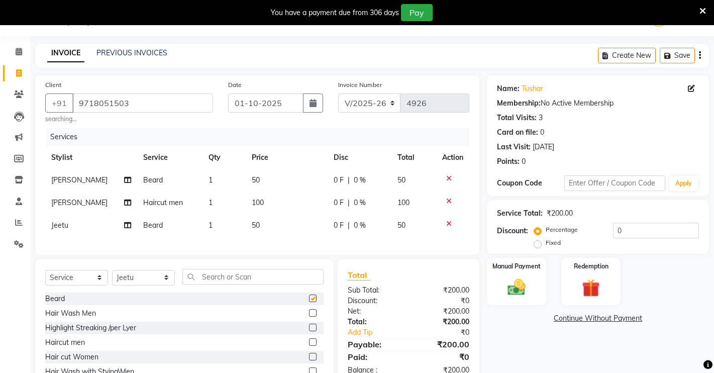
checkbox input "false"
click at [309, 346] on label at bounding box center [313, 342] width 8 height 8
click at [309, 346] on input "checkbox" at bounding box center [312, 342] width 7 height 7
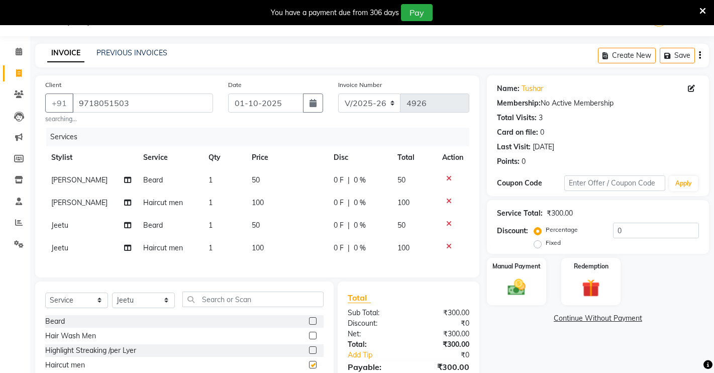
checkbox input "false"
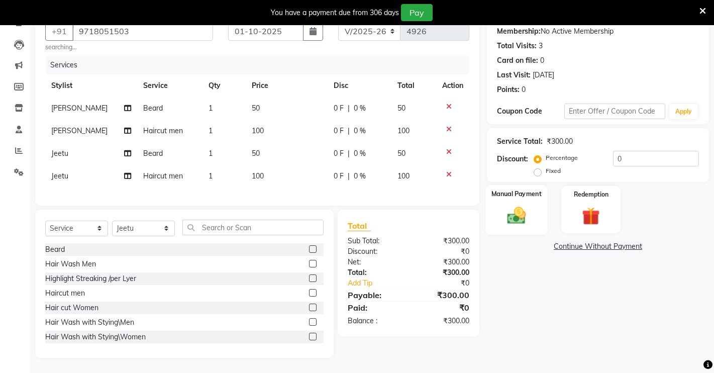
click at [532, 201] on div "Manual Payment" at bounding box center [517, 210] width 62 height 50
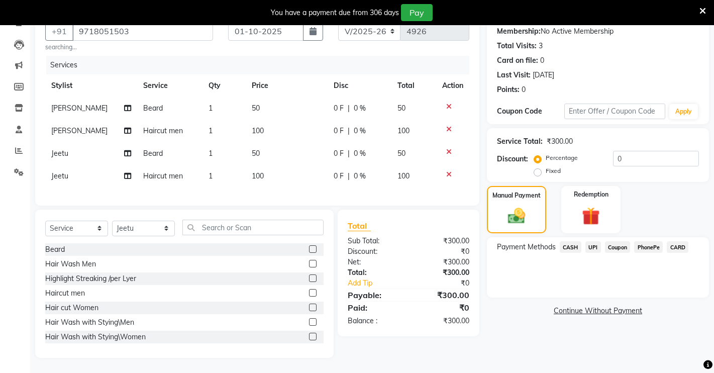
click at [567, 241] on span "CASH" at bounding box center [571, 247] width 22 height 12
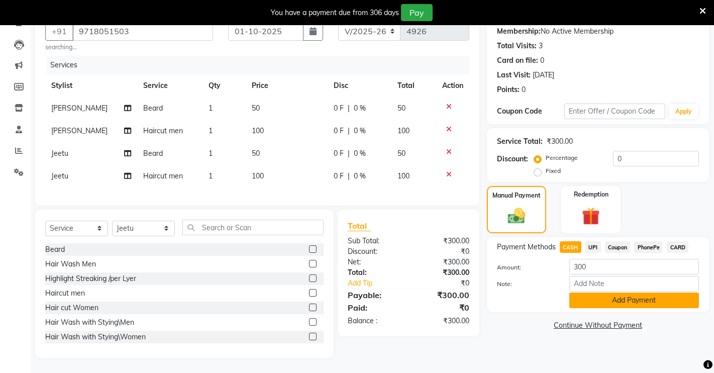
click at [583, 292] on button "Add Payment" at bounding box center [634, 300] width 130 height 16
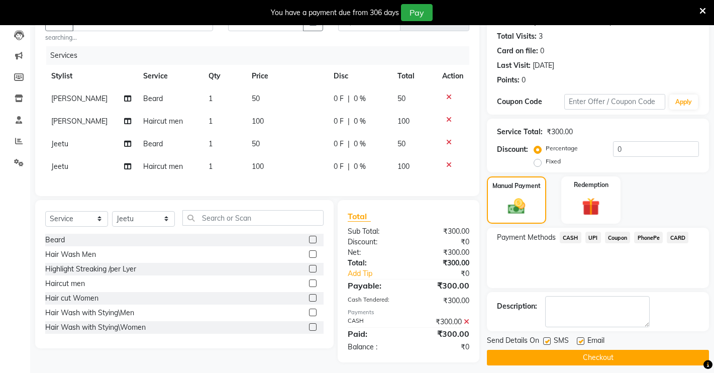
scroll to position [121, 0]
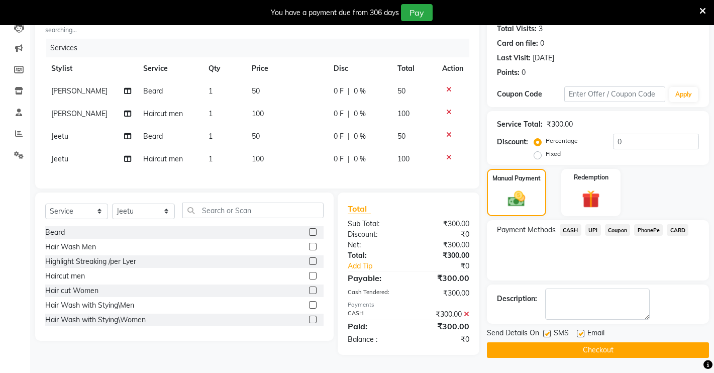
click at [501, 345] on button "Checkout" at bounding box center [598, 350] width 222 height 16
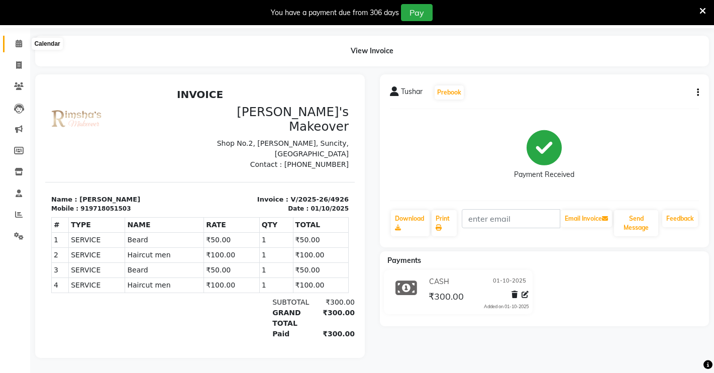
click at [17, 40] on icon at bounding box center [19, 44] width 7 height 8
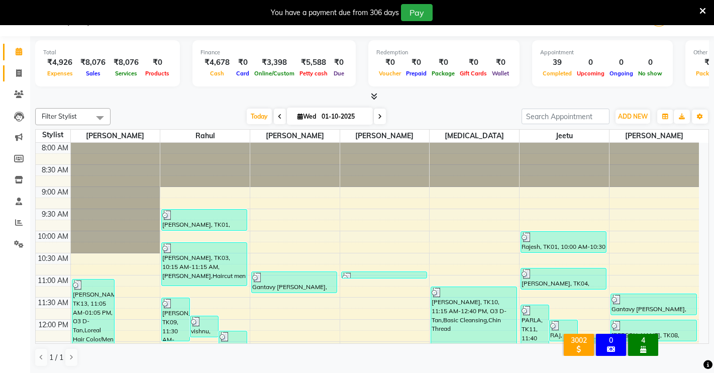
click at [15, 70] on span at bounding box center [19, 74] width 18 height 12
select select "service"
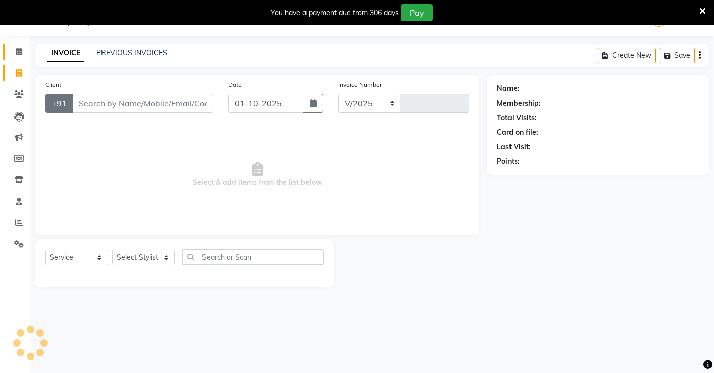
select select "7317"
type input "4927"
click at [98, 105] on input "Client" at bounding box center [142, 102] width 141 height 19
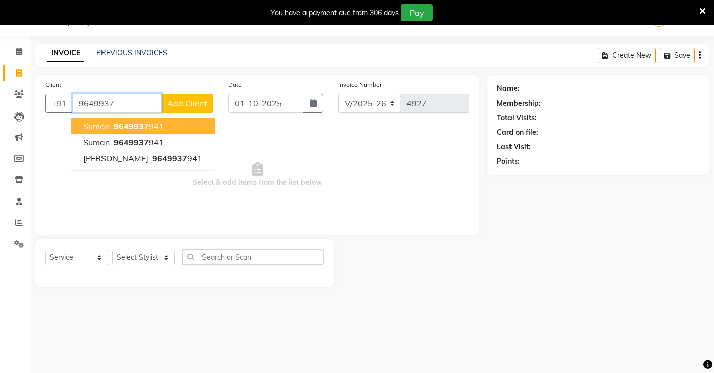
click at [117, 124] on span "9649937" at bounding box center [131, 126] width 35 height 10
type input "9649937941"
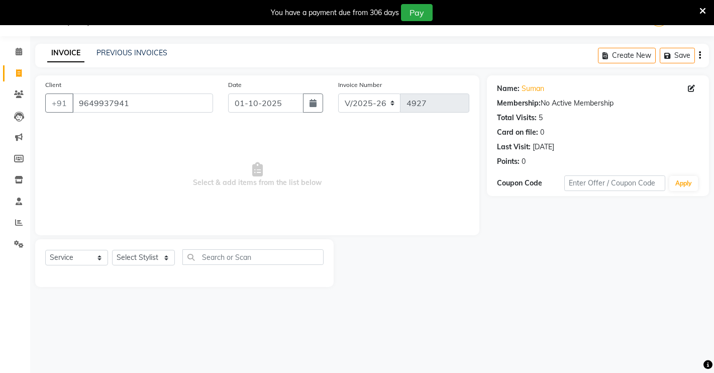
click at [136, 267] on div "Select Service Product Membership Package Voucher Prepaid Gift Card Select Styl…" at bounding box center [184, 261] width 278 height 24
click at [136, 255] on select "Select Stylist [PERSON_NAME] [PERSON_NAME] NAVEEN [MEDICAL_DATA][PERSON_NAME] […" at bounding box center [143, 258] width 63 height 16
select select "88618"
click at [112, 250] on select "Select Stylist [PERSON_NAME] [PERSON_NAME] NAVEEN [MEDICAL_DATA][PERSON_NAME] […" at bounding box center [143, 258] width 63 height 16
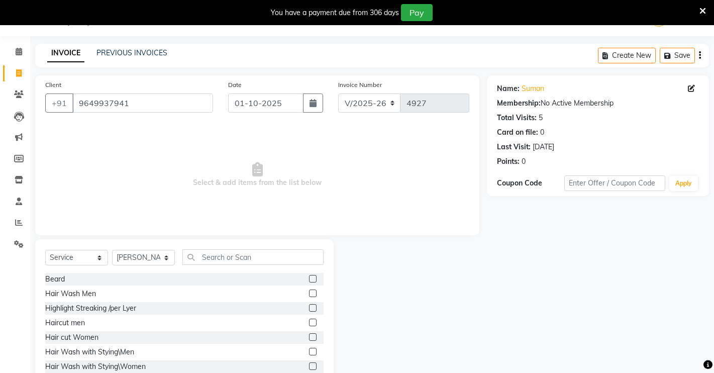
click at [309, 321] on label at bounding box center [313, 322] width 8 height 8
click at [309, 321] on input "checkbox" at bounding box center [312, 322] width 7 height 7
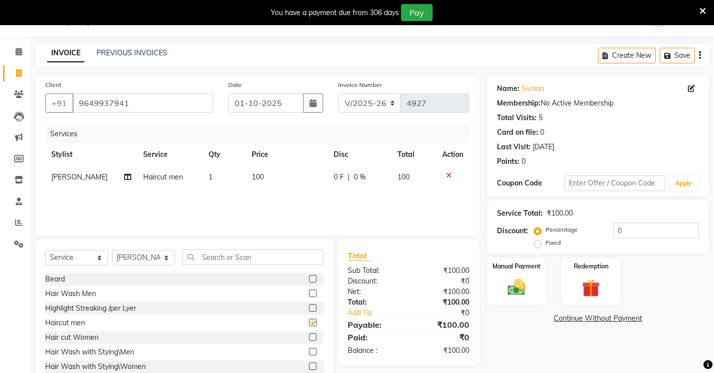
checkbox input "false"
click at [526, 282] on img at bounding box center [516, 287] width 31 height 22
click at [567, 320] on span "CASH" at bounding box center [571, 319] width 22 height 12
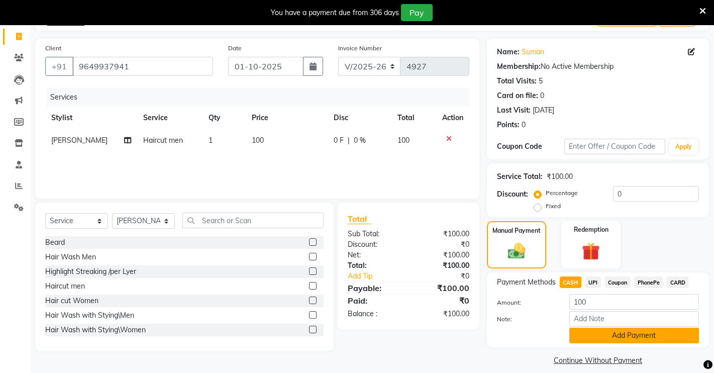
scroll to position [72, 0]
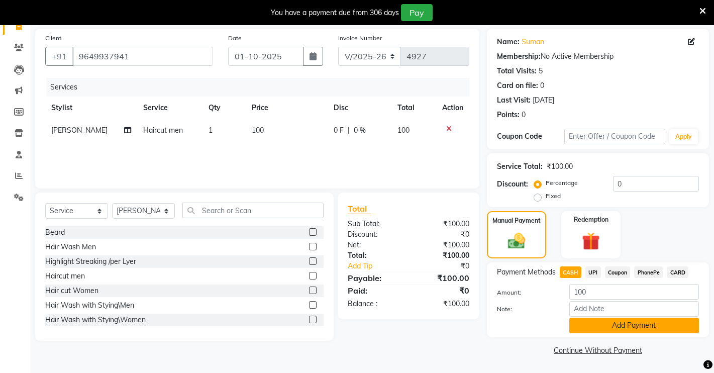
click at [582, 326] on button "Add Payment" at bounding box center [634, 325] width 130 height 16
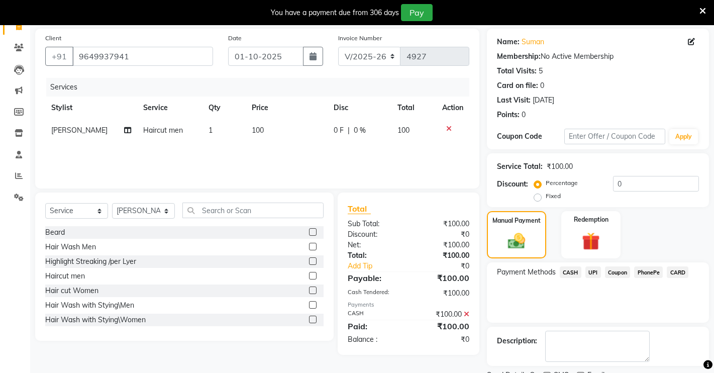
scroll to position [114, 0]
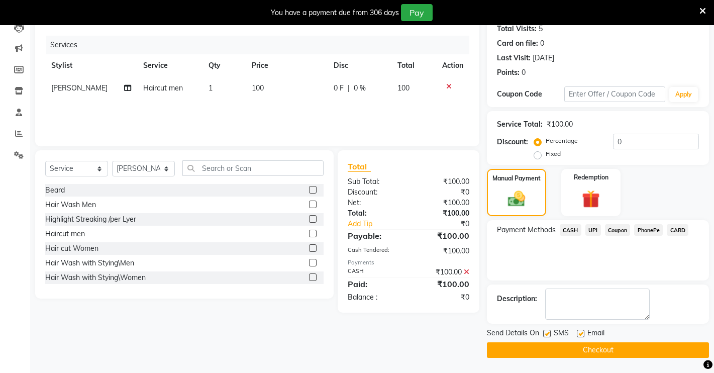
click at [535, 344] on button "Checkout" at bounding box center [598, 350] width 222 height 16
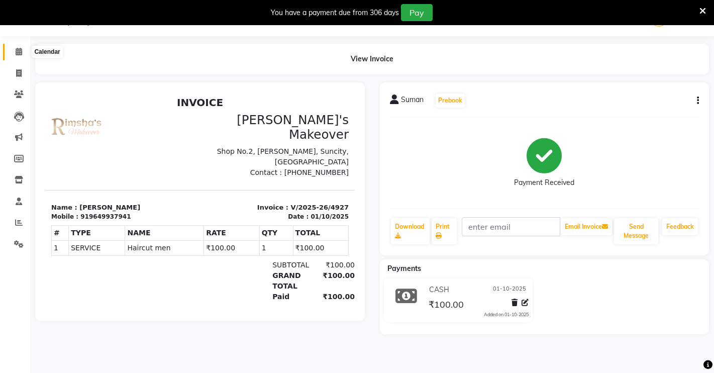
click at [14, 50] on span at bounding box center [19, 52] width 18 height 12
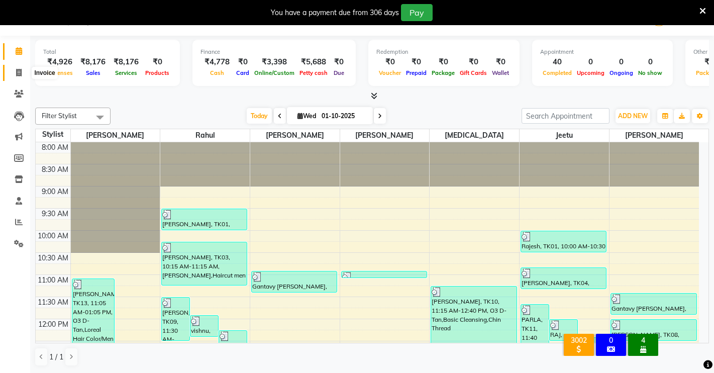
click at [12, 71] on span at bounding box center [19, 73] width 18 height 12
select select "service"
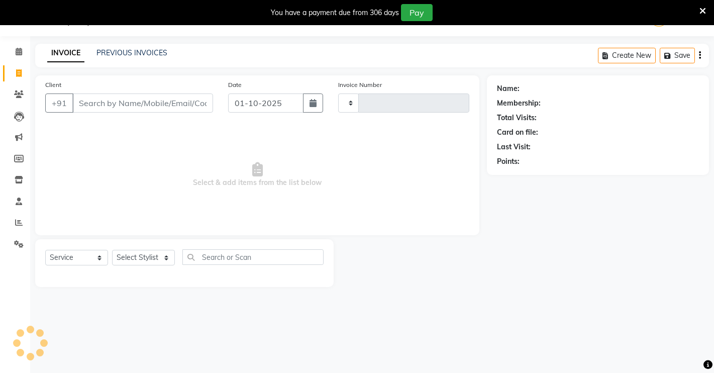
scroll to position [25, 0]
click at [22, 55] on icon at bounding box center [19, 52] width 7 height 8
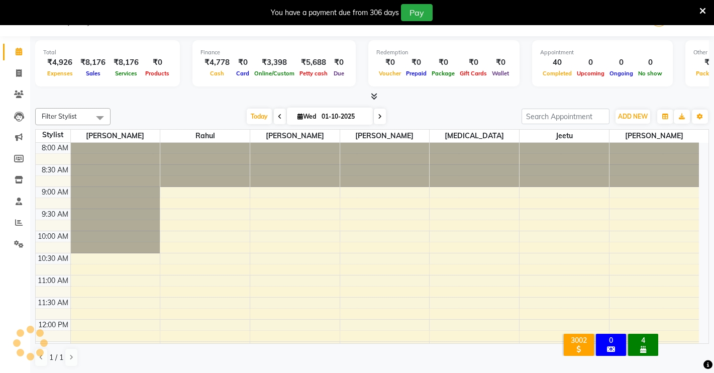
scroll to position [399, 0]
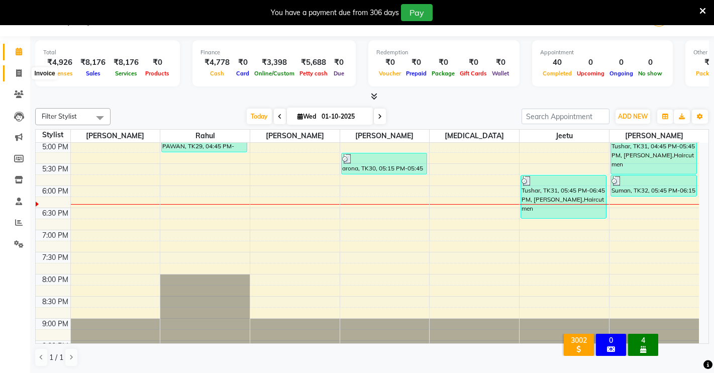
click at [15, 73] on span at bounding box center [19, 74] width 18 height 12
select select "service"
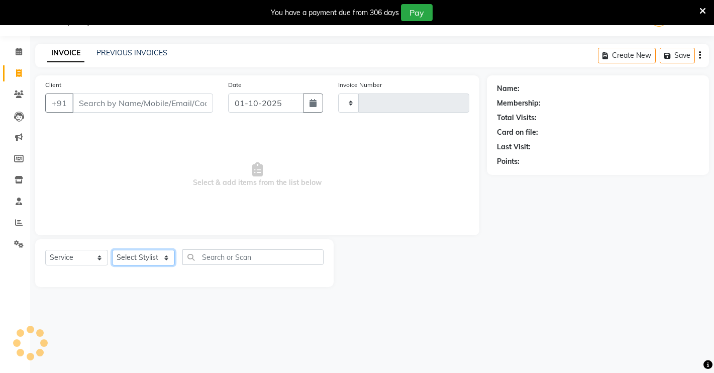
click at [119, 256] on select "Select Stylist" at bounding box center [143, 258] width 63 height 16
type input "4928"
select select "7317"
click at [128, 271] on div "Select Service Product Membership Package Voucher Prepaid Gift Card Select Styl…" at bounding box center [184, 261] width 278 height 24
click at [123, 252] on select "Select Stylist [PERSON_NAME] [PERSON_NAME] NAVEEN [MEDICAL_DATA][PERSON_NAME] […" at bounding box center [143, 258] width 63 height 16
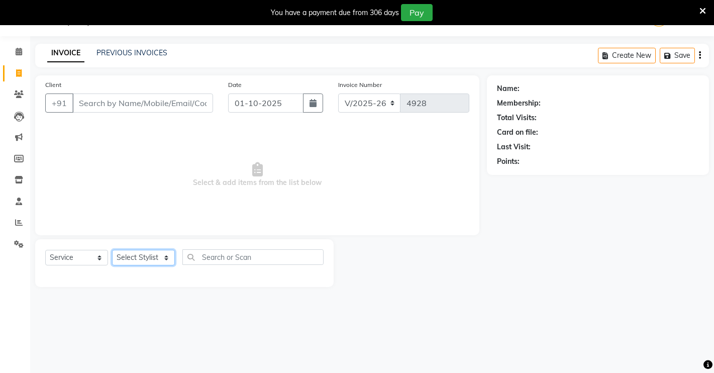
select select "65689"
click at [112, 250] on select "Select Stylist [PERSON_NAME] [PERSON_NAME] NAVEEN [MEDICAL_DATA][PERSON_NAME] […" at bounding box center [143, 258] width 63 height 16
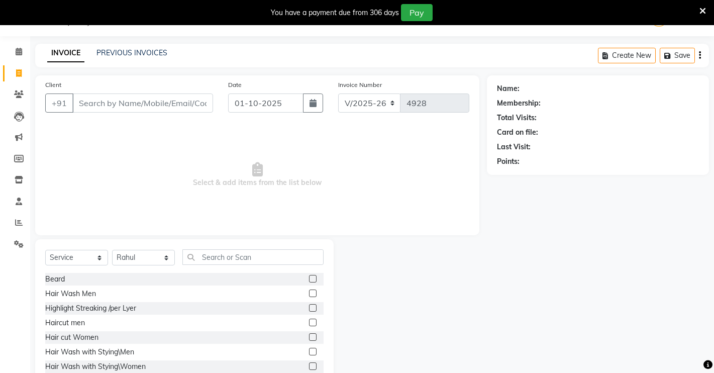
click at [309, 280] on label at bounding box center [313, 279] width 8 height 8
click at [309, 280] on input "checkbox" at bounding box center [312, 279] width 7 height 7
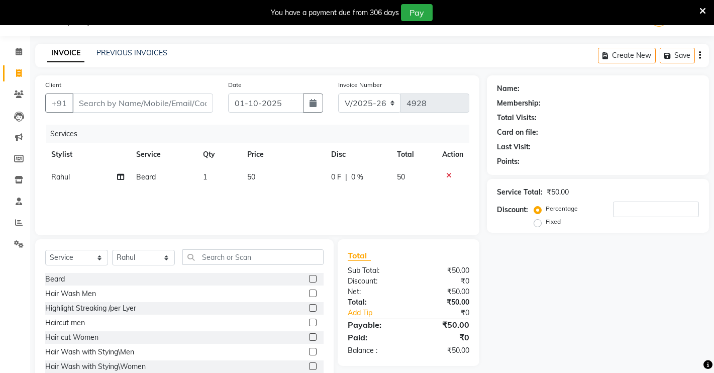
click at [309, 278] on label at bounding box center [313, 279] width 8 height 8
click at [309, 278] on input "checkbox" at bounding box center [312, 279] width 7 height 7
checkbox input "false"
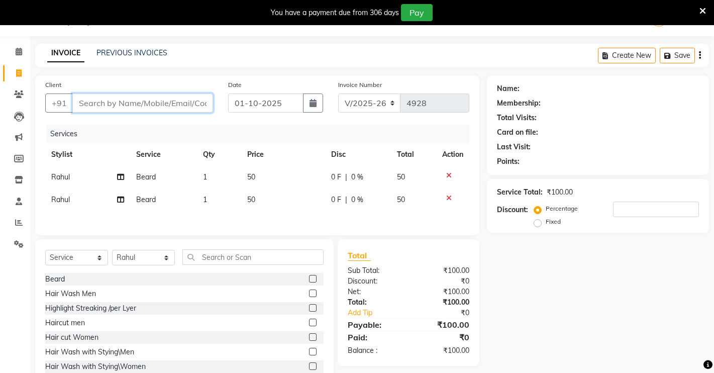
click at [143, 105] on input "Client" at bounding box center [142, 102] width 141 height 19
type input "9"
type input "0"
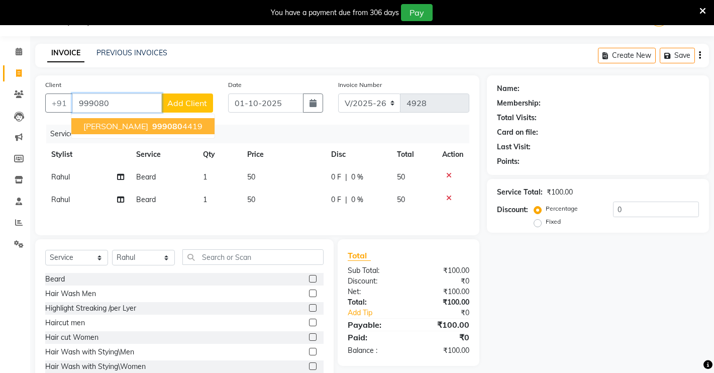
click at [152, 123] on span "999080" at bounding box center [167, 126] width 30 height 10
type input "9990804419"
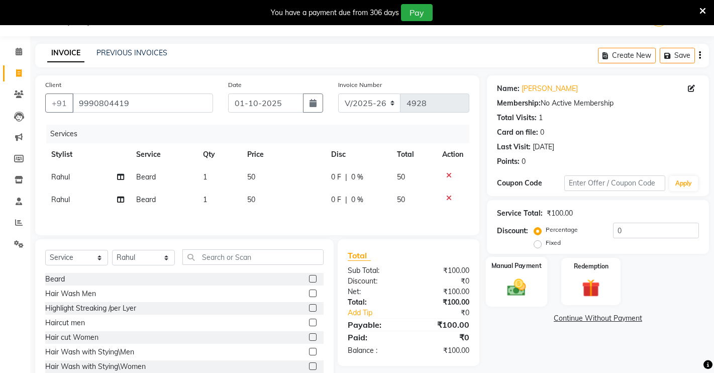
click at [528, 276] on img at bounding box center [516, 287] width 31 height 22
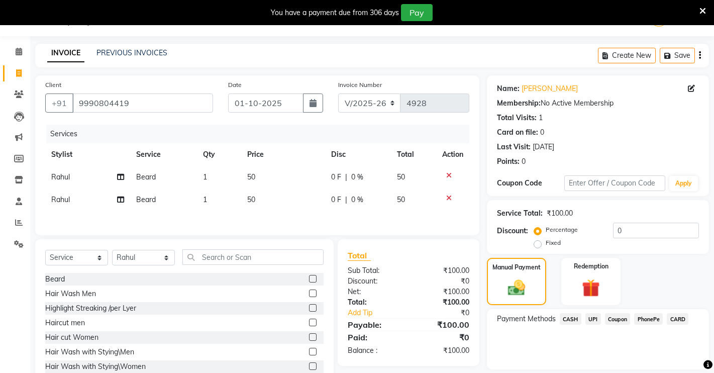
click at [567, 314] on span "CASH" at bounding box center [571, 319] width 22 height 12
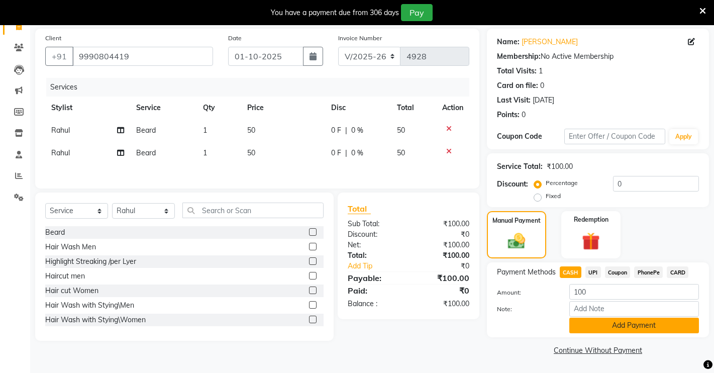
click at [581, 320] on button "Add Payment" at bounding box center [634, 325] width 130 height 16
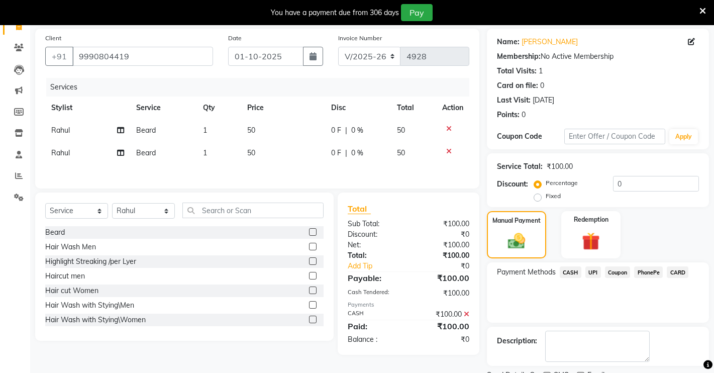
scroll to position [114, 0]
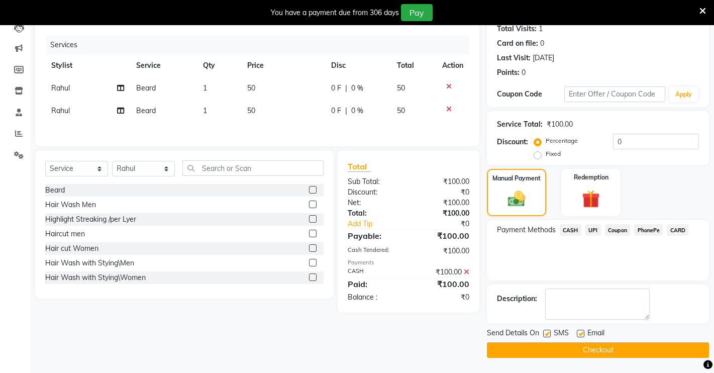
click at [542, 348] on button "Checkout" at bounding box center [598, 350] width 222 height 16
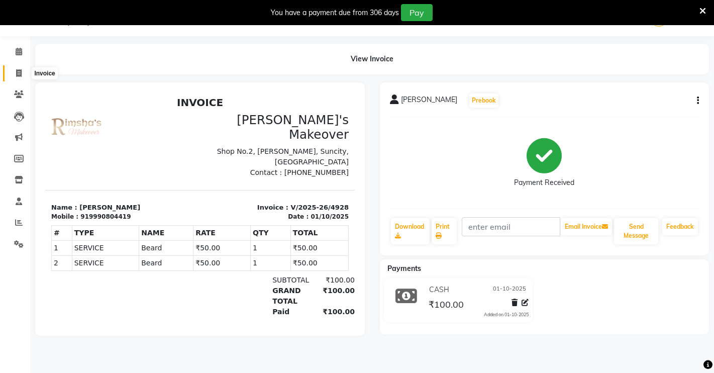
drag, startPoint x: 13, startPoint y: 67, endPoint x: 20, endPoint y: 67, distance: 7.0
click at [14, 68] on span at bounding box center [19, 74] width 18 height 12
select select "7317"
select select "service"
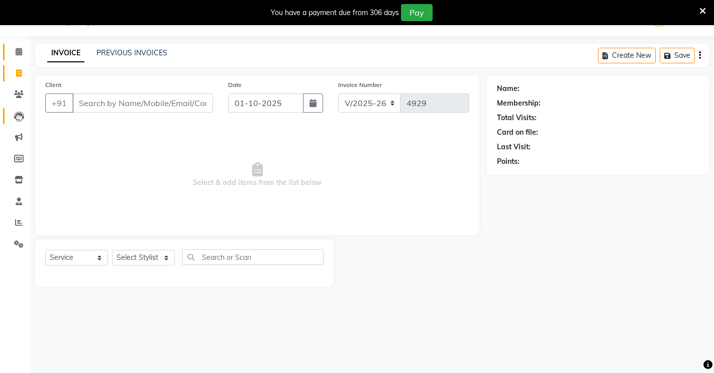
drag, startPoint x: 21, startPoint y: 45, endPoint x: 8, endPoint y: 115, distance: 71.6
click at [23, 46] on link "Calendar" at bounding box center [15, 52] width 24 height 17
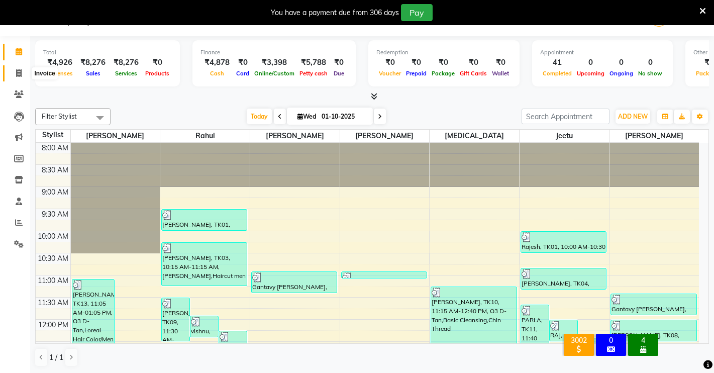
click at [19, 74] on icon at bounding box center [19, 73] width 6 height 8
select select "service"
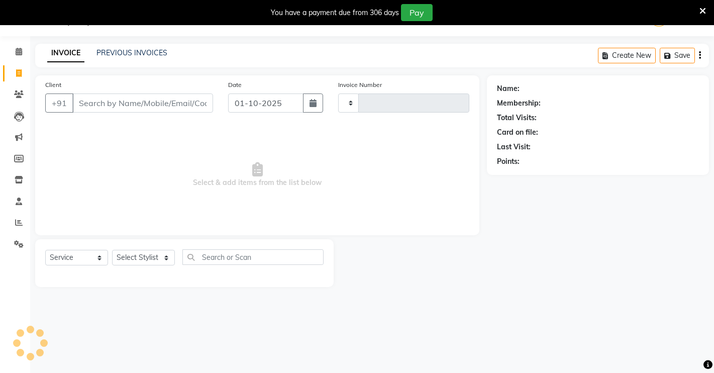
type input "4929"
select select "7317"
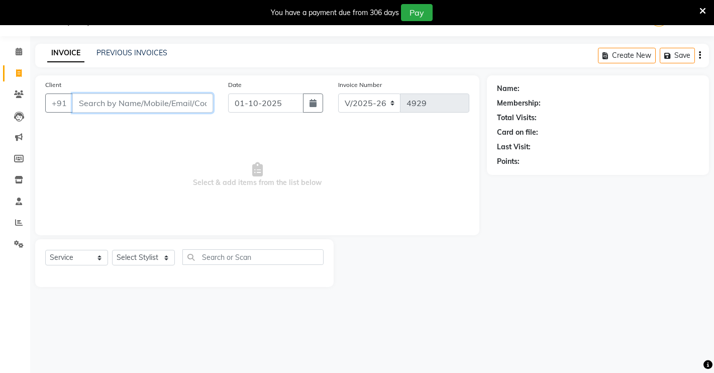
click at [85, 105] on input "Client" at bounding box center [142, 102] width 141 height 19
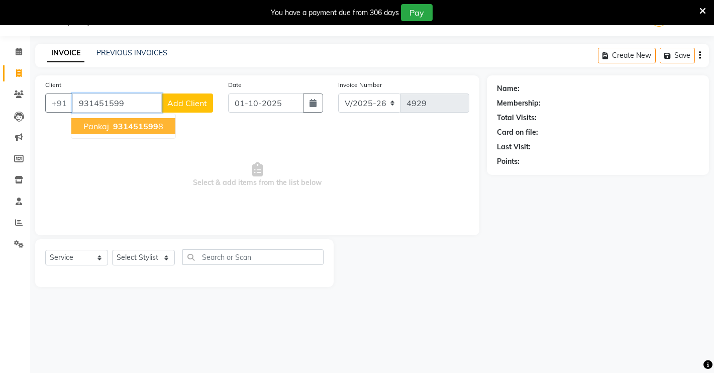
click at [97, 126] on span "pankaj" at bounding box center [96, 126] width 26 height 10
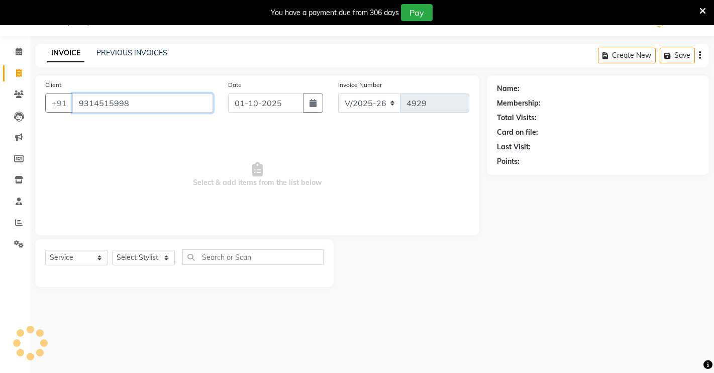
type input "9314515998"
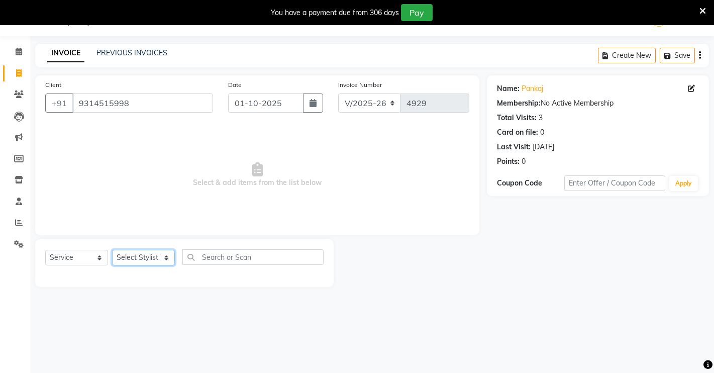
click at [148, 260] on select "Select Stylist [PERSON_NAME] [PERSON_NAME] NAVEEN [MEDICAL_DATA][PERSON_NAME] […" at bounding box center [143, 258] width 63 height 16
select select "75199"
click at [112, 250] on select "Select Stylist [PERSON_NAME] [PERSON_NAME] NAVEEN [MEDICAL_DATA][PERSON_NAME] […" at bounding box center [143, 258] width 63 height 16
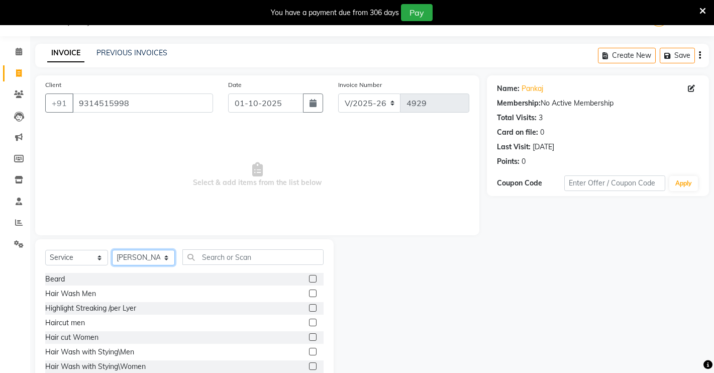
scroll to position [55, 0]
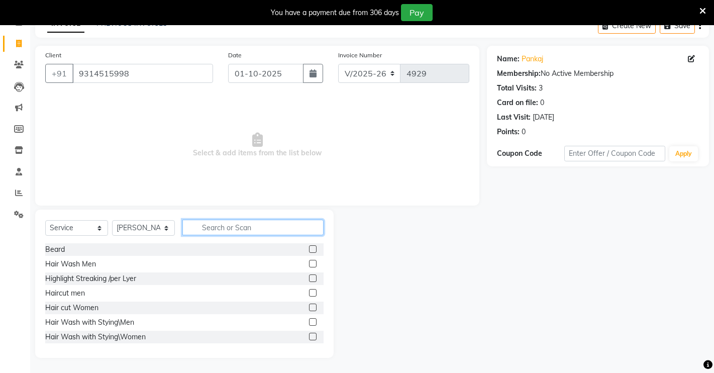
click at [279, 234] on input "text" at bounding box center [252, 228] width 141 height 16
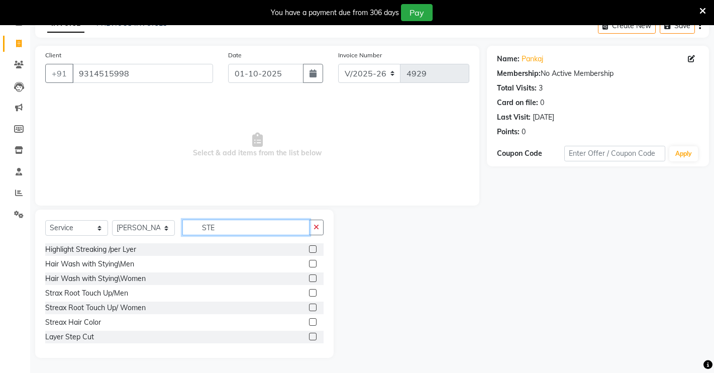
scroll to position [25, 0]
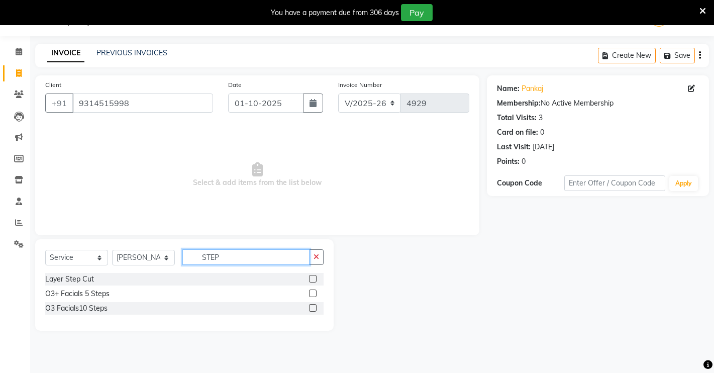
type input "STEP"
click at [314, 275] on label at bounding box center [313, 279] width 8 height 8
click at [314, 276] on input "checkbox" at bounding box center [312, 279] width 7 height 7
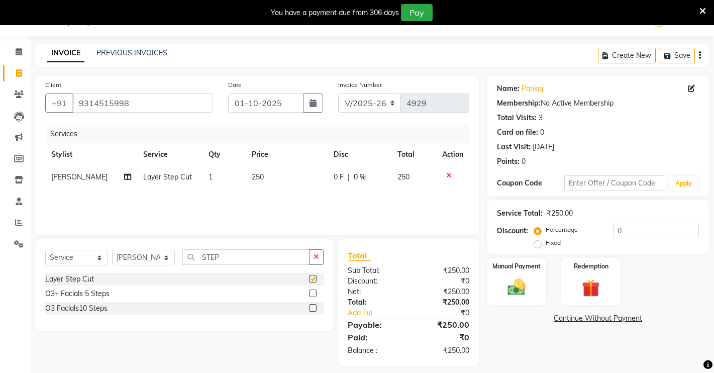
checkbox input "false"
click at [316, 257] on icon "button" at bounding box center [316, 256] width 6 height 7
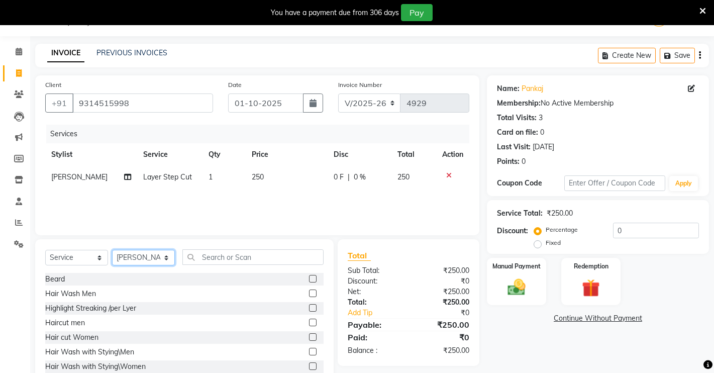
click at [141, 255] on select "Select Stylist [PERSON_NAME] [PERSON_NAME] NAVEEN [MEDICAL_DATA][PERSON_NAME] […" at bounding box center [143, 258] width 63 height 16
select select "65689"
click at [112, 250] on select "Select Stylist [PERSON_NAME] [PERSON_NAME] NAVEEN [MEDICAL_DATA][PERSON_NAME] […" at bounding box center [143, 258] width 63 height 16
click at [309, 277] on label at bounding box center [313, 279] width 8 height 8
click at [309, 277] on input "checkbox" at bounding box center [312, 279] width 7 height 7
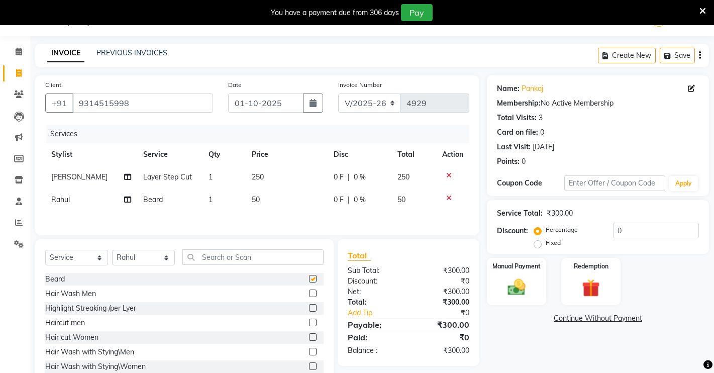
checkbox input "false"
click at [521, 301] on div "Manual Payment" at bounding box center [517, 282] width 62 height 50
drag, startPoint x: 565, startPoint y: 316, endPoint x: 559, endPoint y: 309, distance: 9.6
click at [565, 309] on div "Payment Methods CASH UPI Coupon PhonePe CARD" at bounding box center [598, 339] width 222 height 60
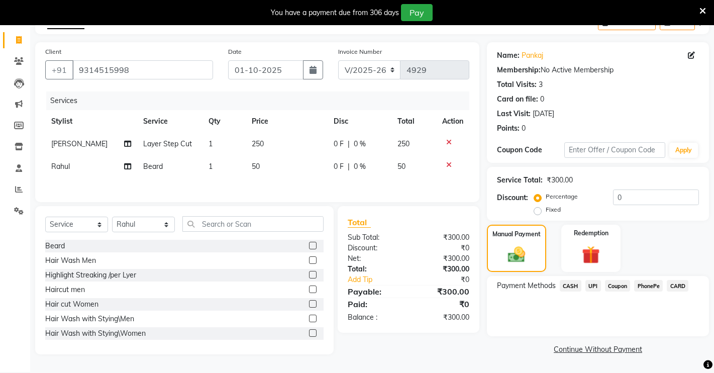
click at [570, 280] on span "CASH" at bounding box center [571, 286] width 22 height 12
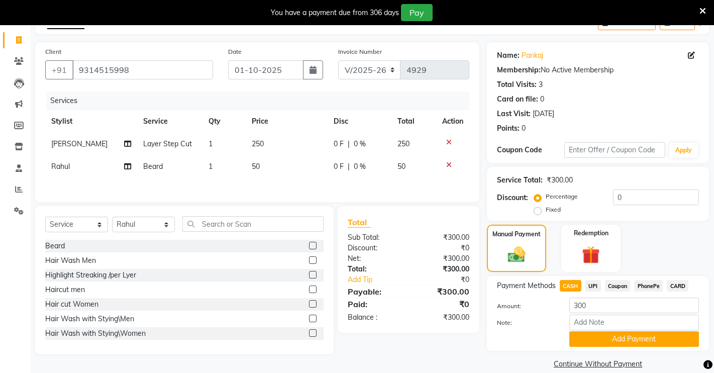
scroll to position [72, 0]
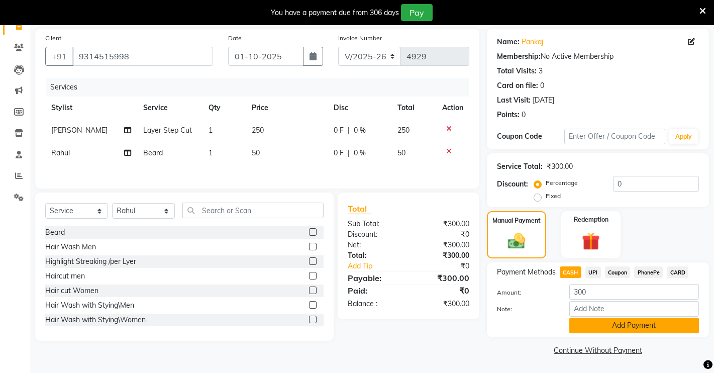
click at [591, 329] on button "Add Payment" at bounding box center [634, 325] width 130 height 16
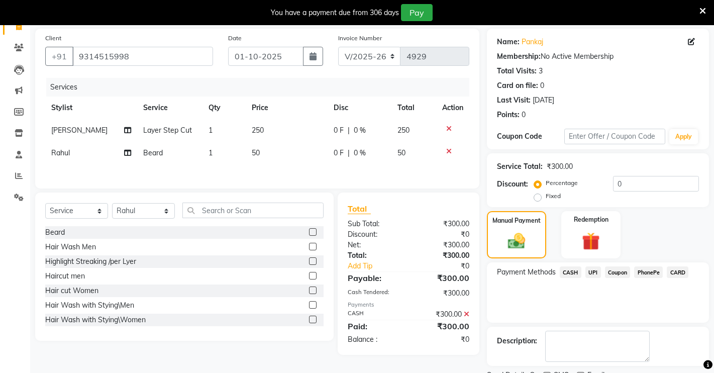
scroll to position [114, 0]
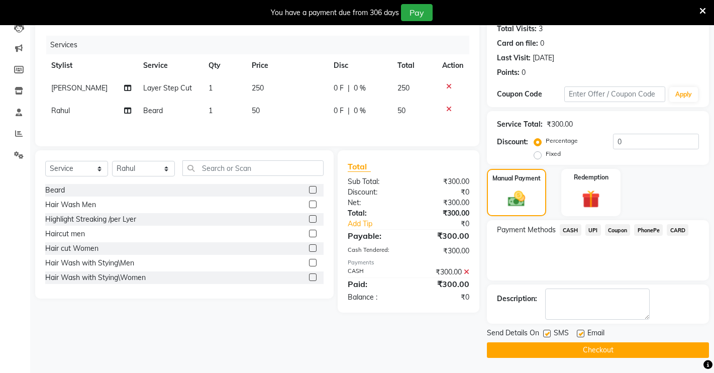
click at [665, 351] on button "Checkout" at bounding box center [598, 350] width 222 height 16
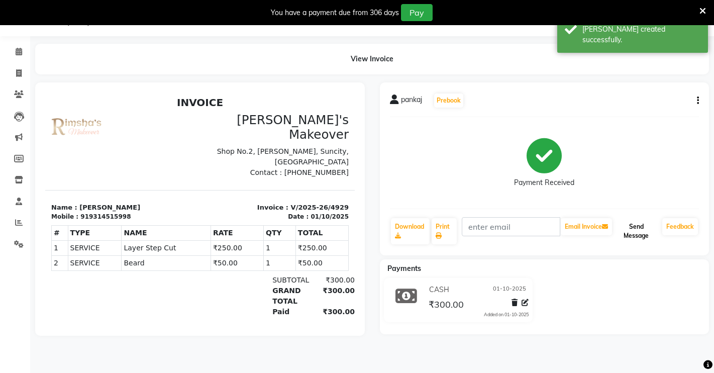
click at [627, 236] on button "Send Message" at bounding box center [636, 231] width 44 height 26
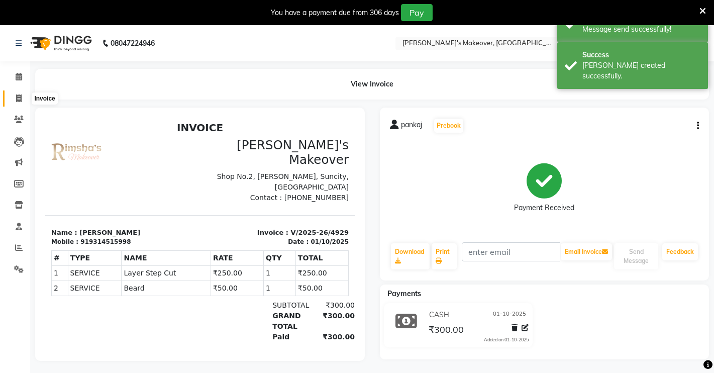
click at [20, 95] on icon at bounding box center [19, 98] width 6 height 8
select select "service"
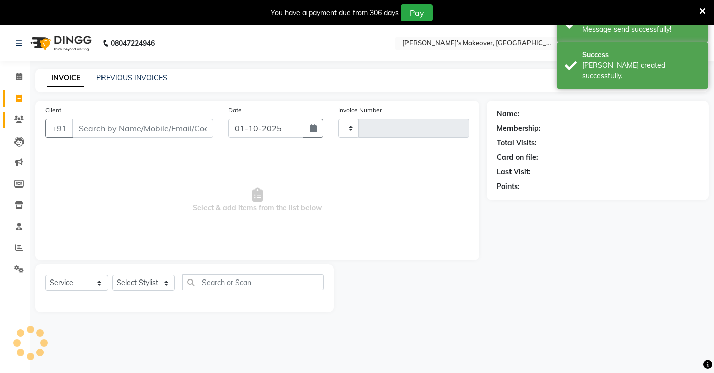
scroll to position [25, 0]
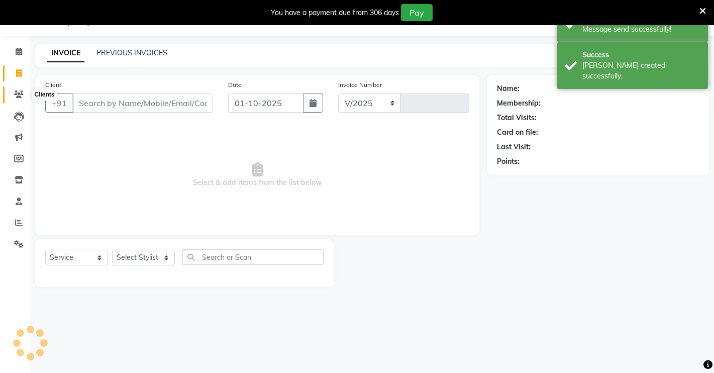
select select "7317"
type input "4930"
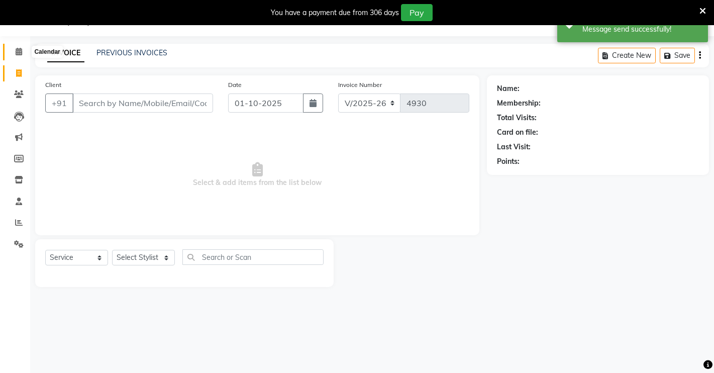
click at [16, 48] on icon at bounding box center [19, 52] width 7 height 8
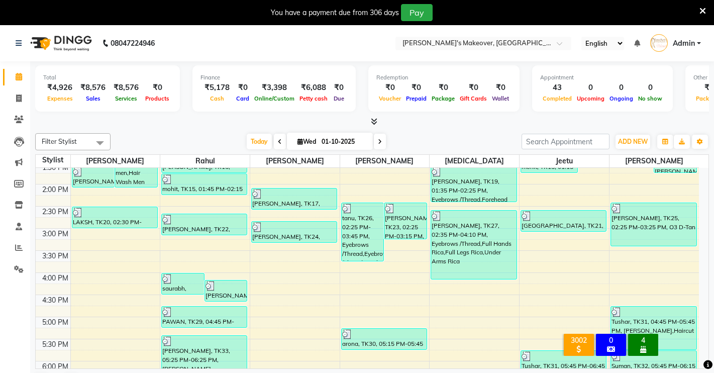
scroll to position [230, 0]
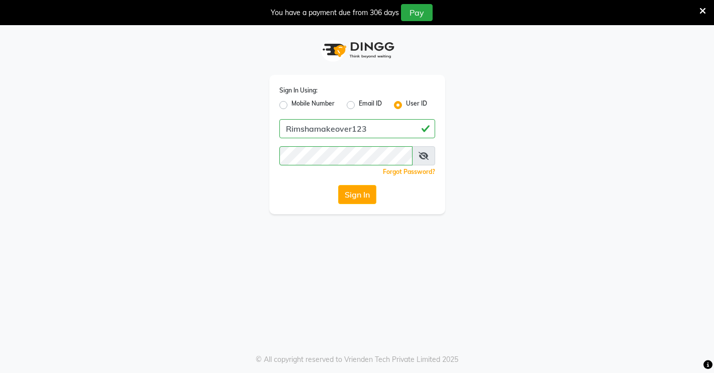
click at [350, 195] on button "Sign In" at bounding box center [357, 194] width 38 height 19
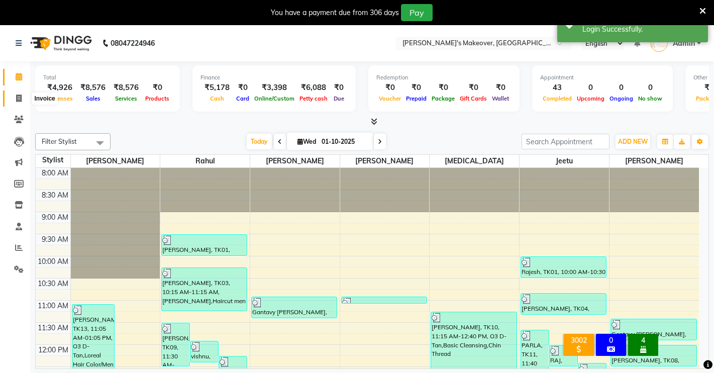
click at [17, 99] on icon at bounding box center [19, 98] width 6 height 8
select select "service"
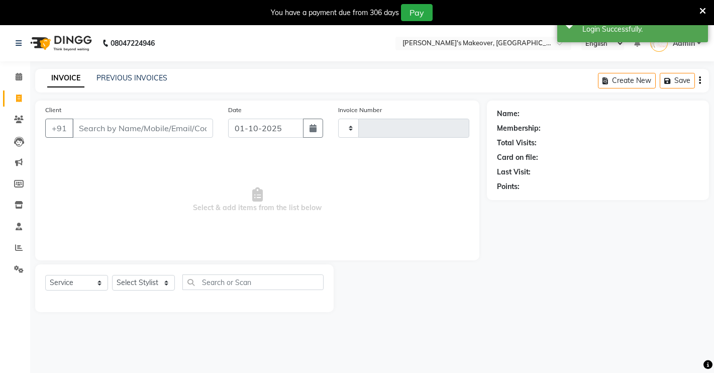
type input "4930"
select select "7317"
click at [114, 123] on input "Client" at bounding box center [142, 128] width 141 height 19
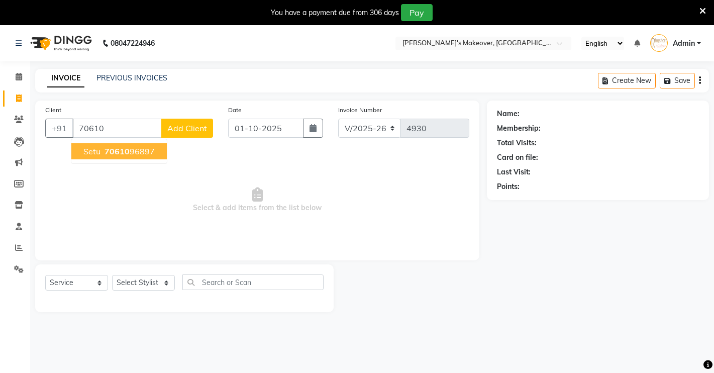
click at [122, 151] on span "70610" at bounding box center [116, 151] width 25 height 10
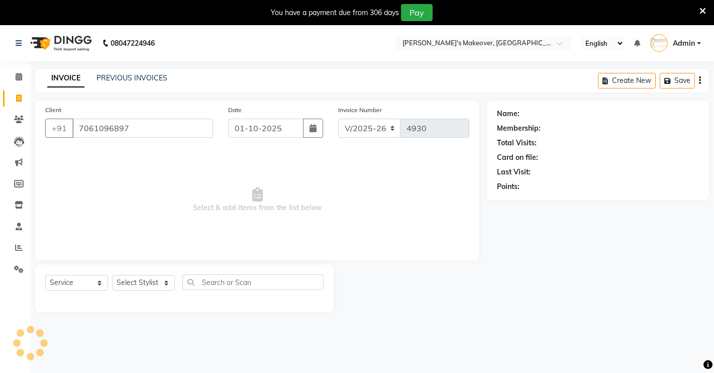
type input "7061096897"
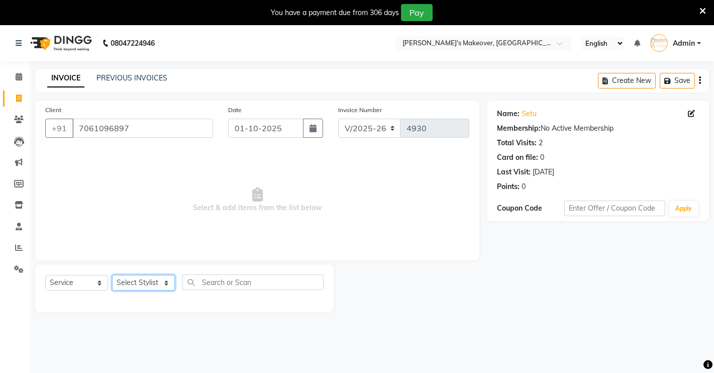
click at [141, 285] on select "Select Stylist [PERSON_NAME] [PERSON_NAME] NAVEEN [MEDICAL_DATA][PERSON_NAME] […" at bounding box center [143, 283] width 63 height 16
select select "77366"
click at [112, 275] on select "Select Stylist [PERSON_NAME] [PERSON_NAME] NAVEEN [MEDICAL_DATA][PERSON_NAME] […" at bounding box center [143, 283] width 63 height 16
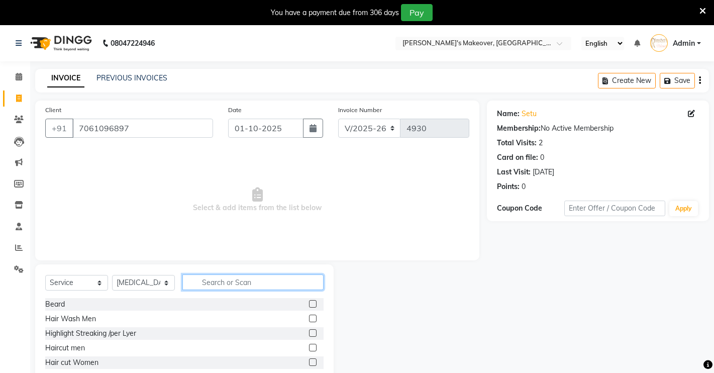
click at [235, 279] on input "text" at bounding box center [252, 282] width 141 height 16
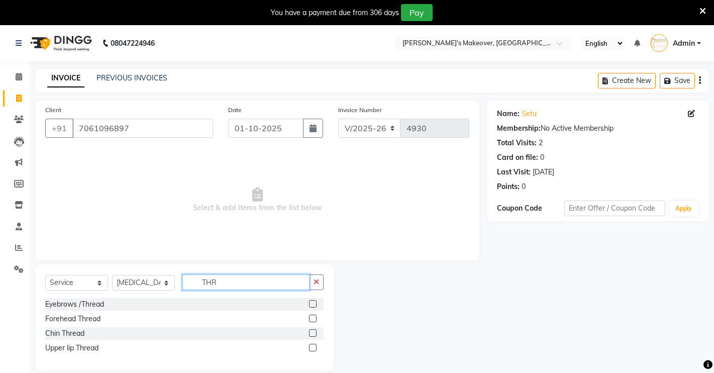
type input "THR"
click at [314, 301] on label at bounding box center [313, 304] width 8 height 8
click at [314, 301] on input "checkbox" at bounding box center [312, 304] width 7 height 7
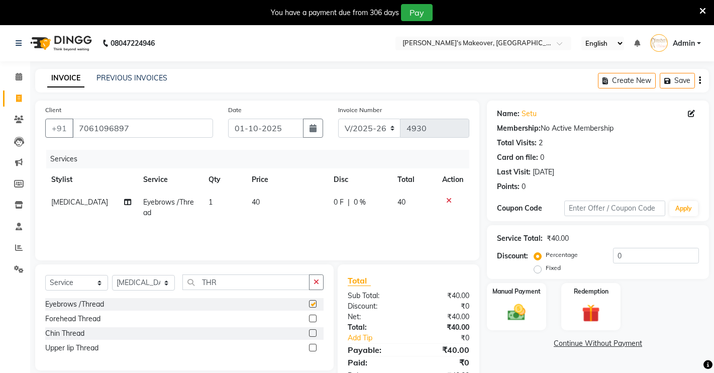
checkbox input "false"
click at [313, 346] on label at bounding box center [313, 348] width 8 height 8
click at [313, 346] on input "checkbox" at bounding box center [312, 348] width 7 height 7
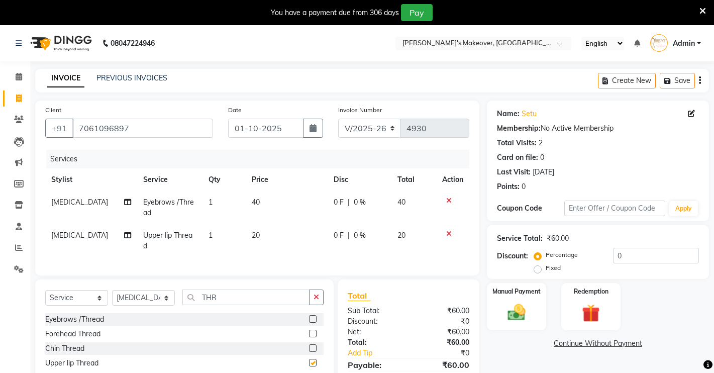
checkbox input "false"
click at [498, 289] on label "Manual Payment" at bounding box center [516, 291] width 50 height 10
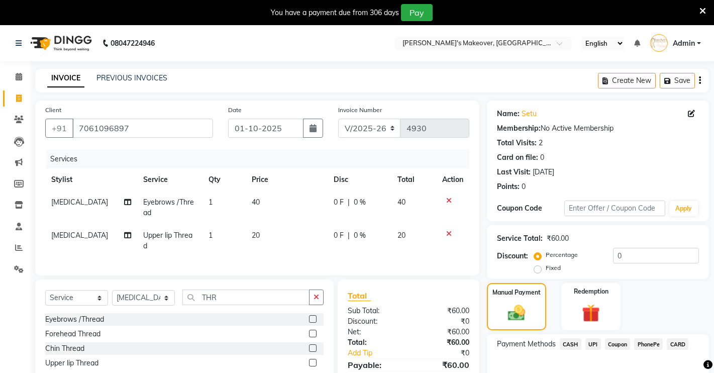
click at [591, 342] on span "UPI" at bounding box center [593, 344] width 16 height 12
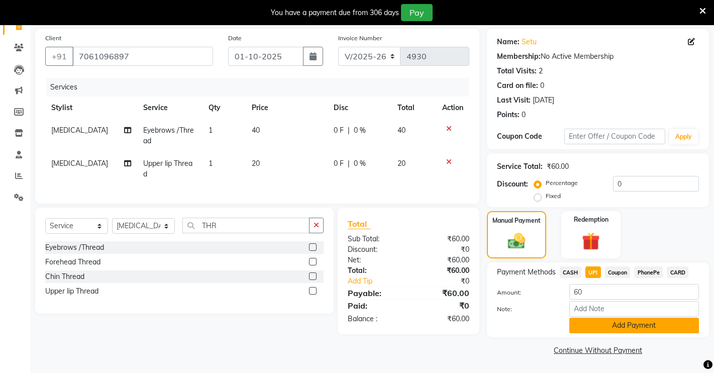
click at [618, 328] on button "Add Payment" at bounding box center [634, 325] width 130 height 16
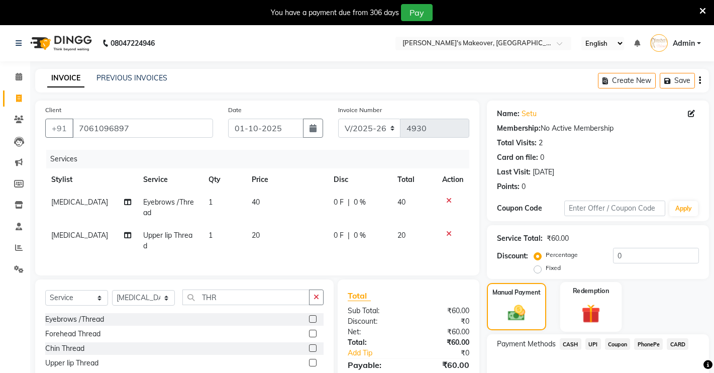
scroll to position [114, 0]
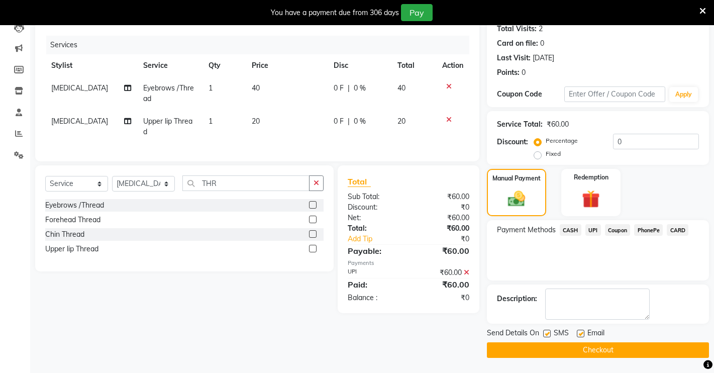
click at [618, 349] on button "Checkout" at bounding box center [598, 350] width 222 height 16
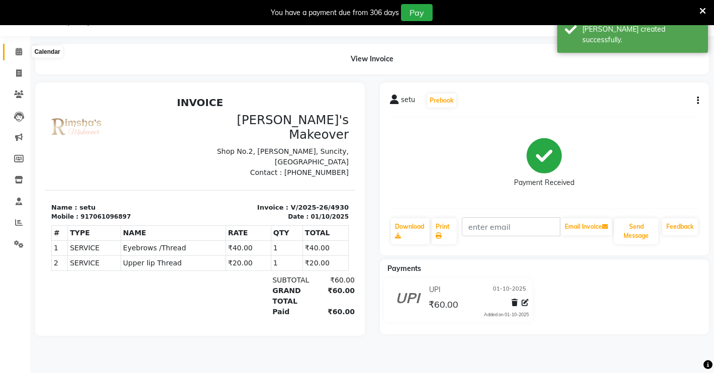
click at [16, 55] on span at bounding box center [19, 52] width 18 height 12
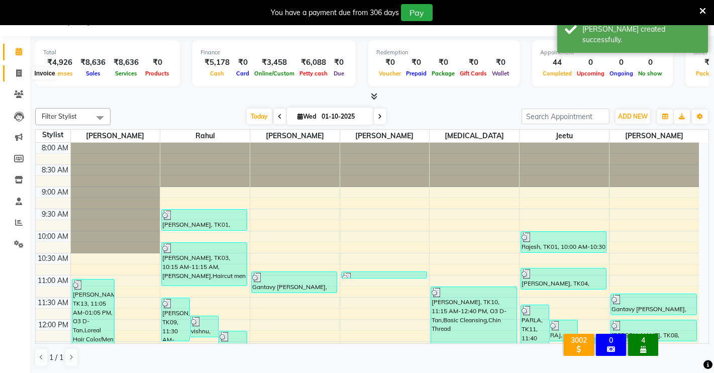
click at [23, 72] on span at bounding box center [19, 74] width 18 height 12
select select "service"
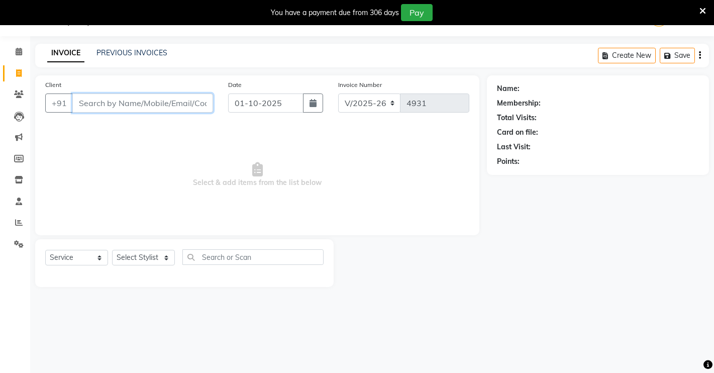
click at [171, 99] on input "Client" at bounding box center [142, 102] width 141 height 19
click at [198, 110] on button "Add Client" at bounding box center [187, 102] width 52 height 19
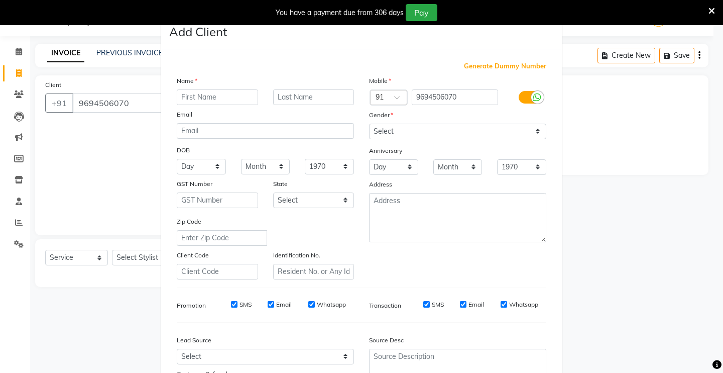
click at [218, 95] on input "text" at bounding box center [217, 97] width 81 height 16
click at [435, 128] on select "Select [DEMOGRAPHIC_DATA] [DEMOGRAPHIC_DATA] Other Prefer Not To Say" at bounding box center [457, 132] width 177 height 16
click at [369, 124] on select "Select [DEMOGRAPHIC_DATA] [DEMOGRAPHIC_DATA] Other Prefer Not To Say" at bounding box center [457, 132] width 177 height 16
click at [433, 130] on select "Select [DEMOGRAPHIC_DATA] [DEMOGRAPHIC_DATA] Other Prefer Not To Say" at bounding box center [457, 132] width 177 height 16
click at [369, 124] on select "Select [DEMOGRAPHIC_DATA] [DEMOGRAPHIC_DATA] Other Prefer Not To Say" at bounding box center [457, 132] width 177 height 16
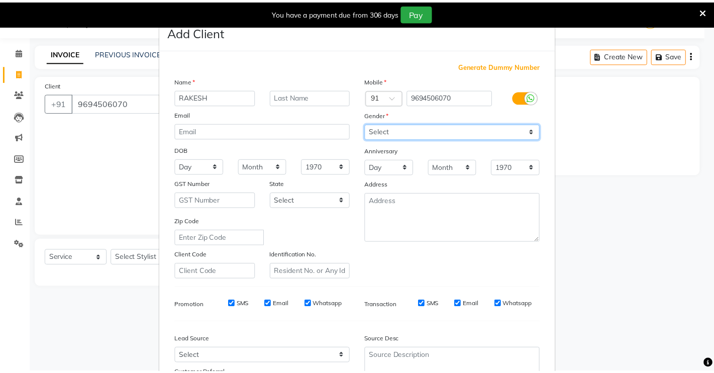
scroll to position [91, 0]
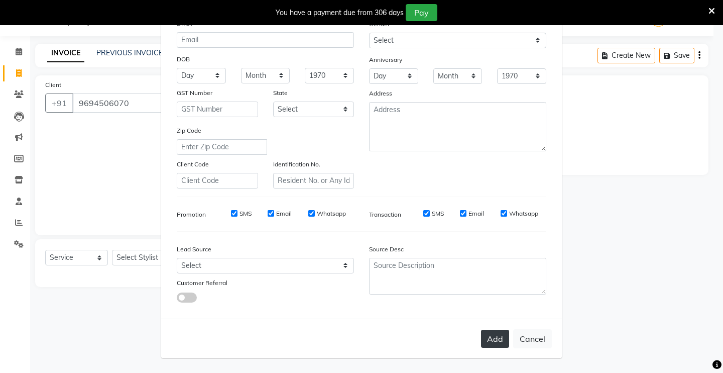
click at [486, 341] on button "Add" at bounding box center [495, 339] width 28 height 18
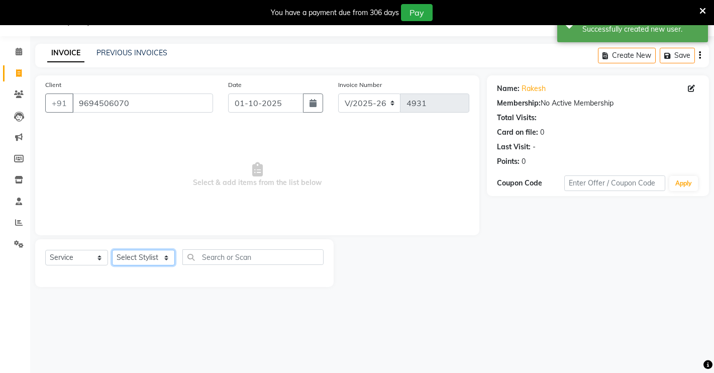
click at [161, 260] on select "Select Stylist [PERSON_NAME] [PERSON_NAME] NAVEEN [MEDICAL_DATA][PERSON_NAME] […" at bounding box center [143, 258] width 63 height 16
click at [112, 250] on select "Select Stylist [PERSON_NAME] [PERSON_NAME] NAVEEN [MEDICAL_DATA][PERSON_NAME] […" at bounding box center [143, 258] width 63 height 16
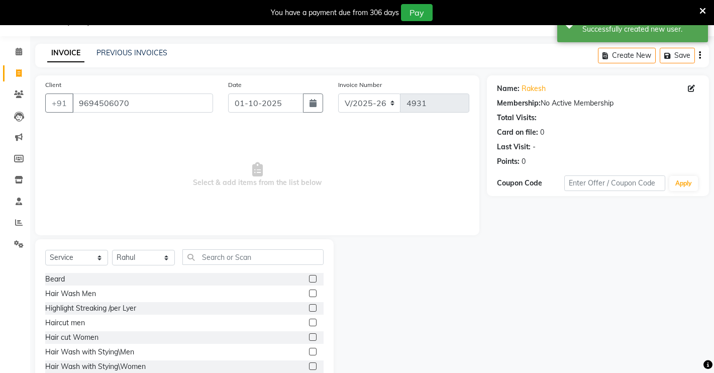
click at [309, 277] on label at bounding box center [313, 279] width 8 height 8
click at [309, 277] on input "checkbox" at bounding box center [312, 279] width 7 height 7
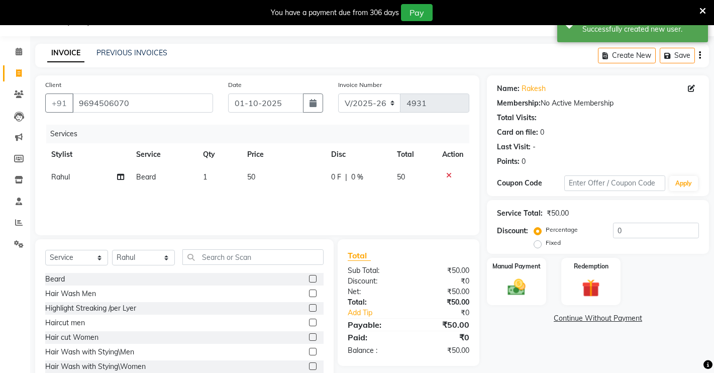
click at [309, 323] on label at bounding box center [313, 322] width 8 height 8
click at [309, 323] on input "checkbox" at bounding box center [312, 322] width 7 height 7
click at [515, 281] on img at bounding box center [516, 287] width 31 height 22
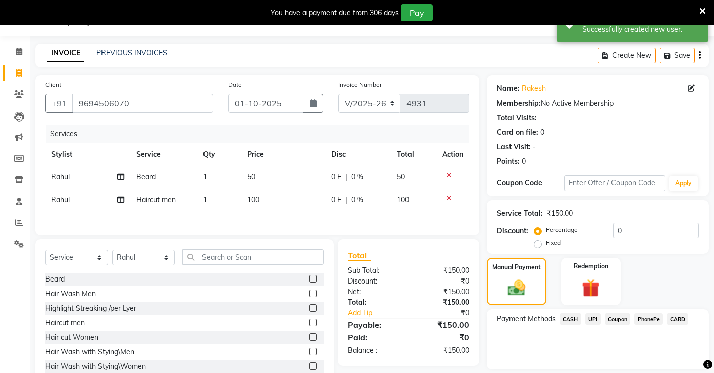
scroll to position [58, 0]
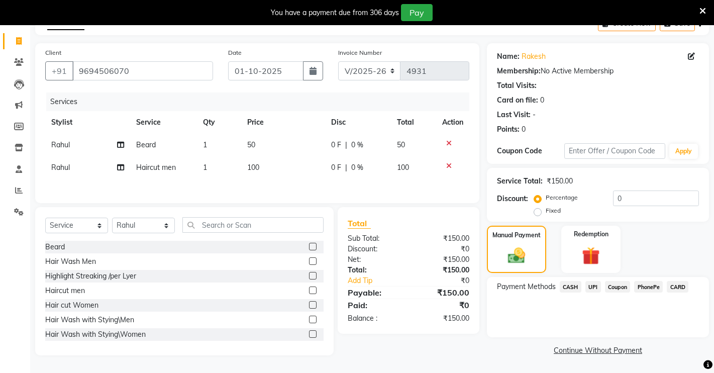
click at [594, 282] on span "UPI" at bounding box center [593, 287] width 16 height 12
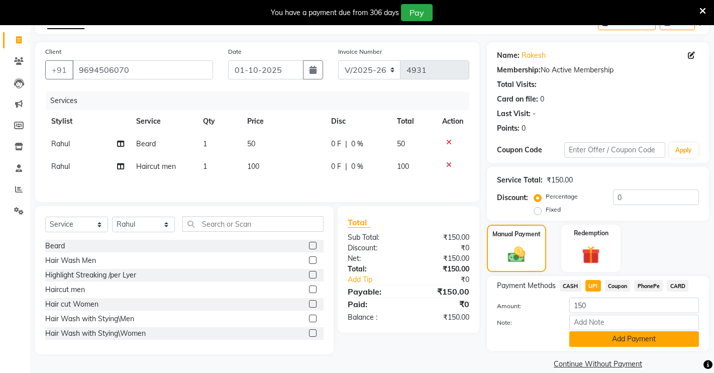
click at [619, 337] on button "Add Payment" at bounding box center [634, 339] width 130 height 16
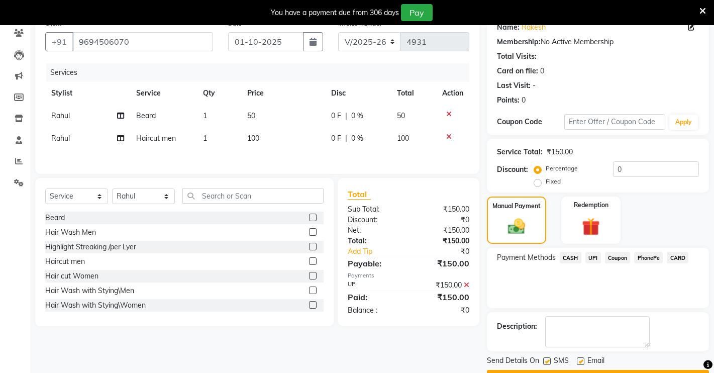
scroll to position [114, 0]
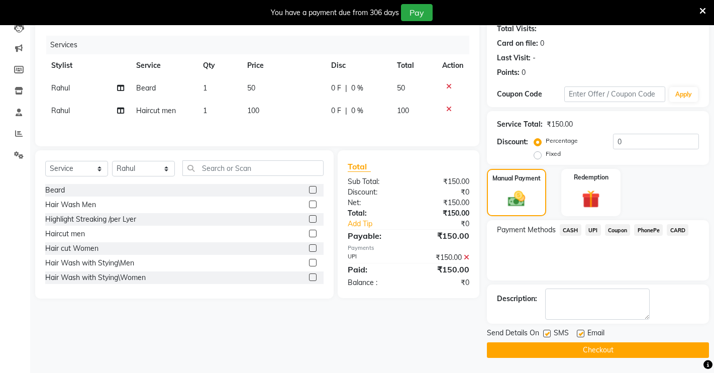
click at [634, 351] on button "Checkout" at bounding box center [598, 350] width 222 height 16
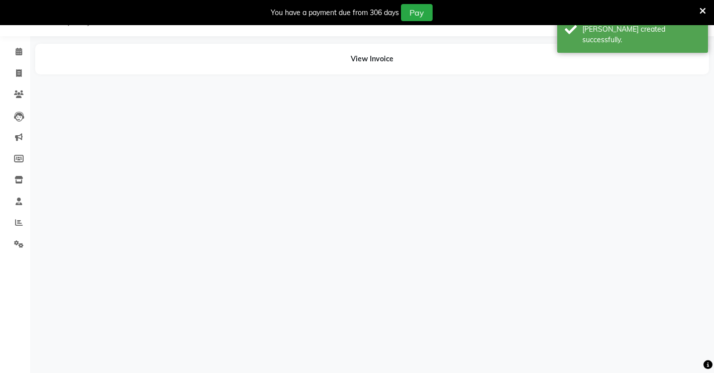
scroll to position [25, 0]
click at [19, 46] on span at bounding box center [19, 52] width 18 height 12
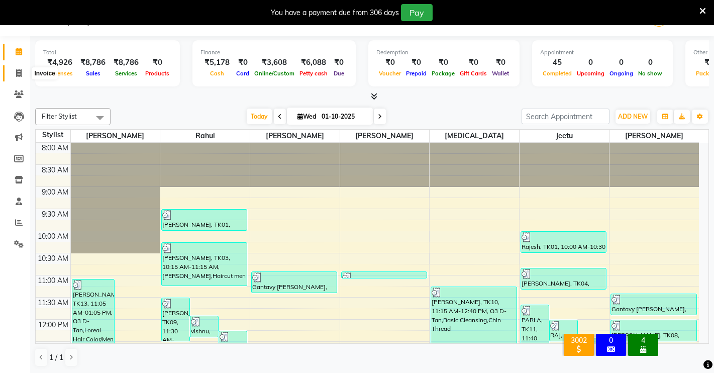
click at [23, 78] on span at bounding box center [19, 74] width 18 height 12
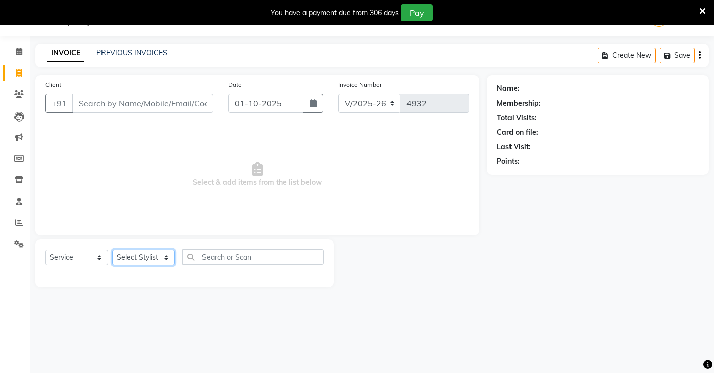
drag, startPoint x: 135, startPoint y: 258, endPoint x: 139, endPoint y: 253, distance: 5.7
click at [137, 257] on select "Select Stylist [PERSON_NAME] [PERSON_NAME] NAVEEN [MEDICAL_DATA][PERSON_NAME] […" at bounding box center [143, 258] width 63 height 16
click at [112, 250] on select "Select Stylist [PERSON_NAME] [PERSON_NAME] NAVEEN [MEDICAL_DATA][PERSON_NAME] […" at bounding box center [143, 258] width 63 height 16
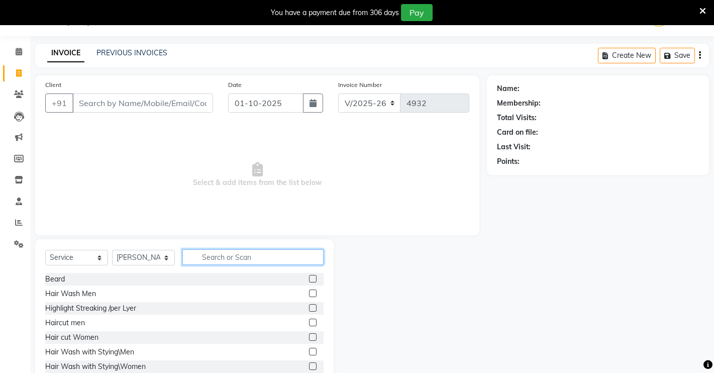
click at [236, 257] on input "text" at bounding box center [252, 257] width 141 height 16
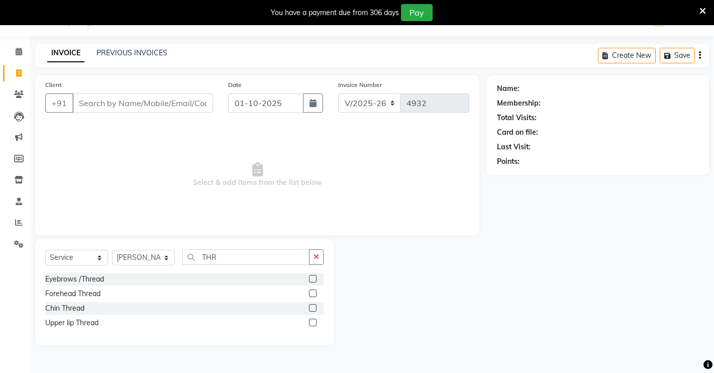
click at [314, 275] on label at bounding box center [313, 279] width 8 height 8
click at [314, 276] on input "checkbox" at bounding box center [312, 279] width 7 height 7
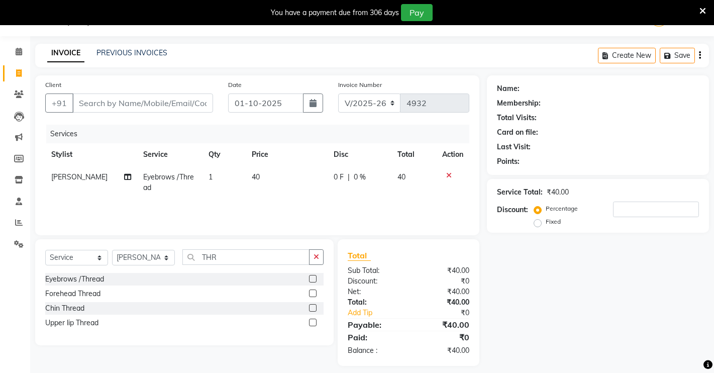
drag, startPoint x: 309, startPoint y: 292, endPoint x: 320, endPoint y: 310, distance: 21.2
click at [310, 292] on label at bounding box center [313, 293] width 8 height 8
click at [310, 292] on input "checkbox" at bounding box center [312, 293] width 7 height 7
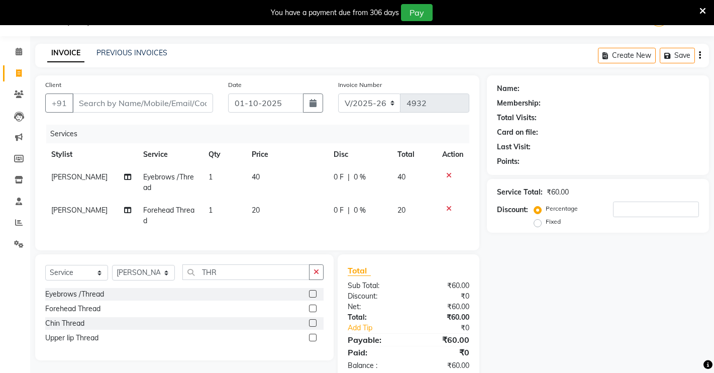
click at [311, 337] on label at bounding box center [313, 338] width 8 height 8
click at [311, 337] on input "checkbox" at bounding box center [312, 338] width 7 height 7
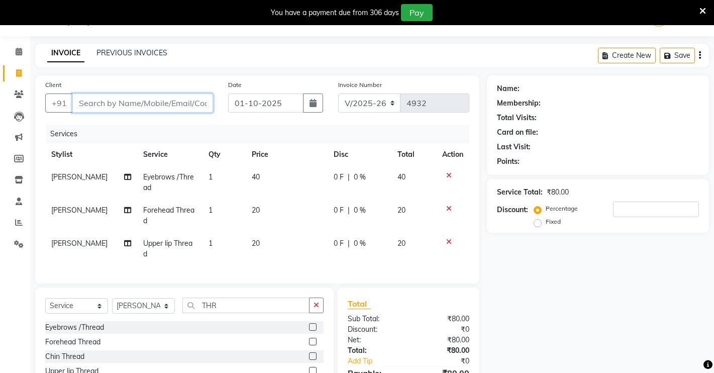
click at [172, 101] on input "Client" at bounding box center [142, 102] width 141 height 19
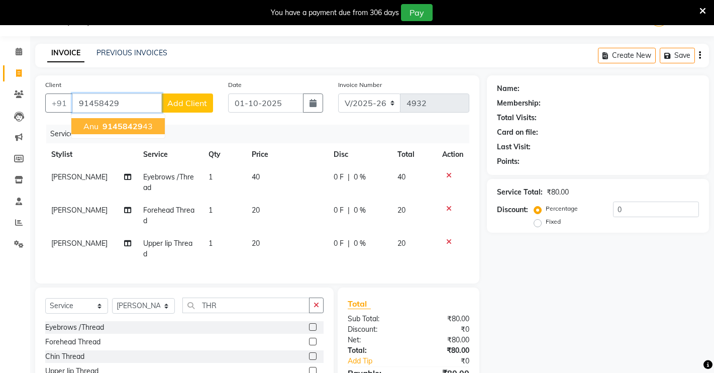
click at [129, 126] on span "91458429" at bounding box center [122, 126] width 40 height 10
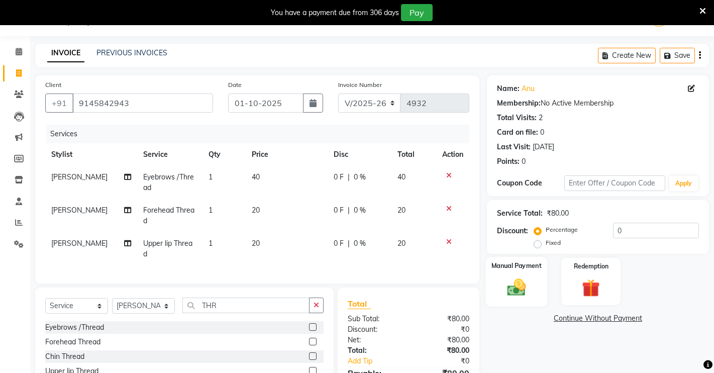
click at [527, 284] on img at bounding box center [516, 287] width 31 height 22
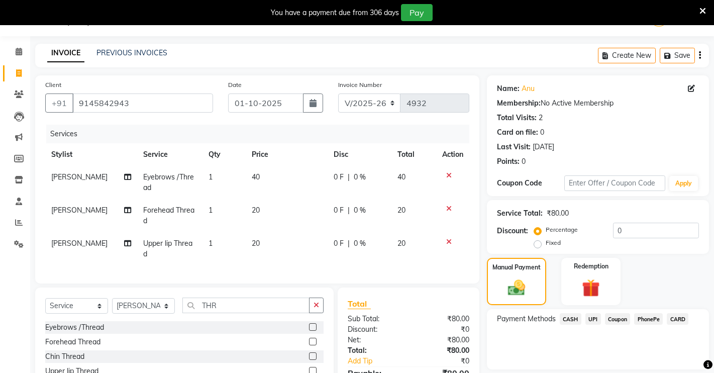
click at [591, 317] on span "UPI" at bounding box center [593, 319] width 16 height 12
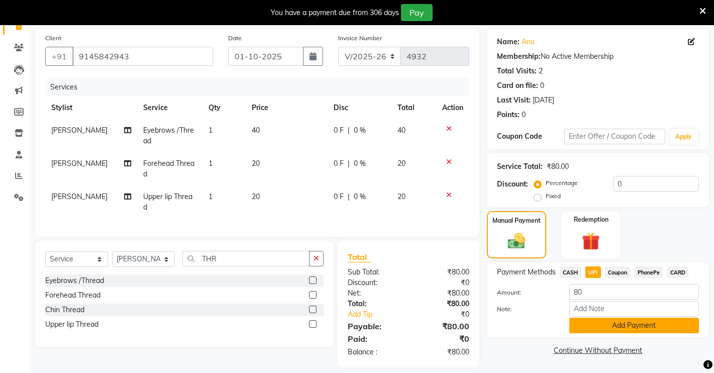
click at [599, 332] on button "Add Payment" at bounding box center [634, 325] width 130 height 16
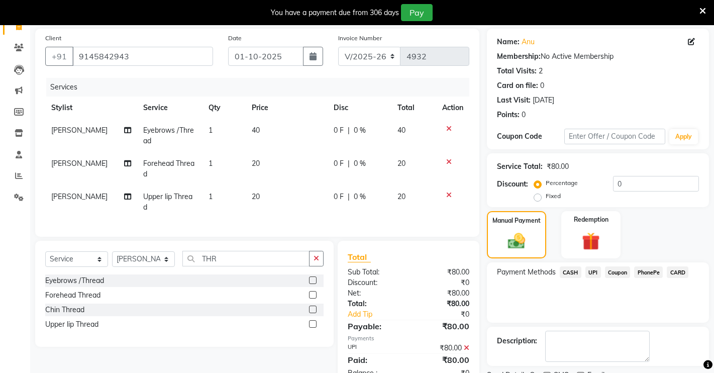
scroll to position [114, 0]
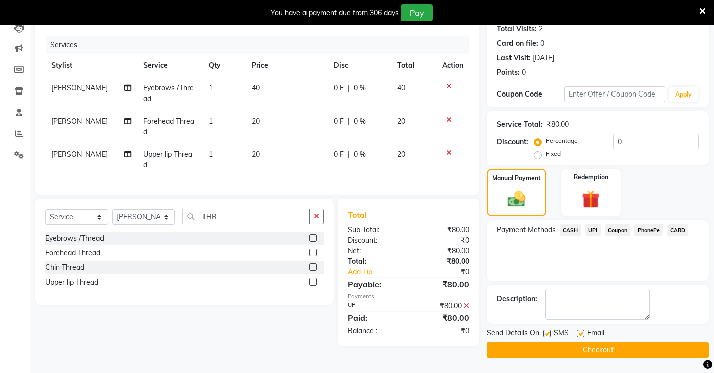
click at [594, 352] on button "Checkout" at bounding box center [598, 350] width 222 height 16
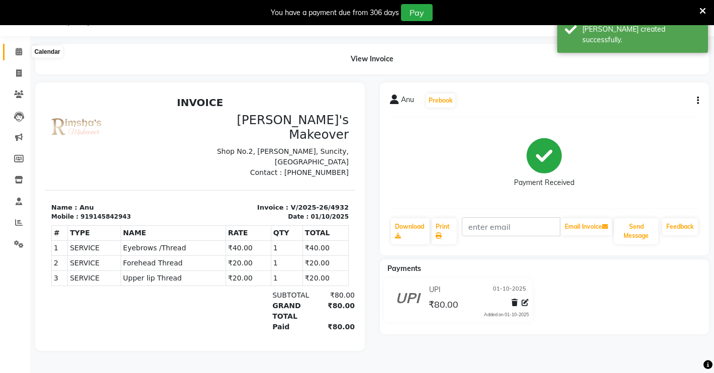
click at [22, 54] on span at bounding box center [19, 52] width 18 height 12
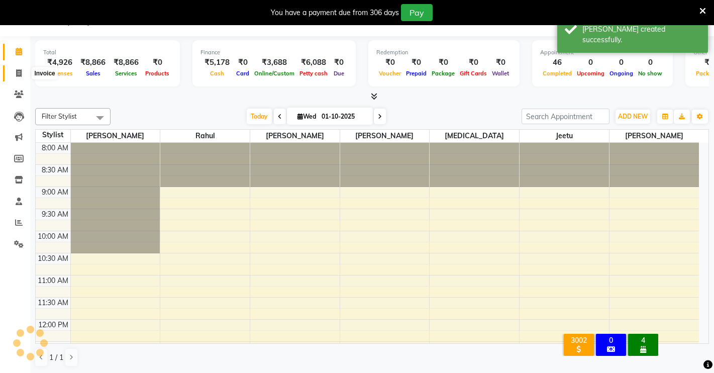
click at [22, 71] on span at bounding box center [19, 74] width 18 height 12
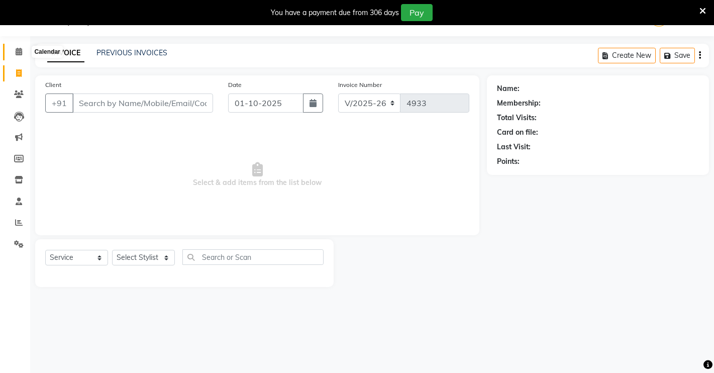
click at [27, 47] on span at bounding box center [19, 52] width 18 height 12
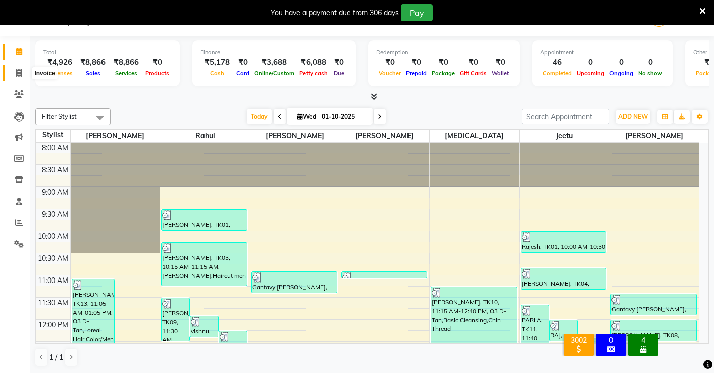
click at [17, 69] on icon at bounding box center [19, 73] width 6 height 8
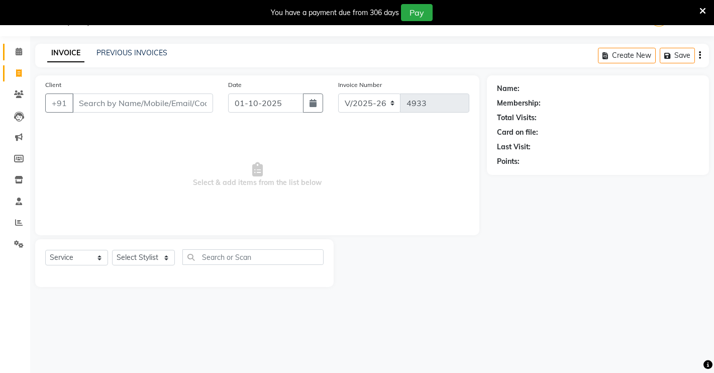
click at [21, 58] on link "Calendar" at bounding box center [15, 52] width 24 height 17
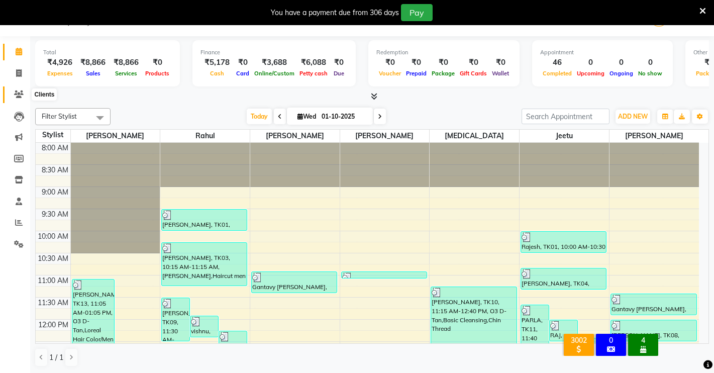
click at [15, 94] on icon at bounding box center [19, 94] width 10 height 8
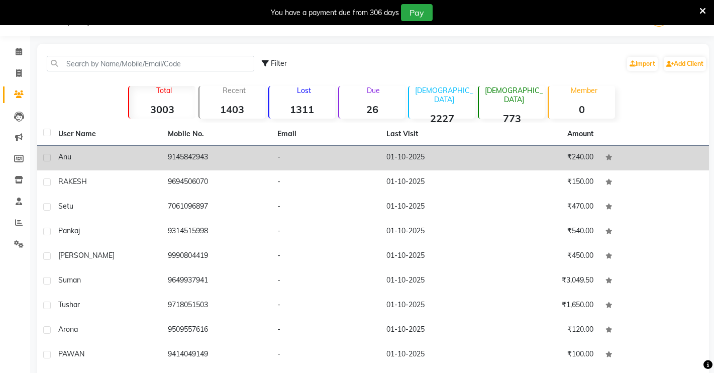
click at [458, 160] on td "01-10-2025" at bounding box center [435, 158] width 110 height 25
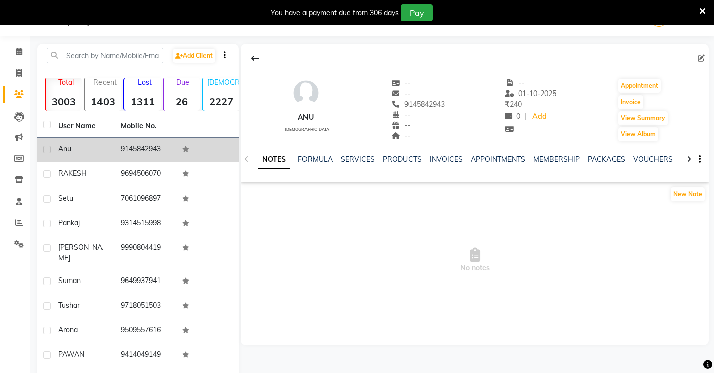
click at [343, 152] on div "NOTES FORMULA SERVICES PRODUCTS INVOICES APPOINTMENTS MEMBERSHIP PACKAGES VOUCH…" at bounding box center [475, 159] width 468 height 35
click at [359, 168] on div "NOTES FORMULA SERVICES PRODUCTS INVOICES APPOINTMENTS MEMBERSHIP PACKAGES VOUCH…" at bounding box center [462, 163] width 409 height 19
click at [359, 159] on link "SERVICES" at bounding box center [358, 159] width 34 height 9
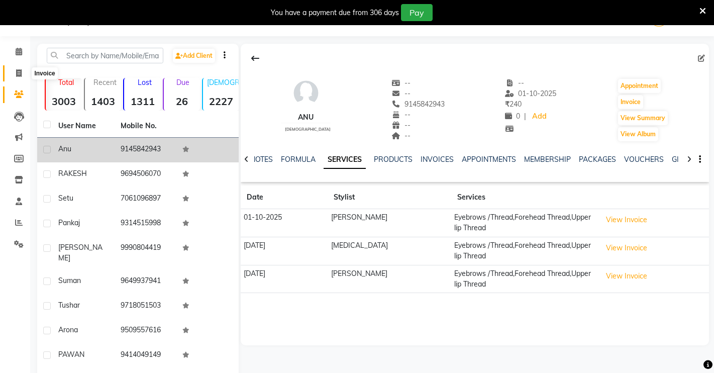
click at [12, 71] on span at bounding box center [19, 74] width 18 height 12
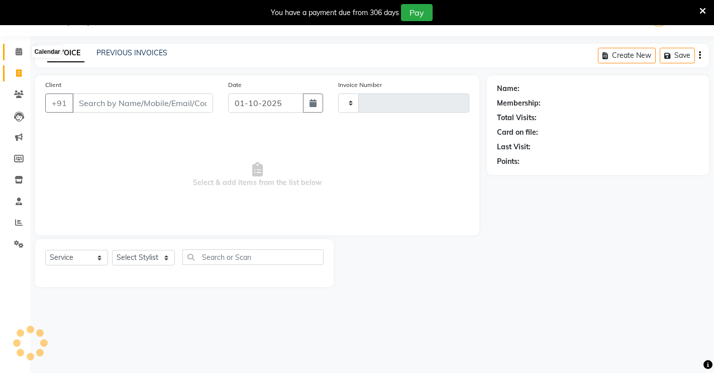
click at [25, 48] on span at bounding box center [19, 52] width 18 height 12
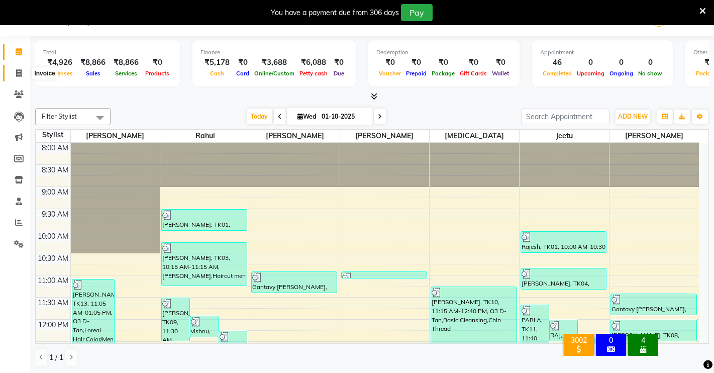
click at [19, 71] on icon at bounding box center [19, 73] width 6 height 8
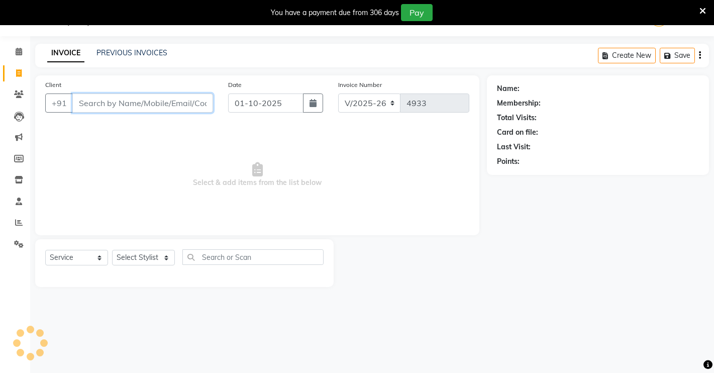
click at [154, 101] on input "Client" at bounding box center [142, 102] width 141 height 19
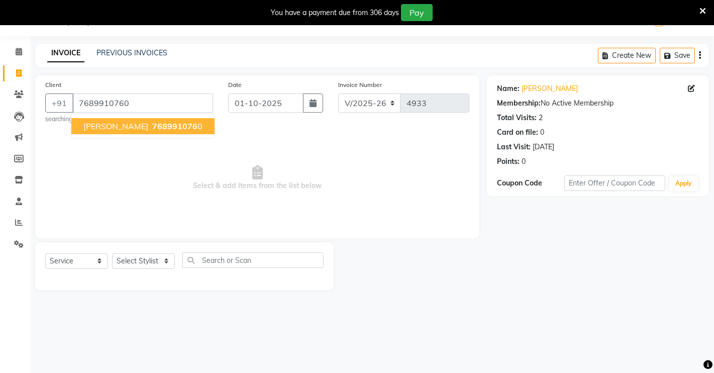
click at [109, 126] on span "[PERSON_NAME]" at bounding box center [115, 126] width 65 height 10
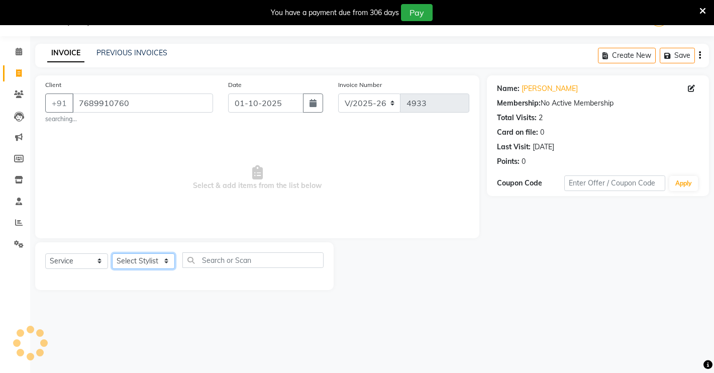
click at [144, 256] on select "Select Stylist [PERSON_NAME] [PERSON_NAME] NAVEEN [MEDICAL_DATA][PERSON_NAME] […" at bounding box center [143, 261] width 63 height 16
drag, startPoint x: 343, startPoint y: 246, endPoint x: 314, endPoint y: 256, distance: 30.8
click at [338, 251] on div at bounding box center [410, 266] width 153 height 48
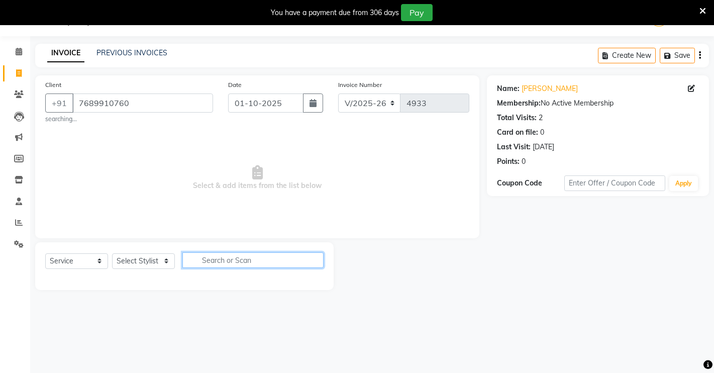
click at [301, 256] on input "text" at bounding box center [252, 260] width 141 height 16
drag, startPoint x: 155, startPoint y: 252, endPoint x: 156, endPoint y: 258, distance: 5.6
click at [157, 257] on div "Select Service Product Membership Package Voucher Prepaid Gift Card Select Styl…" at bounding box center [184, 264] width 278 height 24
click at [156, 258] on select "Select Stylist [PERSON_NAME] [PERSON_NAME] NAVEEN [MEDICAL_DATA][PERSON_NAME] […" at bounding box center [143, 261] width 63 height 16
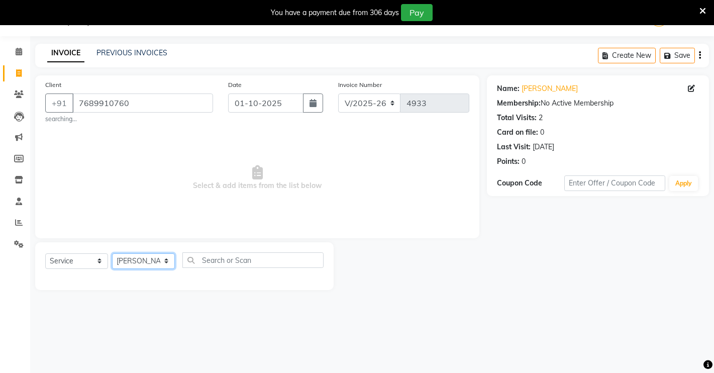
click at [112, 253] on select "Select Stylist [PERSON_NAME] [PERSON_NAME] NAVEEN [MEDICAL_DATA][PERSON_NAME] […" at bounding box center [143, 261] width 63 height 16
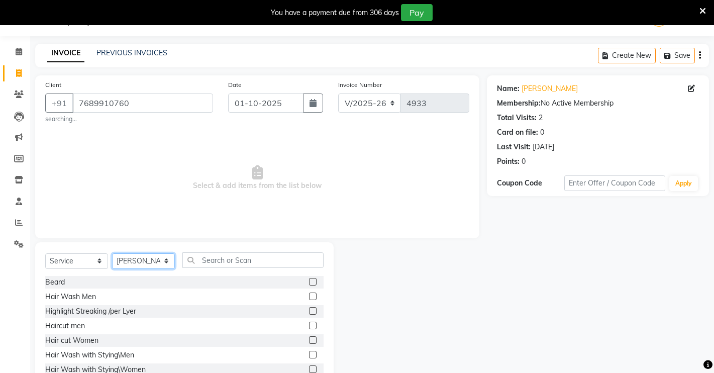
scroll to position [58, 0]
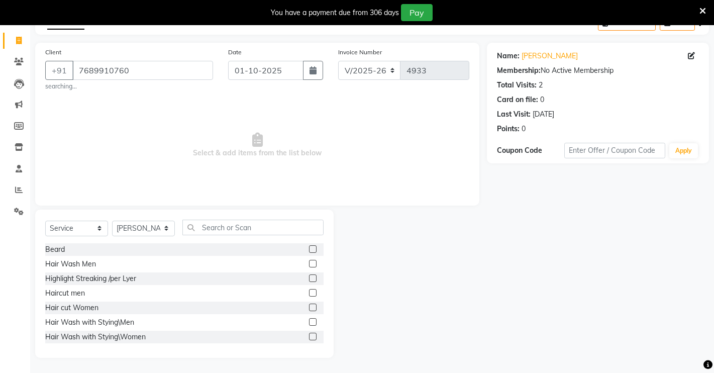
click at [309, 292] on label at bounding box center [313, 293] width 8 height 8
click at [309, 292] on input "checkbox" at bounding box center [312, 293] width 7 height 7
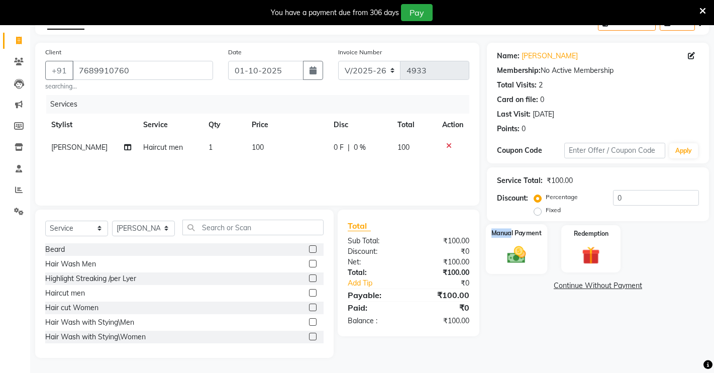
click at [512, 240] on div "Manual Payment" at bounding box center [517, 249] width 62 height 50
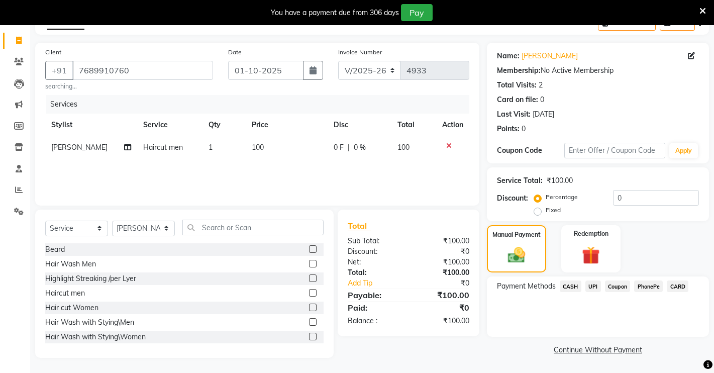
click at [588, 283] on span "UPI" at bounding box center [593, 286] width 16 height 12
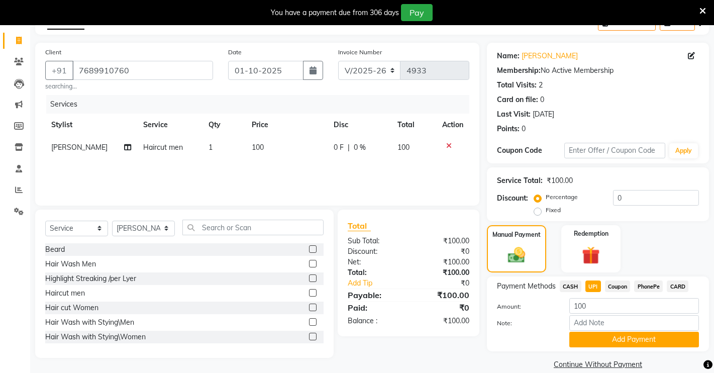
scroll to position [72, 0]
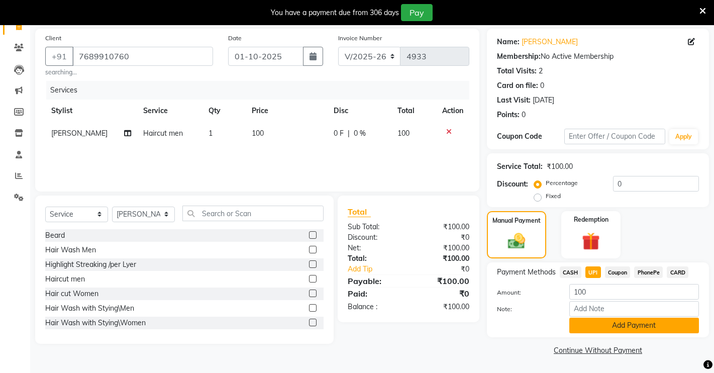
click at [595, 320] on button "Add Payment" at bounding box center [634, 325] width 130 height 16
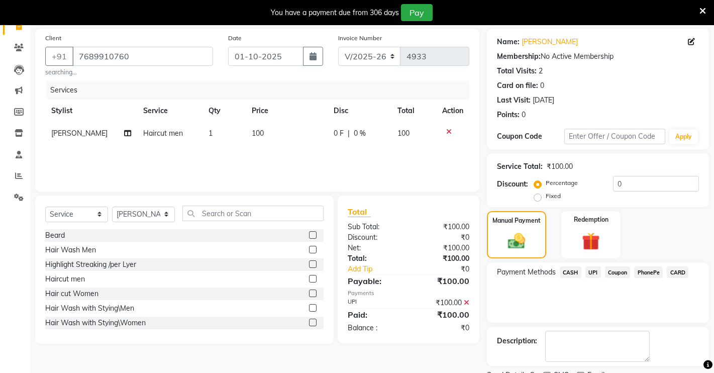
scroll to position [114, 0]
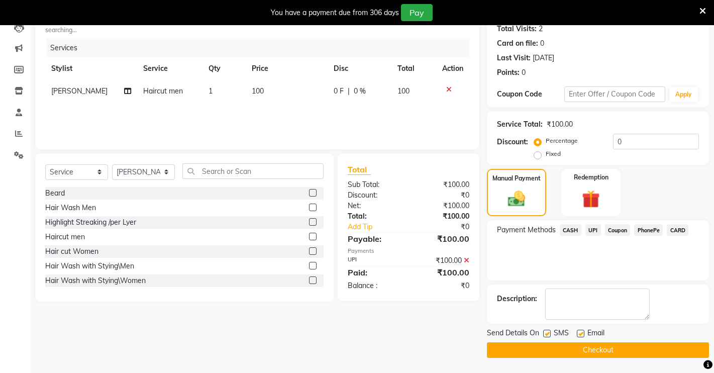
click at [618, 347] on button "Checkout" at bounding box center [598, 350] width 222 height 16
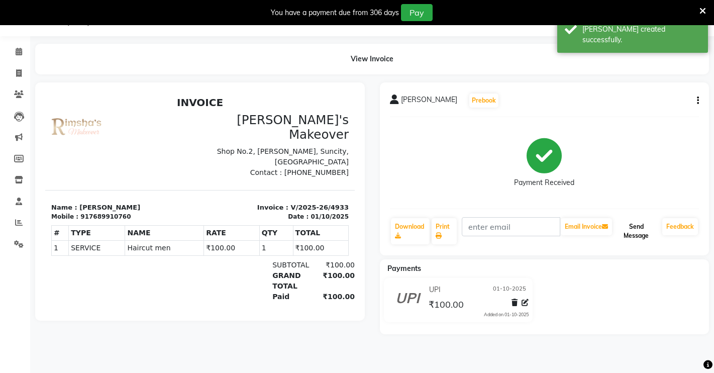
click at [645, 220] on button "Send Message" at bounding box center [636, 231] width 44 height 26
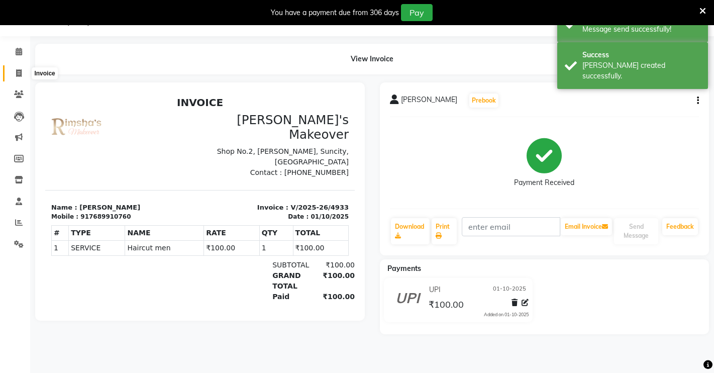
drag, startPoint x: 18, startPoint y: 71, endPoint x: 39, endPoint y: 70, distance: 21.1
click at [18, 71] on icon at bounding box center [19, 73] width 6 height 8
